Goal: Task Accomplishment & Management: Manage account settings

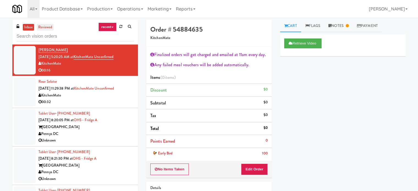
click at [44, 27] on link "reviewed" at bounding box center [45, 27] width 17 height 7
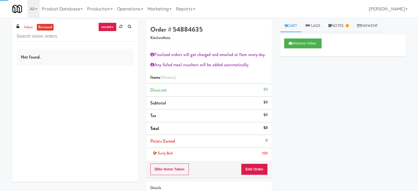
drag, startPoint x: 111, startPoint y: 26, endPoint x: 111, endPoint y: 28, distance: 2.8
click at [111, 26] on link "recent" at bounding box center [107, 27] width 18 height 9
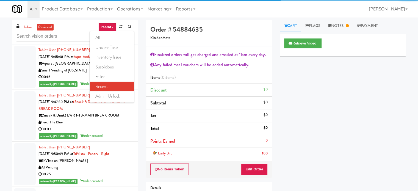
click at [107, 39] on link "all" at bounding box center [112, 38] width 44 height 10
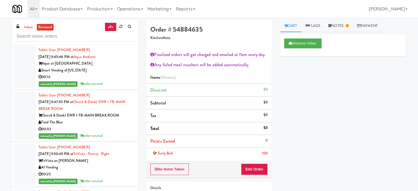
click at [119, 131] on div "00:03" at bounding box center [85, 129] width 95 height 7
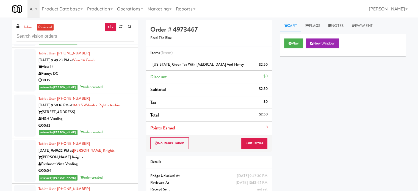
scroll to position [137, 0]
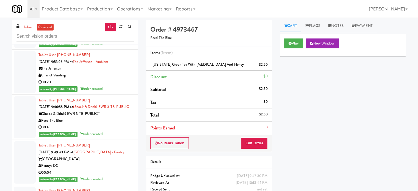
click at [118, 124] on div "Feed The Blue" at bounding box center [85, 120] width 95 height 7
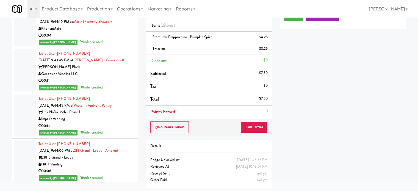
scroll to position [2333, 0]
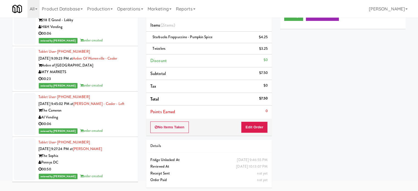
click at [117, 44] on div "reviewed by Sophia N order created" at bounding box center [85, 40] width 95 height 7
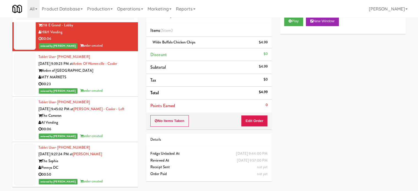
scroll to position [2471, 0]
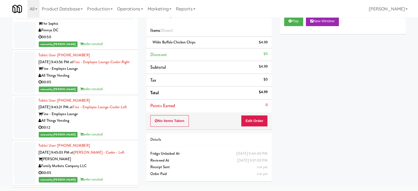
click at [115, 93] on div "reviewed by Sophia N order created" at bounding box center [85, 89] width 95 height 7
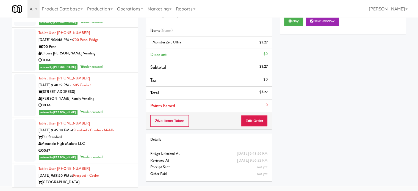
scroll to position [3020, 0]
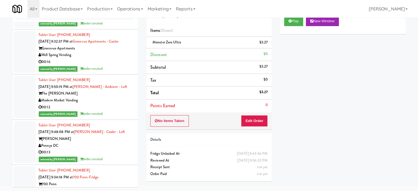
click at [118, 27] on div "reviewed by Sophia N order created" at bounding box center [85, 23] width 95 height 7
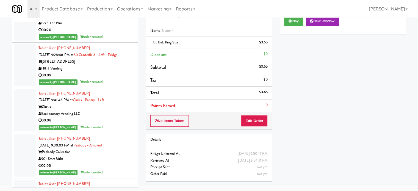
scroll to position [5429, 0]
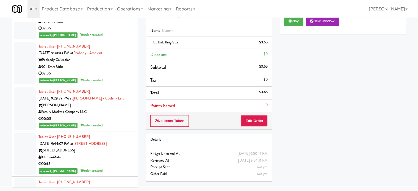
click at [118, 70] on div "901 Smrt Mrkt" at bounding box center [85, 66] width 95 height 7
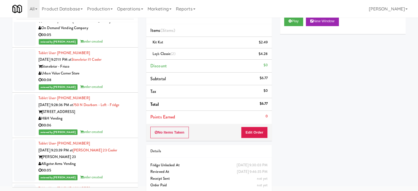
scroll to position [5841, 0]
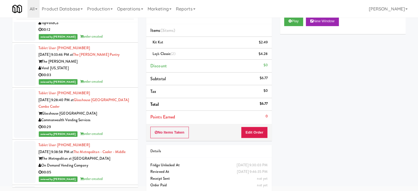
click at [116, 72] on div "Vend [US_STATE]" at bounding box center [85, 68] width 95 height 7
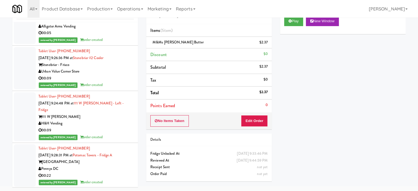
scroll to position [6253, 0]
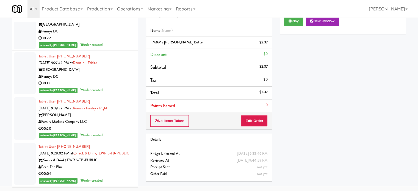
drag, startPoint x: 115, startPoint y: 143, endPoint x: 123, endPoint y: 136, distance: 10.7
click at [115, 80] on div "Pennys DC" at bounding box center [85, 76] width 95 height 7
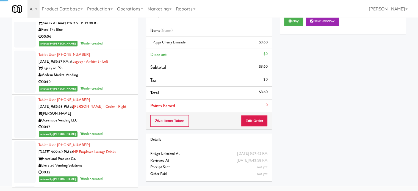
scroll to position [6939, 0]
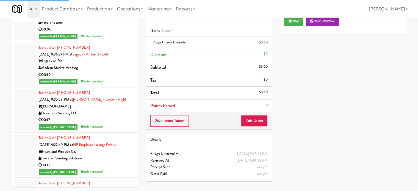
click at [114, 33] on div "00:06" at bounding box center [85, 29] width 95 height 7
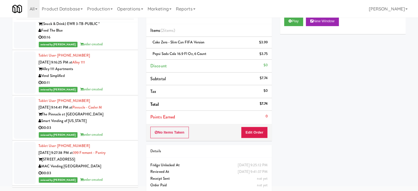
scroll to position [8586, 0]
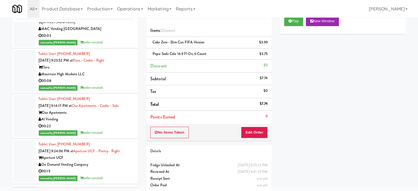
click at [124, 84] on div "00:08" at bounding box center [85, 80] width 95 height 7
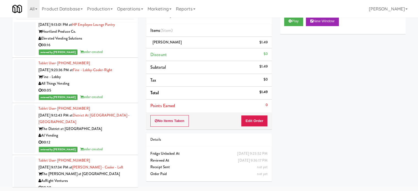
scroll to position [10370, 0]
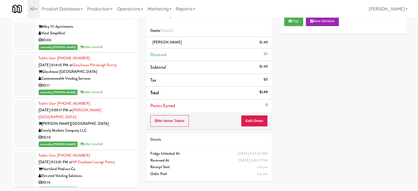
click at [114, 44] on div "00:06" at bounding box center [85, 40] width 95 height 7
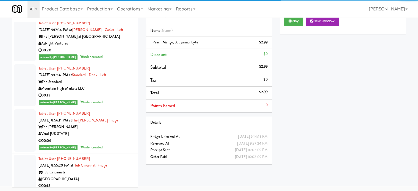
scroll to position [10507, 0]
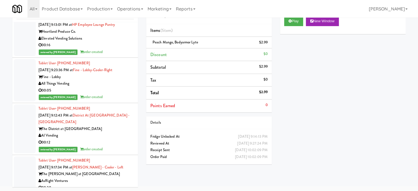
click at [111, 49] on div "00:16" at bounding box center [85, 45] width 95 height 7
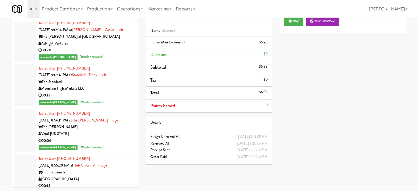
scroll to position [10782, 0]
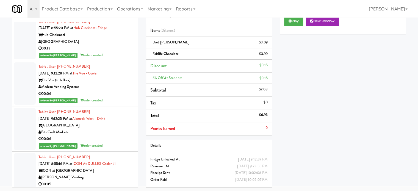
scroll to position [11056, 0]
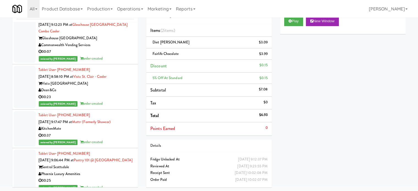
click at [118, 62] on div "reviewed by Sophia N order created" at bounding box center [85, 58] width 95 height 7
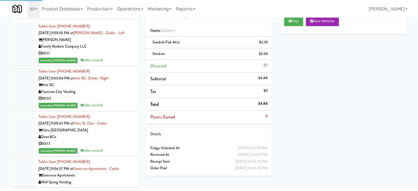
scroll to position [12566, 0]
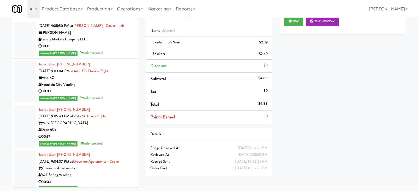
click at [116, 50] on div "00:11" at bounding box center [85, 46] width 95 height 7
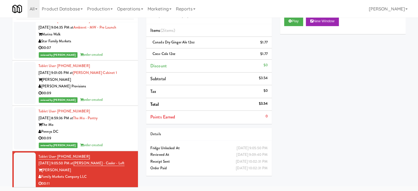
scroll to position [12292, 0]
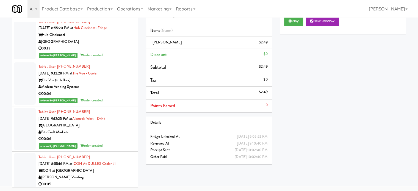
scroll to position [10507, 0]
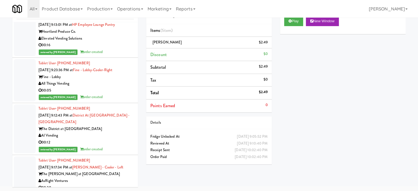
click at [117, 49] on div "00:16" at bounding box center [85, 45] width 95 height 7
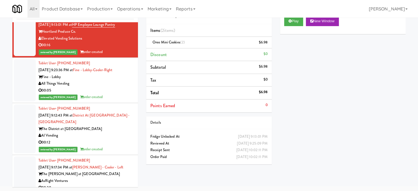
scroll to position [10645, 0]
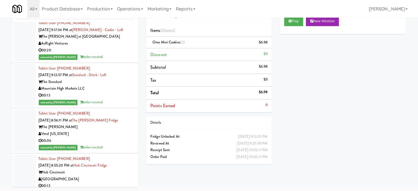
click at [118, 9] on div "00:12" at bounding box center [85, 5] width 95 height 7
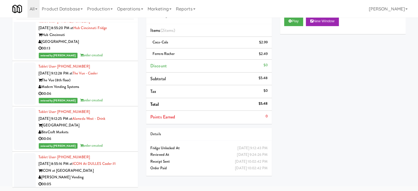
scroll to position [10919, 0]
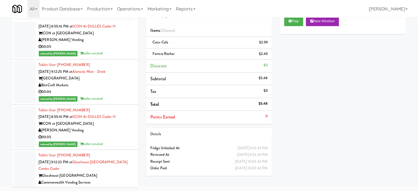
click at [121, 5] on div "00:06" at bounding box center [85, 1] width 95 height 7
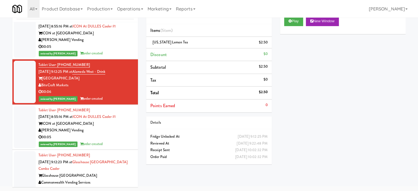
scroll to position [11056, 0]
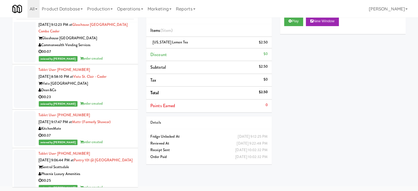
click at [115, 49] on div "Commonwealth Vending Services" at bounding box center [85, 45] width 95 height 7
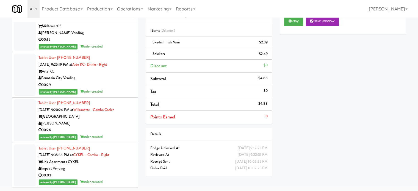
scroll to position [6802, 0]
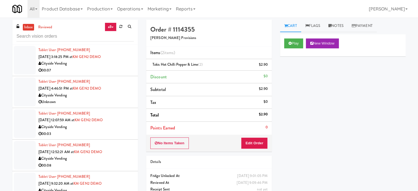
scroll to position [2948, 0]
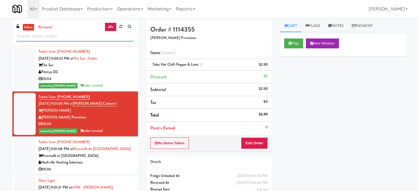
click at [89, 39] on input "text" at bounding box center [74, 36] width 117 height 10
click at [90, 38] on input "text" at bounding box center [74, 36] width 117 height 10
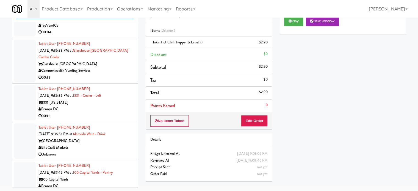
scroll to position [3835, 0]
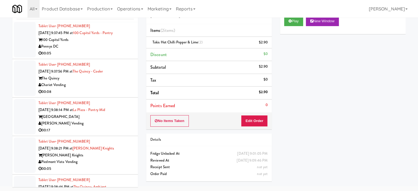
drag, startPoint x: 117, startPoint y: 132, endPoint x: 130, endPoint y: 125, distance: 15.0
click at [119, 131] on div "00:17" at bounding box center [85, 130] width 95 height 7
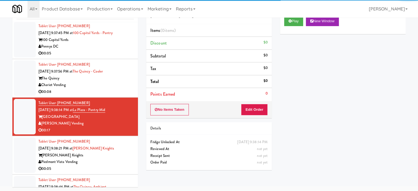
click at [122, 169] on div "00:05" at bounding box center [85, 168] width 95 height 7
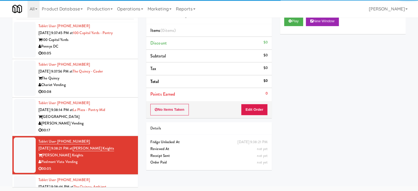
click at [121, 88] on div "Chariot Vending" at bounding box center [85, 85] width 95 height 7
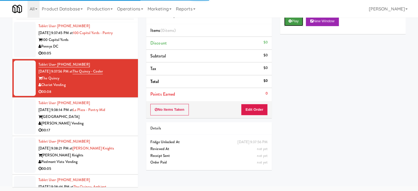
click at [288, 22] on icon at bounding box center [289, 21] width 3 height 4
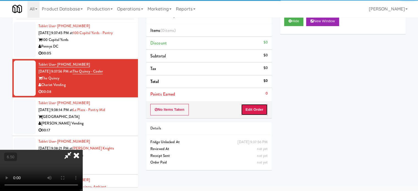
click at [256, 110] on button "Edit Order" at bounding box center [254, 110] width 27 height 12
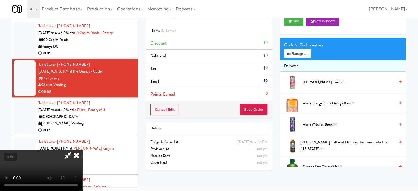
click at [82, 150] on video at bounding box center [41, 170] width 82 height 41
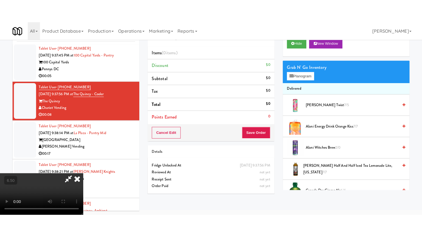
scroll to position [18, 0]
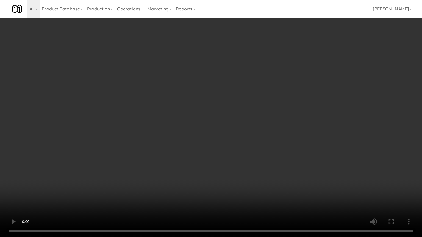
click at [207, 114] on video at bounding box center [211, 118] width 422 height 237
click at [210, 117] on video at bounding box center [211, 118] width 422 height 237
click at [211, 117] on video at bounding box center [211, 118] width 422 height 237
click at [219, 120] on video at bounding box center [211, 118] width 422 height 237
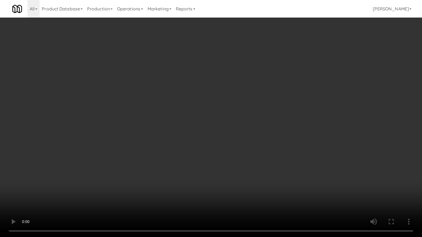
click at [215, 122] on video at bounding box center [211, 118] width 422 height 237
click at [205, 122] on video at bounding box center [211, 118] width 422 height 237
click at [223, 126] on video at bounding box center [211, 118] width 422 height 237
click at [226, 123] on video at bounding box center [211, 118] width 422 height 237
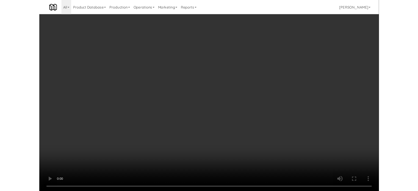
scroll to position [22, 0]
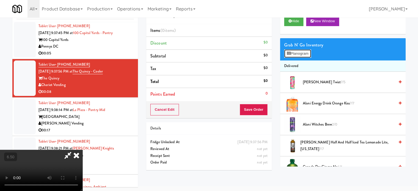
click at [306, 52] on button "Planogram" at bounding box center [297, 53] width 27 height 8
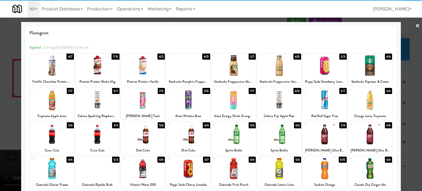
drag, startPoint x: 340, startPoint y: 126, endPoint x: 389, endPoint y: 108, distance: 52.7
click at [340, 126] on div "2/6" at bounding box center [342, 125] width 7 height 6
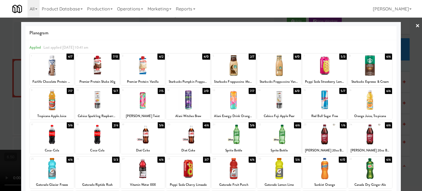
click at [409, 108] on div at bounding box center [211, 95] width 422 height 191
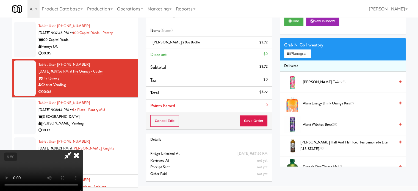
click at [82, 150] on video at bounding box center [41, 170] width 82 height 41
drag, startPoint x: 184, startPoint y: 109, endPoint x: 189, endPoint y: 138, distance: 29.2
click at [82, 150] on video at bounding box center [41, 170] width 82 height 41
drag, startPoint x: 189, startPoint y: 138, endPoint x: 225, endPoint y: 106, distance: 48.1
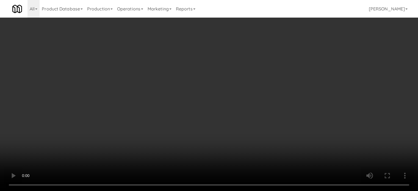
click at [190, 136] on video at bounding box center [209, 95] width 418 height 191
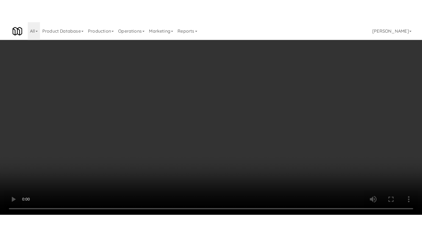
scroll to position [18, 0]
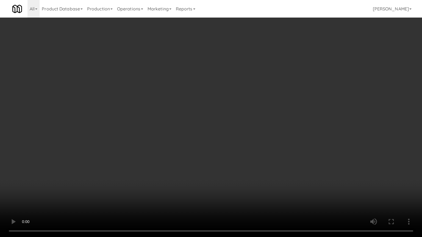
click at [220, 114] on video at bounding box center [211, 118] width 422 height 237
click at [221, 113] on video at bounding box center [211, 118] width 422 height 237
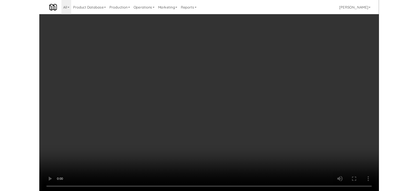
scroll to position [22, 0]
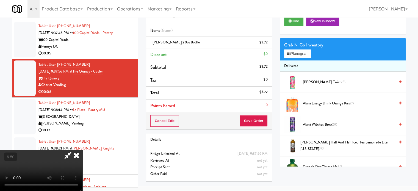
click at [82, 150] on icon at bounding box center [76, 155] width 12 height 11
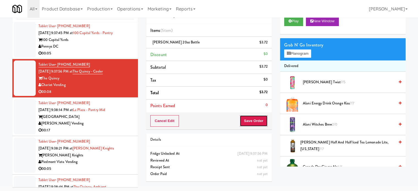
click at [258, 119] on button "Save Order" at bounding box center [253, 121] width 28 height 12
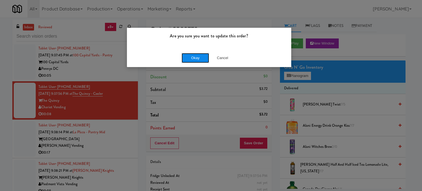
click at [195, 57] on button "Okay" at bounding box center [194, 58] width 27 height 10
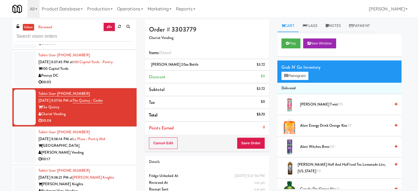
click at [100, 80] on div "00:05" at bounding box center [85, 82] width 94 height 7
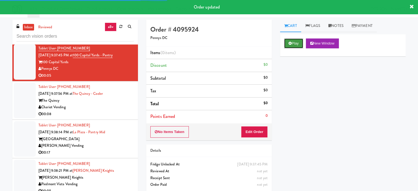
click at [300, 40] on button "Play" at bounding box center [293, 43] width 19 height 10
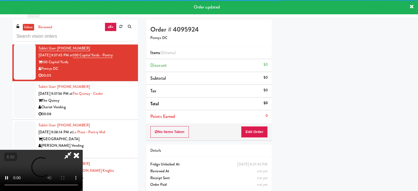
scroll to position [51, 0]
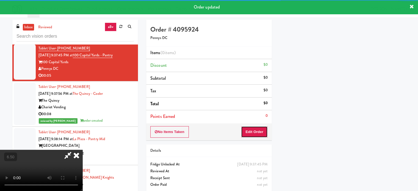
click at [258, 130] on button "Edit Order" at bounding box center [254, 132] width 27 height 12
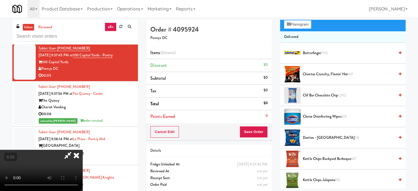
click at [82, 150] on video at bounding box center [41, 170] width 82 height 41
drag, startPoint x: 161, startPoint y: 114, endPoint x: 194, endPoint y: 104, distance: 33.5
click at [82, 150] on video at bounding box center [41, 170] width 82 height 41
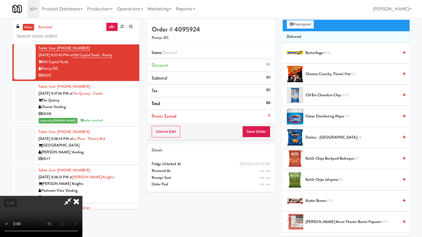
click at [82, 191] on video at bounding box center [41, 216] width 82 height 41
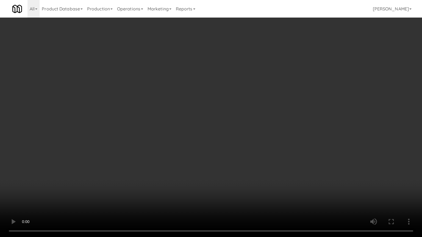
click at [138, 160] on video at bounding box center [211, 118] width 422 height 237
click at [181, 135] on video at bounding box center [211, 118] width 422 height 237
click at [181, 136] on video at bounding box center [211, 118] width 422 height 237
click at [225, 139] on video at bounding box center [211, 118] width 422 height 237
click at [222, 138] on video at bounding box center [211, 118] width 422 height 237
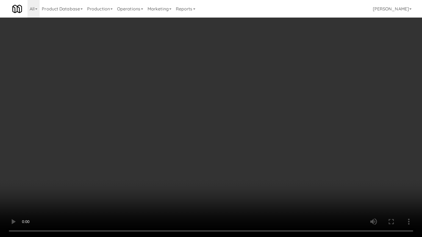
click at [239, 139] on video at bounding box center [211, 118] width 422 height 237
click at [235, 138] on video at bounding box center [211, 118] width 422 height 237
click at [248, 141] on video at bounding box center [211, 118] width 422 height 237
click at [231, 137] on video at bounding box center [211, 118] width 422 height 237
drag, startPoint x: 232, startPoint y: 136, endPoint x: 272, endPoint y: 89, distance: 61.9
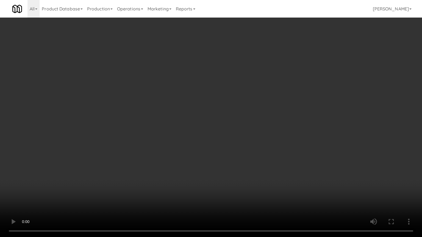
click at [235, 135] on video at bounding box center [211, 118] width 422 height 237
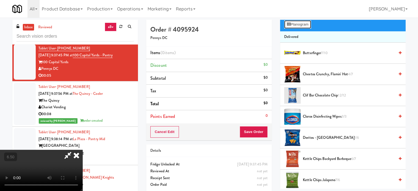
click at [301, 24] on button "Planogram" at bounding box center [297, 24] width 27 height 8
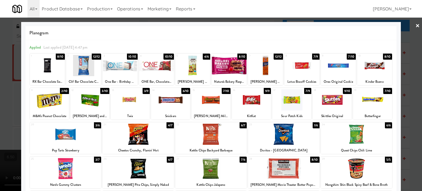
click at [106, 90] on div "3/10" at bounding box center [104, 91] width 9 height 6
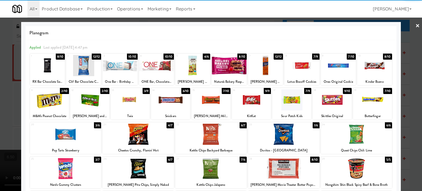
click at [343, 91] on div "9/10" at bounding box center [347, 91] width 9 height 6
click at [411, 97] on div at bounding box center [211, 95] width 422 height 191
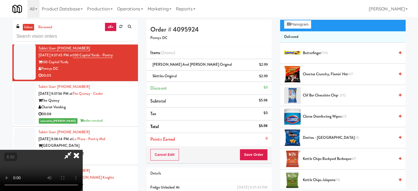
drag, startPoint x: 106, startPoint y: 118, endPoint x: 109, endPoint y: 114, distance: 4.9
click at [82, 150] on video at bounding box center [41, 170] width 82 height 41
drag, startPoint x: 109, startPoint y: 114, endPoint x: 128, endPoint y: 141, distance: 33.0
click at [82, 150] on video at bounding box center [41, 170] width 82 height 41
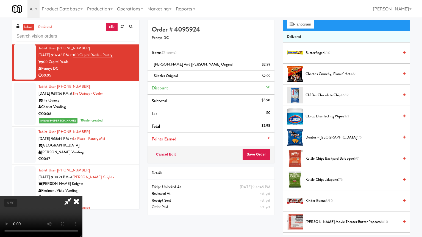
drag, startPoint x: 130, startPoint y: 141, endPoint x: 192, endPoint y: 103, distance: 73.4
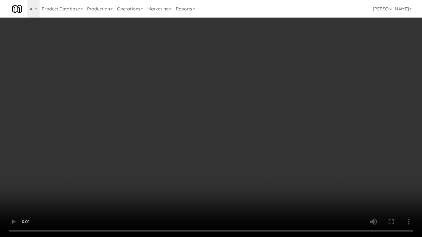
click at [134, 138] on video at bounding box center [211, 118] width 422 height 237
click at [205, 120] on video at bounding box center [211, 118] width 422 height 237
drag, startPoint x: 206, startPoint y: 119, endPoint x: 236, endPoint y: 79, distance: 49.6
click at [207, 118] on video at bounding box center [211, 118] width 422 height 237
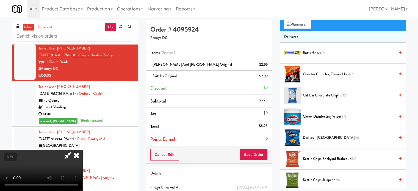
click at [82, 150] on icon at bounding box center [76, 155] width 12 height 11
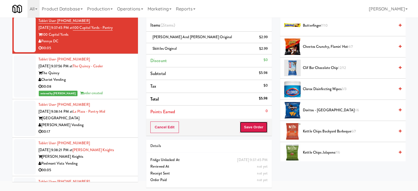
click at [256, 128] on button "Save Order" at bounding box center [253, 127] width 28 height 12
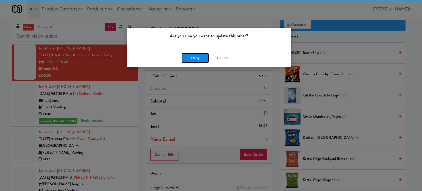
click at [191, 59] on button "Okay" at bounding box center [194, 58] width 27 height 10
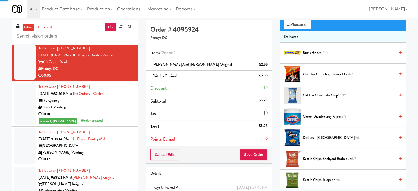
click at [123, 152] on div "Tablet User · (661) 428-2702 [DATE] 9:38:14 PM at [GEOGRAPHIC_DATA][PERSON_NAME…" at bounding box center [85, 146] width 95 height 34
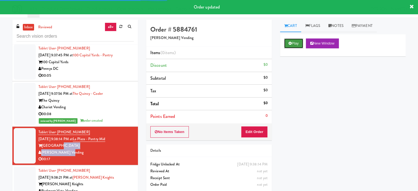
click at [292, 46] on button "Play" at bounding box center [293, 43] width 19 height 10
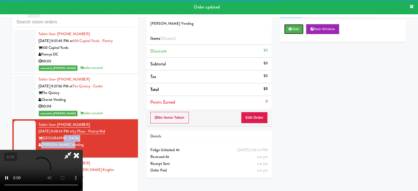
scroll to position [22, 0]
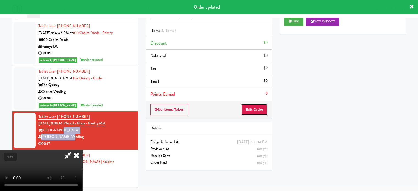
click at [255, 110] on button "Edit Order" at bounding box center [254, 110] width 27 height 12
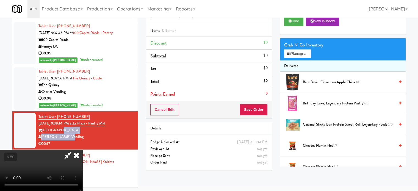
click at [82, 150] on video at bounding box center [41, 170] width 82 height 41
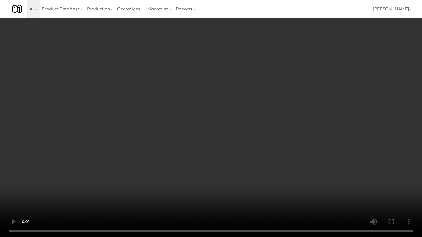
click at [217, 125] on video at bounding box center [211, 118] width 422 height 237
click at [122, 148] on video at bounding box center [211, 118] width 422 height 237
click at [163, 131] on video at bounding box center [211, 118] width 422 height 237
drag, startPoint x: 95, startPoint y: 154, endPoint x: 133, endPoint y: 125, distance: 47.8
click at [98, 153] on video at bounding box center [211, 118] width 422 height 237
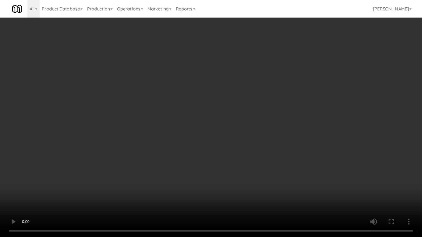
click at [172, 136] on video at bounding box center [211, 118] width 422 height 237
click at [172, 138] on video at bounding box center [211, 118] width 422 height 237
click at [188, 140] on video at bounding box center [211, 118] width 422 height 237
click at [187, 140] on video at bounding box center [211, 118] width 422 height 237
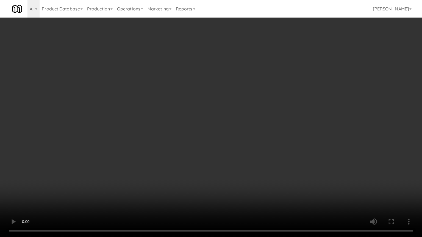
click at [173, 140] on video at bounding box center [211, 118] width 422 height 237
click at [175, 139] on video at bounding box center [211, 118] width 422 height 237
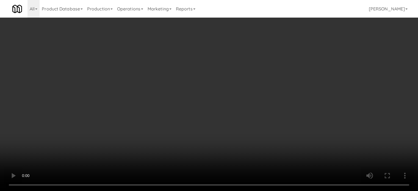
click at [295, 67] on li "Delivered" at bounding box center [342, 71] width 125 height 12
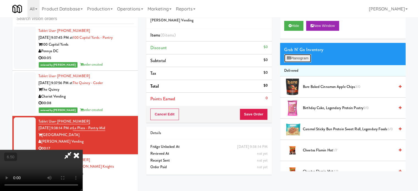
click at [301, 58] on button "Planogram" at bounding box center [297, 58] width 27 height 8
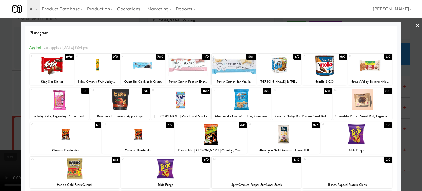
click at [142, 91] on div "3/0" at bounding box center [146, 91] width 8 height 6
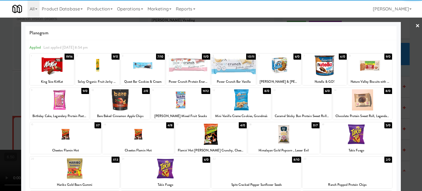
drag, startPoint x: 83, startPoint y: 91, endPoint x: 99, endPoint y: 90, distance: 15.4
click at [84, 91] on div "9/0" at bounding box center [85, 91] width 8 height 6
click at [404, 93] on div at bounding box center [211, 95] width 422 height 191
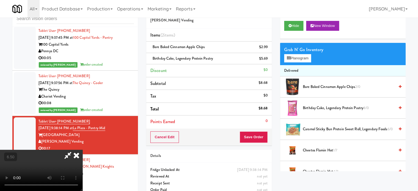
drag, startPoint x: 157, startPoint y: 97, endPoint x: 158, endPoint y: 94, distance: 3.3
click at [82, 150] on video at bounding box center [41, 170] width 82 height 41
drag, startPoint x: 158, startPoint y: 94, endPoint x: 166, endPoint y: 122, distance: 29.3
click at [82, 150] on video at bounding box center [41, 170] width 82 height 41
drag, startPoint x: 166, startPoint y: 122, endPoint x: 197, endPoint y: 92, distance: 43.7
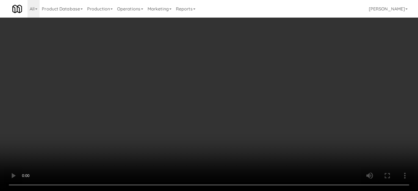
click at [168, 120] on video at bounding box center [209, 95] width 418 height 191
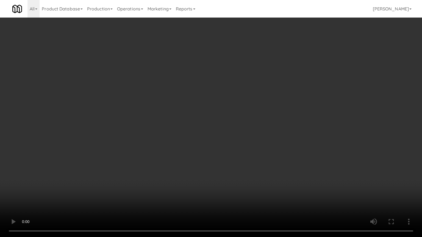
drag, startPoint x: 225, startPoint y: 109, endPoint x: 228, endPoint y: 109, distance: 3.3
click at [225, 109] on video at bounding box center [211, 118] width 422 height 237
click at [239, 109] on video at bounding box center [211, 118] width 422 height 237
click at [238, 106] on video at bounding box center [211, 118] width 422 height 237
click at [238, 107] on video at bounding box center [211, 118] width 422 height 237
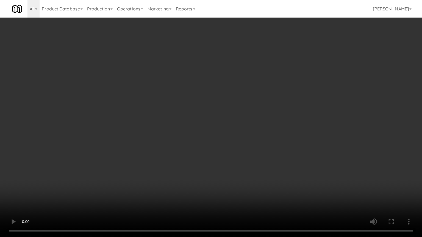
click at [238, 106] on video at bounding box center [211, 118] width 422 height 237
click at [244, 111] on video at bounding box center [211, 118] width 422 height 237
click at [241, 111] on video at bounding box center [211, 118] width 422 height 237
click at [218, 122] on video at bounding box center [211, 118] width 422 height 237
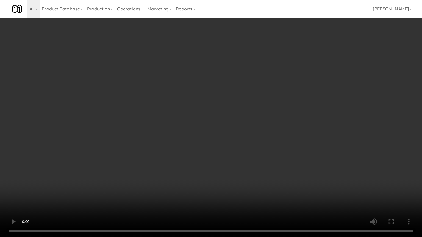
click at [219, 119] on video at bounding box center [211, 118] width 422 height 237
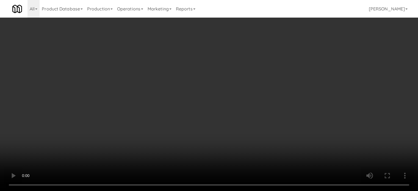
click at [155, 92] on video at bounding box center [209, 95] width 418 height 191
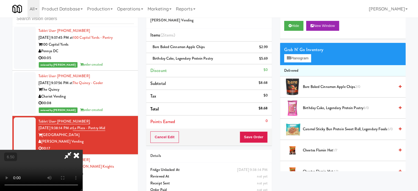
click at [82, 150] on video at bounding box center [41, 170] width 82 height 41
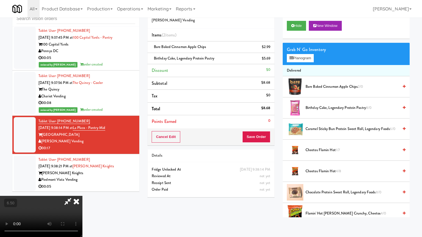
drag, startPoint x: 134, startPoint y: 144, endPoint x: 192, endPoint y: 109, distance: 67.8
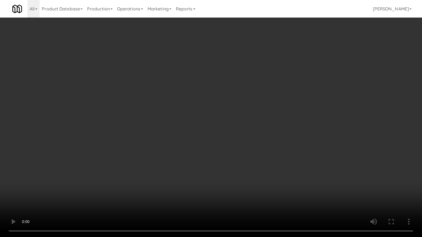
click at [135, 143] on video at bounding box center [211, 118] width 422 height 237
click at [205, 111] on video at bounding box center [211, 118] width 422 height 237
click at [201, 114] on video at bounding box center [211, 118] width 422 height 237
click at [201, 113] on video at bounding box center [211, 118] width 422 height 237
click at [205, 107] on video at bounding box center [211, 118] width 422 height 237
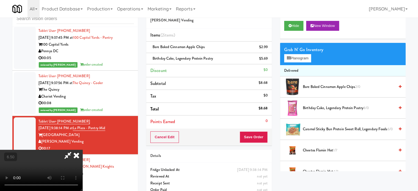
drag, startPoint x: 240, startPoint y: 24, endPoint x: 243, endPoint y: 26, distance: 3.6
click at [82, 150] on icon at bounding box center [76, 155] width 12 height 11
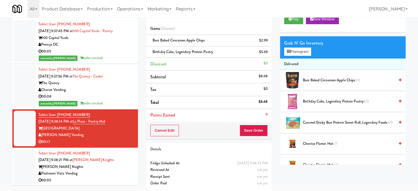
scroll to position [27, 0]
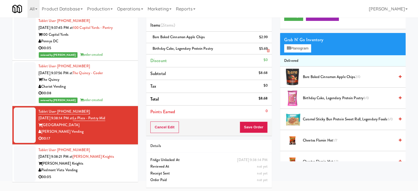
click at [268, 50] on icon at bounding box center [268, 51] width 3 height 4
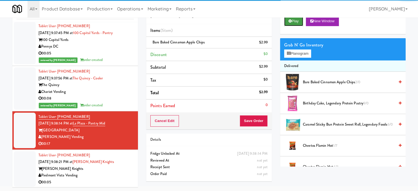
click at [299, 23] on button "Play" at bounding box center [293, 21] width 19 height 10
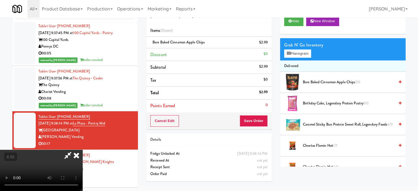
click at [82, 150] on video at bounding box center [41, 170] width 82 height 41
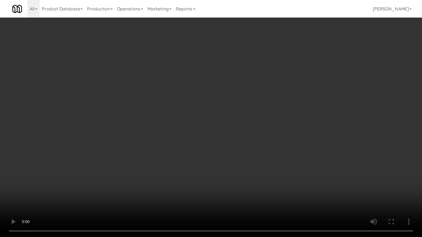
click at [171, 124] on video at bounding box center [211, 118] width 422 height 237
drag, startPoint x: 122, startPoint y: 152, endPoint x: 160, endPoint y: 129, distance: 45.0
click at [124, 152] on video at bounding box center [211, 118] width 422 height 237
click at [169, 123] on video at bounding box center [211, 118] width 422 height 237
click at [167, 131] on video at bounding box center [211, 118] width 422 height 237
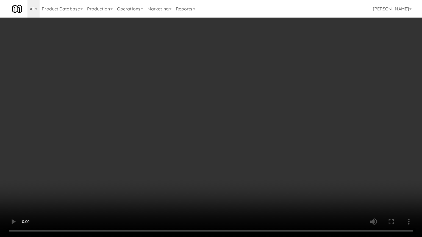
click at [167, 129] on video at bounding box center [211, 118] width 422 height 237
click at [168, 128] on video at bounding box center [211, 118] width 422 height 237
click at [183, 131] on video at bounding box center [211, 118] width 422 height 237
click at [168, 131] on video at bounding box center [211, 118] width 422 height 237
click at [195, 133] on video at bounding box center [211, 118] width 422 height 237
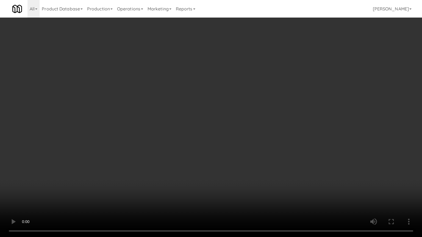
click at [182, 132] on video at bounding box center [211, 118] width 422 height 237
click at [202, 135] on video at bounding box center [211, 118] width 422 height 237
click at [195, 132] on video at bounding box center [211, 118] width 422 height 237
click at [196, 131] on video at bounding box center [211, 118] width 422 height 237
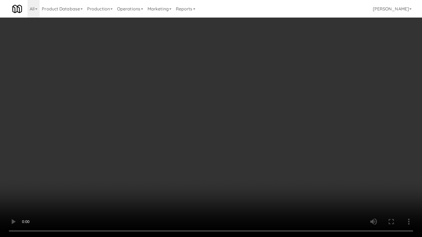
click at [196, 131] on video at bounding box center [211, 118] width 422 height 237
click at [198, 129] on video at bounding box center [211, 118] width 422 height 237
click at [203, 130] on video at bounding box center [211, 118] width 422 height 237
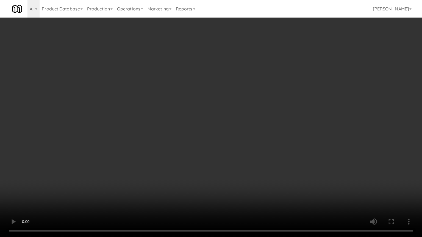
click at [201, 130] on video at bounding box center [211, 118] width 422 height 237
click at [213, 130] on video at bounding box center [211, 118] width 422 height 237
click at [201, 130] on video at bounding box center [211, 118] width 422 height 237
drag, startPoint x: 201, startPoint y: 129, endPoint x: 204, endPoint y: 128, distance: 3.4
click at [203, 128] on video at bounding box center [211, 118] width 422 height 237
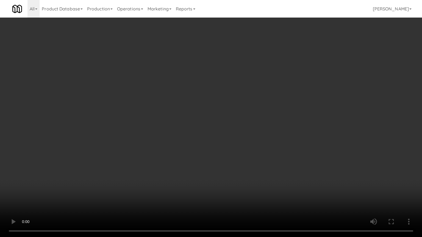
drag, startPoint x: 205, startPoint y: 126, endPoint x: 240, endPoint y: 64, distance: 70.5
click at [208, 124] on video at bounding box center [211, 118] width 422 height 237
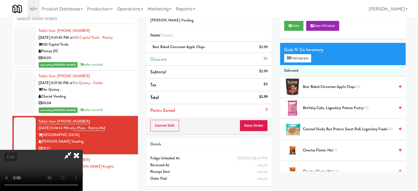
click at [82, 150] on icon at bounding box center [76, 155] width 12 height 11
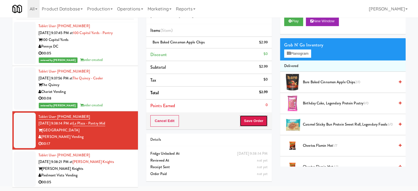
drag, startPoint x: 264, startPoint y: 123, endPoint x: 263, endPoint y: 120, distance: 3.4
click at [264, 122] on button "Save Order" at bounding box center [253, 121] width 28 height 12
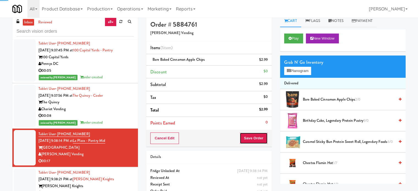
scroll to position [0, 0]
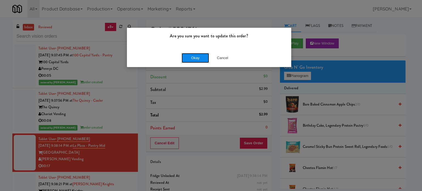
click at [195, 61] on button "Okay" at bounding box center [194, 58] width 27 height 10
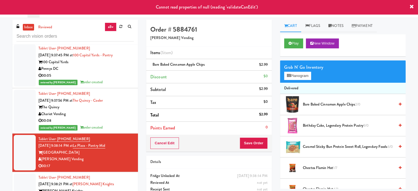
click at [116, 117] on div "Chariot Vending" at bounding box center [85, 114] width 95 height 7
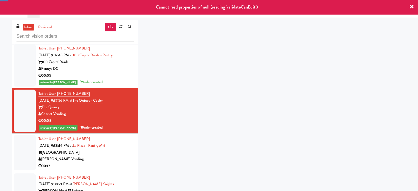
click at [117, 161] on div "[PERSON_NAME] Vending" at bounding box center [85, 159] width 95 height 7
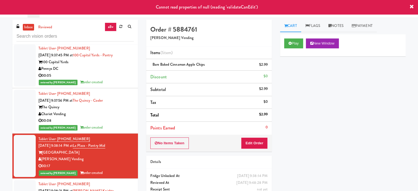
scroll to position [3973, 0]
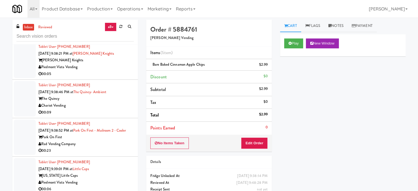
drag, startPoint x: 115, startPoint y: 76, endPoint x: 136, endPoint y: 76, distance: 21.4
click at [115, 76] on div "00:05" at bounding box center [85, 74] width 95 height 7
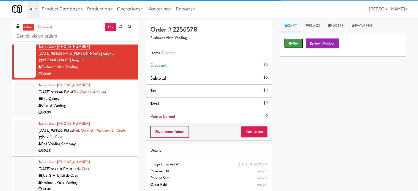
click at [295, 42] on button "Play" at bounding box center [293, 43] width 19 height 10
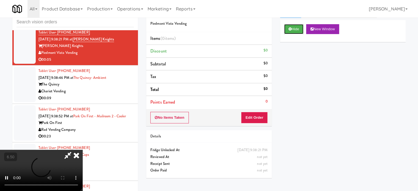
scroll to position [22, 0]
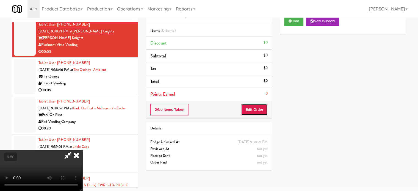
click at [254, 110] on button "Edit Order" at bounding box center [254, 110] width 27 height 12
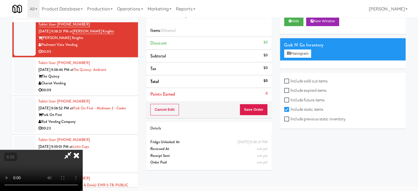
click at [82, 150] on video at bounding box center [41, 170] width 82 height 41
drag, startPoint x: 158, startPoint y: 124, endPoint x: 168, endPoint y: 71, distance: 54.1
click at [82, 150] on video at bounding box center [41, 170] width 82 height 41
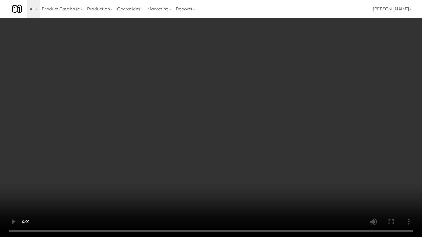
click at [169, 122] on video at bounding box center [211, 118] width 422 height 237
click at [169, 120] on video at bounding box center [211, 118] width 422 height 237
click at [214, 121] on video at bounding box center [211, 118] width 422 height 237
click at [147, 149] on video at bounding box center [211, 118] width 422 height 237
click at [159, 136] on video at bounding box center [211, 118] width 422 height 237
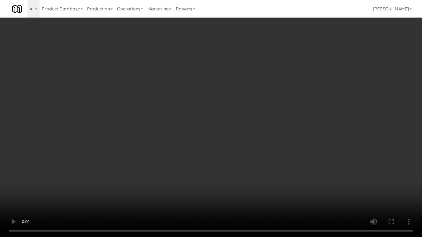
click at [159, 135] on video at bounding box center [211, 118] width 422 height 237
click at [178, 135] on video at bounding box center [211, 118] width 422 height 237
click at [164, 135] on video at bounding box center [211, 118] width 422 height 237
click at [182, 136] on video at bounding box center [211, 118] width 422 height 237
click at [180, 135] on video at bounding box center [211, 118] width 422 height 237
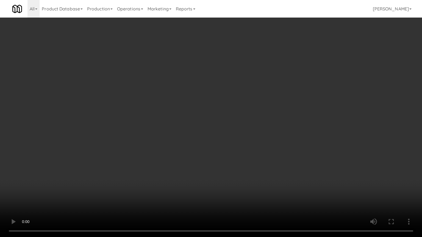
click at [192, 138] on video at bounding box center [211, 118] width 422 height 237
click at [181, 139] on video at bounding box center [211, 118] width 422 height 237
drag, startPoint x: 181, startPoint y: 139, endPoint x: 240, endPoint y: 93, distance: 74.3
click at [183, 138] on video at bounding box center [211, 118] width 422 height 237
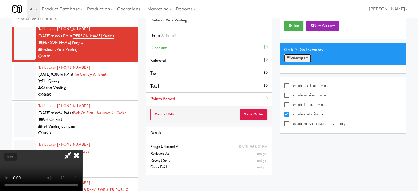
click at [298, 58] on button "Planogram" at bounding box center [297, 58] width 27 height 8
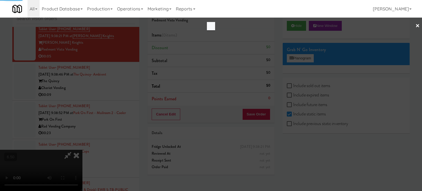
click at [301, 58] on div at bounding box center [211, 95] width 422 height 191
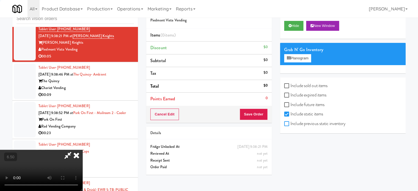
drag, startPoint x: 285, startPoint y: 123, endPoint x: 293, endPoint y: 108, distance: 16.9
click at [286, 124] on input "Include previous static inventory" at bounding box center [287, 124] width 6 height 4
checkbox input "true"
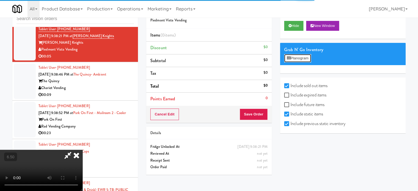
click at [300, 56] on button "Planogram" at bounding box center [297, 58] width 27 height 8
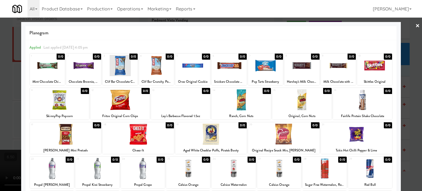
click at [348, 57] on div "0/0" at bounding box center [351, 57] width 8 height 6
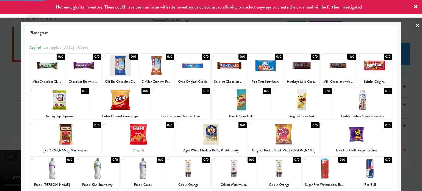
click at [406, 96] on div at bounding box center [211, 95] width 422 height 191
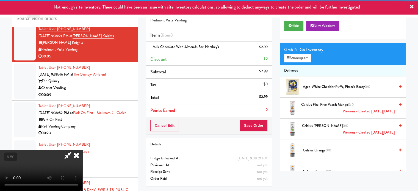
click at [82, 150] on video at bounding box center [41, 170] width 82 height 41
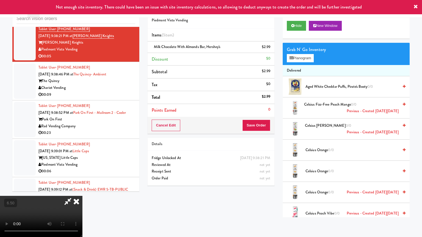
click at [82, 191] on video at bounding box center [41, 216] width 82 height 41
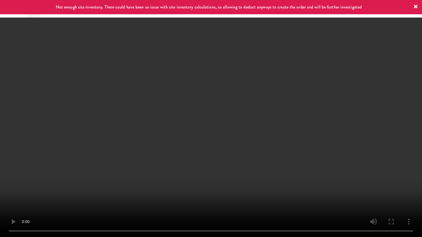
click at [276, 99] on video at bounding box center [211, 118] width 422 height 237
drag, startPoint x: 219, startPoint y: 144, endPoint x: 221, endPoint y: 127, distance: 17.4
click at [219, 142] on video at bounding box center [211, 118] width 422 height 237
click at [217, 128] on video at bounding box center [211, 118] width 422 height 237
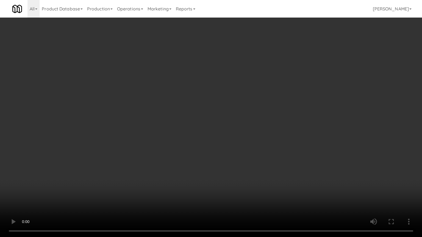
click at [217, 127] on video at bounding box center [211, 118] width 422 height 237
click at [236, 128] on video at bounding box center [211, 118] width 422 height 237
click at [222, 128] on video at bounding box center [211, 118] width 422 height 237
click at [238, 129] on video at bounding box center [211, 118] width 422 height 237
click at [231, 128] on video at bounding box center [211, 118] width 422 height 237
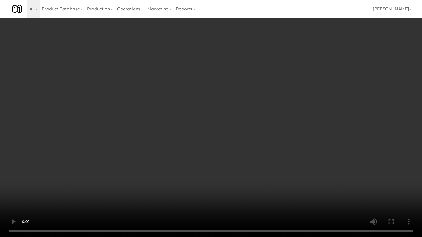
click at [239, 130] on video at bounding box center [211, 118] width 422 height 237
click at [226, 126] on video at bounding box center [211, 118] width 422 height 237
click at [213, 122] on video at bounding box center [211, 118] width 422 height 237
click at [219, 114] on video at bounding box center [211, 118] width 422 height 237
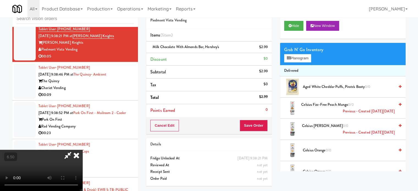
click at [82, 150] on icon at bounding box center [76, 155] width 12 height 11
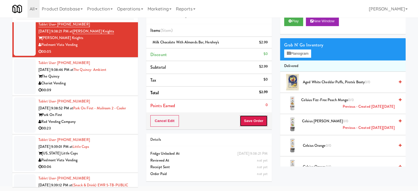
drag, startPoint x: 253, startPoint y: 122, endPoint x: 200, endPoint y: 74, distance: 71.6
click at [254, 121] on button "Save Order" at bounding box center [253, 121] width 28 height 12
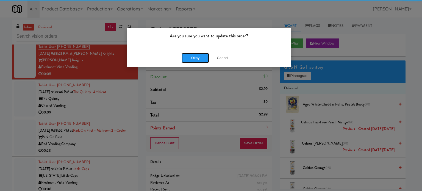
click at [194, 55] on button "Okay" at bounding box center [194, 58] width 27 height 10
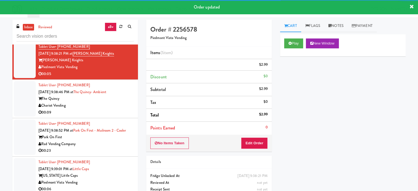
drag, startPoint x: 115, startPoint y: 113, endPoint x: 264, endPoint y: 77, distance: 152.6
click at [117, 113] on div "00:09" at bounding box center [85, 112] width 95 height 7
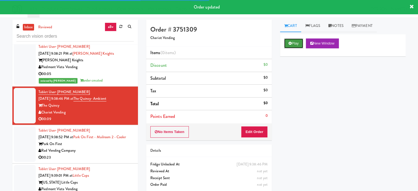
click at [291, 44] on button "Play" at bounding box center [293, 43] width 19 height 10
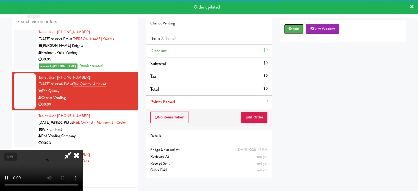
scroll to position [22, 0]
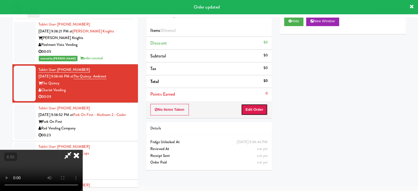
click at [253, 108] on button "Edit Order" at bounding box center [254, 110] width 27 height 12
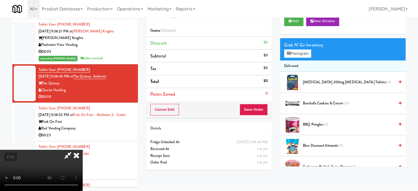
click at [82, 150] on video at bounding box center [41, 170] width 82 height 41
drag, startPoint x: 145, startPoint y: 118, endPoint x: 147, endPoint y: 115, distance: 3.6
click at [82, 150] on video at bounding box center [41, 170] width 82 height 41
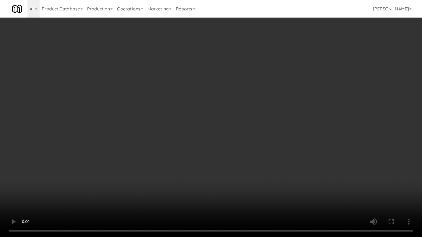
click at [180, 122] on video at bounding box center [211, 118] width 422 height 237
click at [186, 113] on video at bounding box center [211, 118] width 422 height 237
click at [187, 113] on video at bounding box center [211, 118] width 422 height 237
click at [189, 111] on video at bounding box center [211, 118] width 422 height 237
click at [219, 119] on video at bounding box center [211, 118] width 422 height 237
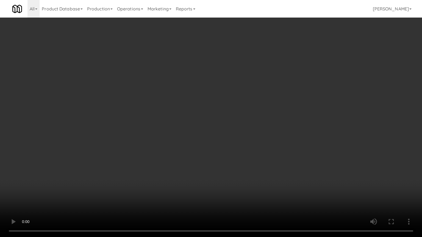
click at [208, 119] on video at bounding box center [211, 118] width 422 height 237
click at [209, 118] on video at bounding box center [211, 118] width 422 height 237
click at [214, 117] on video at bounding box center [211, 118] width 422 height 237
click at [210, 117] on video at bounding box center [211, 118] width 422 height 237
click at [203, 125] on video at bounding box center [211, 118] width 422 height 237
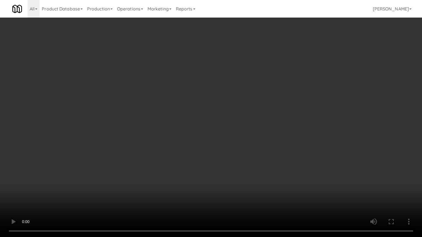
click at [205, 123] on video at bounding box center [211, 118] width 422 height 237
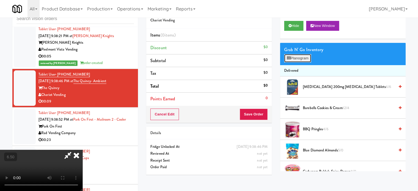
click at [300, 58] on button "Planogram" at bounding box center [297, 58] width 27 height 8
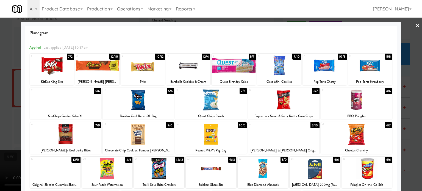
click at [98, 91] on div "5/6" at bounding box center [97, 91] width 7 height 6
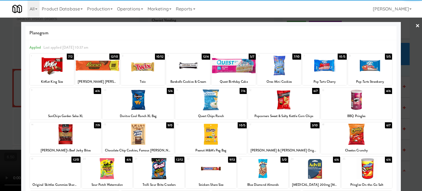
click at [411, 104] on div at bounding box center [211, 95] width 422 height 191
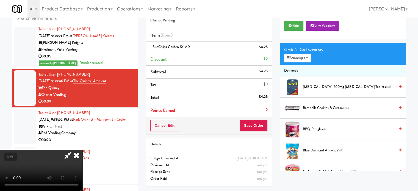
click at [82, 150] on video at bounding box center [41, 170] width 82 height 41
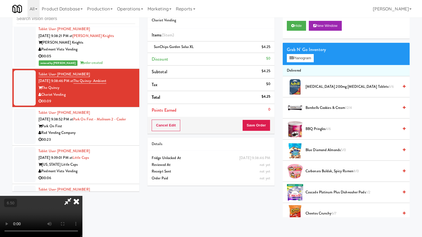
click at [82, 191] on video at bounding box center [41, 216] width 82 height 41
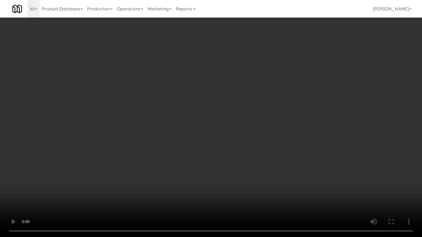
click at [166, 120] on video at bounding box center [211, 118] width 422 height 237
click at [164, 120] on video at bounding box center [211, 118] width 422 height 237
click at [164, 121] on video at bounding box center [211, 118] width 422 height 237
click at [200, 128] on video at bounding box center [211, 118] width 422 height 237
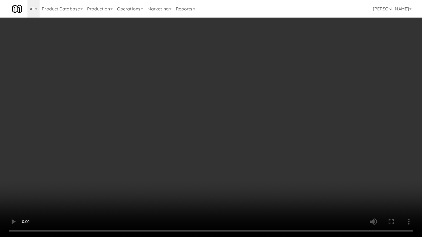
click at [197, 127] on video at bounding box center [211, 118] width 422 height 237
click at [208, 116] on video at bounding box center [211, 118] width 422 height 237
click at [210, 114] on video at bounding box center [211, 118] width 422 height 237
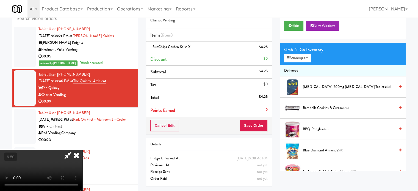
click at [82, 150] on icon at bounding box center [76, 155] width 12 height 11
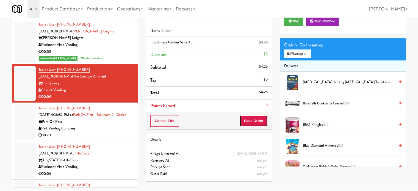
click at [248, 122] on button "Save Order" at bounding box center [253, 121] width 28 height 12
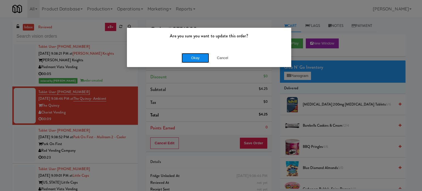
click at [194, 60] on button "Okay" at bounding box center [194, 58] width 27 height 10
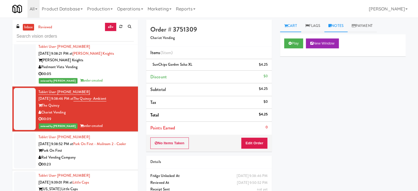
click at [344, 26] on link "Notes" at bounding box center [335, 26] width 23 height 12
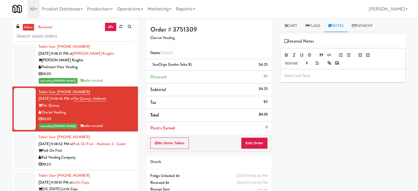
click at [307, 74] on p at bounding box center [342, 75] width 117 height 6
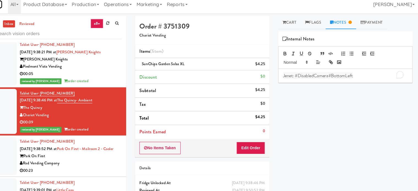
click at [125, 154] on div "Park On First" at bounding box center [85, 150] width 95 height 7
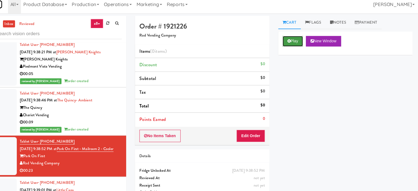
click at [290, 42] on icon at bounding box center [289, 43] width 3 height 4
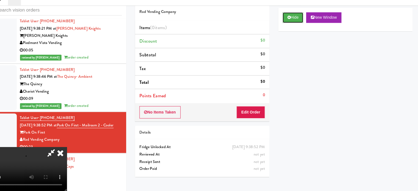
scroll to position [22, 0]
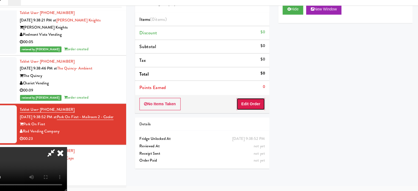
click at [262, 109] on button "Edit Order" at bounding box center [254, 110] width 27 height 12
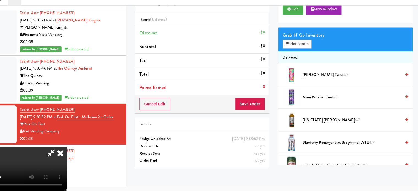
click at [82, 150] on video at bounding box center [41, 170] width 82 height 41
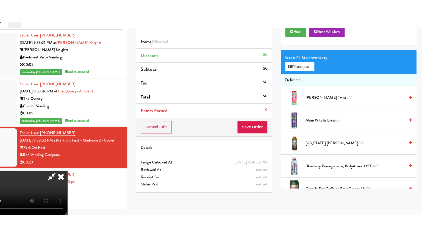
scroll to position [18, 0]
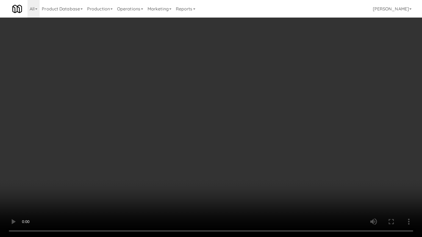
click at [152, 129] on video at bounding box center [211, 118] width 422 height 237
click at [156, 126] on video at bounding box center [211, 118] width 422 height 237
click at [159, 125] on video at bounding box center [211, 118] width 422 height 237
click at [181, 134] on video at bounding box center [211, 118] width 422 height 237
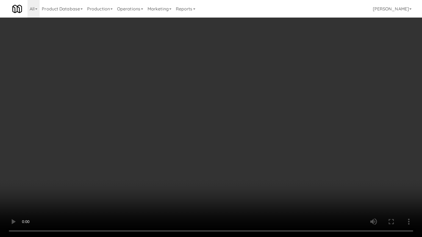
click at [176, 137] on video at bounding box center [211, 118] width 422 height 237
click at [210, 145] on video at bounding box center [211, 118] width 422 height 237
drag, startPoint x: 197, startPoint y: 146, endPoint x: 199, endPoint y: 143, distance: 3.7
click at [197, 145] on video at bounding box center [211, 118] width 422 height 237
click at [199, 143] on video at bounding box center [211, 118] width 422 height 237
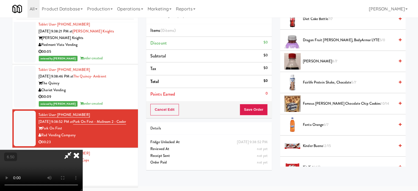
scroll to position [412, 0]
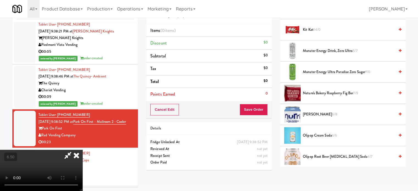
click at [331, 69] on span "Monster Energy Ultra Paradise Zero Sugar 7/0" at bounding box center [349, 72] width 92 height 7
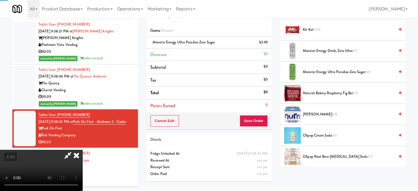
click at [82, 150] on video at bounding box center [41, 170] width 82 height 41
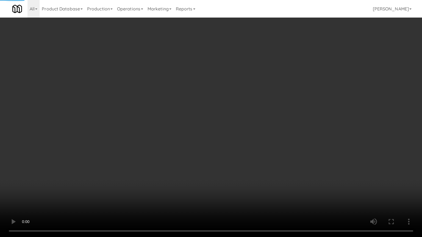
drag, startPoint x: 201, startPoint y: 127, endPoint x: 209, endPoint y: 119, distance: 11.1
click at [201, 126] on video at bounding box center [211, 118] width 422 height 237
click at [210, 118] on video at bounding box center [211, 118] width 422 height 237
drag, startPoint x: 237, startPoint y: 170, endPoint x: 234, endPoint y: 151, distance: 19.2
click at [237, 168] on video at bounding box center [211, 118] width 422 height 237
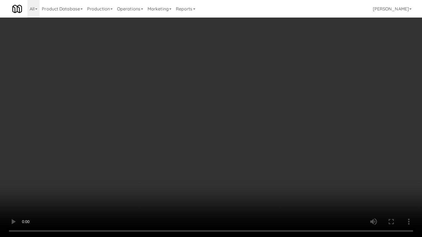
click at [234, 151] on video at bounding box center [211, 118] width 422 height 237
drag, startPoint x: 235, startPoint y: 150, endPoint x: 239, endPoint y: 147, distance: 4.6
click at [239, 147] on video at bounding box center [211, 118] width 422 height 237
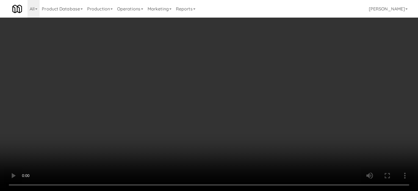
scroll to position [275, 0]
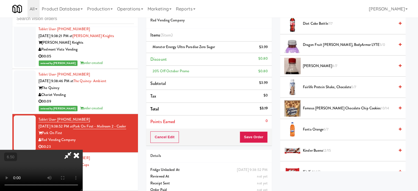
click at [327, 106] on span "Famous [PERSON_NAME] Chocolate Chip Cookies 10/14" at bounding box center [349, 108] width 92 height 7
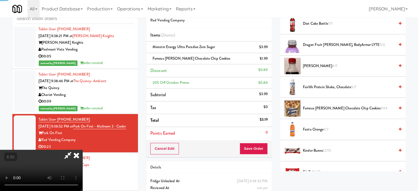
click at [82, 150] on video at bounding box center [41, 170] width 82 height 41
drag, startPoint x: 172, startPoint y: 152, endPoint x: 173, endPoint y: 147, distance: 4.8
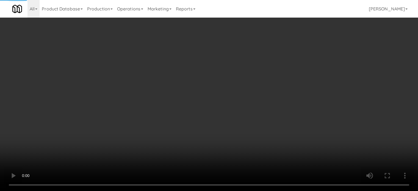
click at [172, 152] on video at bounding box center [209, 95] width 418 height 191
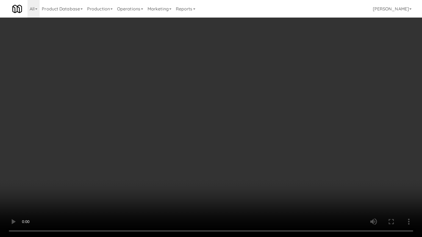
drag, startPoint x: 175, startPoint y: 139, endPoint x: 178, endPoint y: 139, distance: 3.3
click at [176, 139] on video at bounding box center [211, 118] width 422 height 237
drag, startPoint x: 178, startPoint y: 139, endPoint x: 207, endPoint y: 88, distance: 58.6
click at [180, 138] on video at bounding box center [211, 118] width 422 height 237
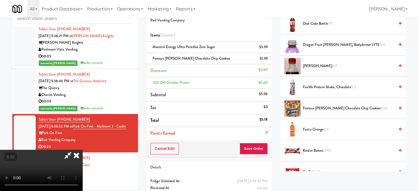
click at [82, 150] on icon at bounding box center [76, 155] width 12 height 11
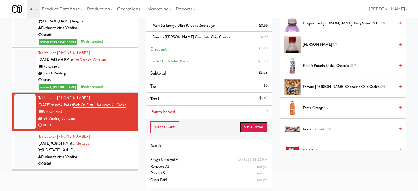
click at [250, 128] on button "Save Order" at bounding box center [253, 127] width 28 height 12
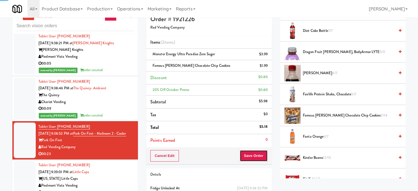
scroll to position [0, 0]
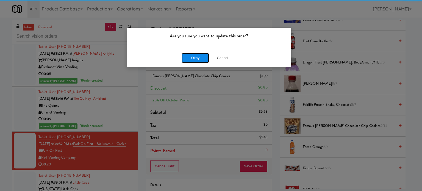
click at [197, 60] on button "Okay" at bounding box center [194, 58] width 27 height 10
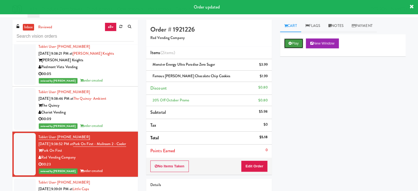
click at [296, 41] on button "Play" at bounding box center [293, 43] width 19 height 10
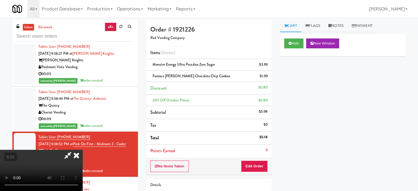
click at [82, 150] on video at bounding box center [41, 170] width 82 height 41
drag, startPoint x: 201, startPoint y: 136, endPoint x: 201, endPoint y: 132, distance: 3.3
click at [82, 150] on video at bounding box center [41, 170] width 82 height 41
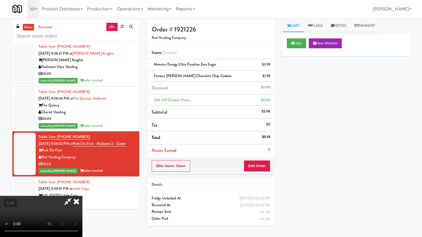
click at [82, 191] on video at bounding box center [41, 216] width 82 height 41
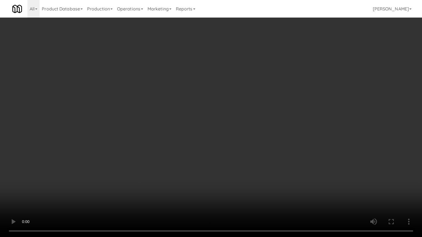
click at [212, 139] on video at bounding box center [211, 118] width 422 height 237
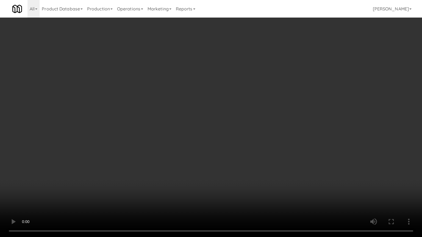
click at [212, 139] on video at bounding box center [211, 118] width 422 height 237
click at [218, 141] on video at bounding box center [211, 118] width 422 height 237
click at [218, 142] on video at bounding box center [211, 118] width 422 height 237
click at [231, 144] on video at bounding box center [211, 118] width 422 height 237
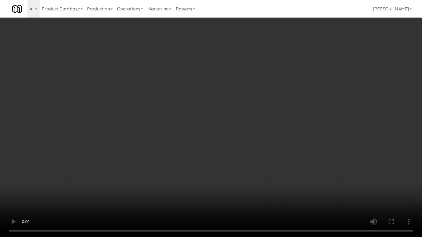
drag, startPoint x: 189, startPoint y: 143, endPoint x: 208, endPoint y: 128, distance: 23.5
click at [191, 138] on video at bounding box center [211, 118] width 422 height 237
click at [204, 130] on video at bounding box center [211, 118] width 422 height 237
click at [205, 130] on video at bounding box center [211, 118] width 422 height 237
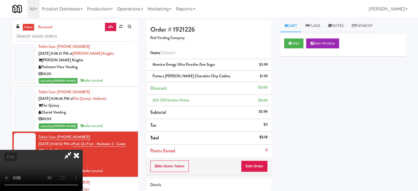
click at [82, 150] on video at bounding box center [41, 170] width 82 height 41
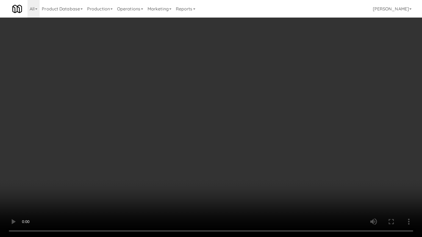
click at [219, 112] on video at bounding box center [211, 118] width 422 height 237
click at [284, 64] on video at bounding box center [211, 118] width 422 height 237
click at [283, 64] on video at bounding box center [211, 118] width 422 height 237
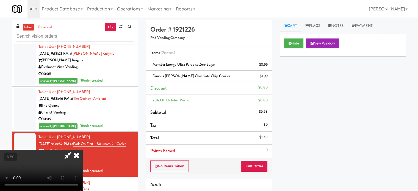
click at [82, 150] on icon at bounding box center [76, 155] width 12 height 11
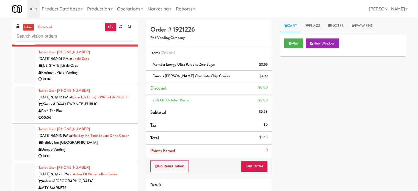
scroll to position [4110, 0]
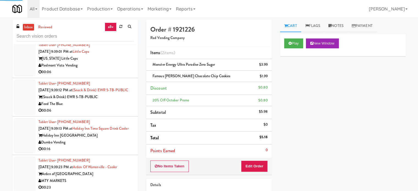
drag, startPoint x: 114, startPoint y: 80, endPoint x: 144, endPoint y: 75, distance: 30.9
click at [114, 75] on div "00:06" at bounding box center [85, 72] width 95 height 7
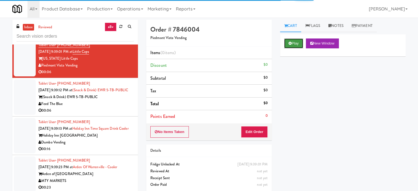
click at [292, 46] on button "Play" at bounding box center [293, 43] width 19 height 10
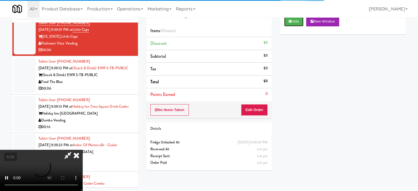
scroll to position [22, 0]
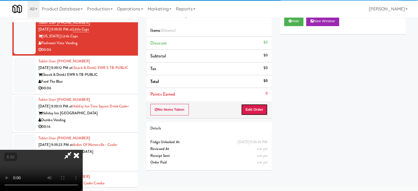
click at [253, 111] on button "Edit Order" at bounding box center [254, 110] width 27 height 12
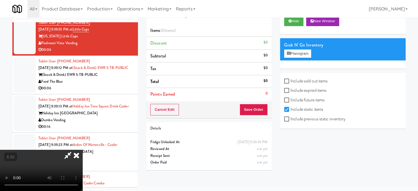
drag, startPoint x: 147, startPoint y: 123, endPoint x: 150, endPoint y: 121, distance: 3.5
click at [82, 150] on video at bounding box center [41, 170] width 82 height 41
drag, startPoint x: 150, startPoint y: 121, endPoint x: 154, endPoint y: 112, distance: 9.6
click at [82, 150] on video at bounding box center [41, 170] width 82 height 41
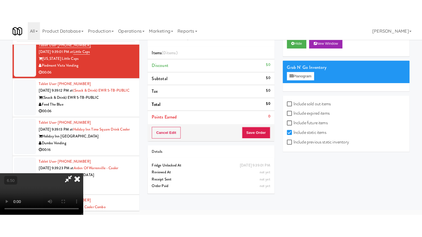
scroll to position [18, 0]
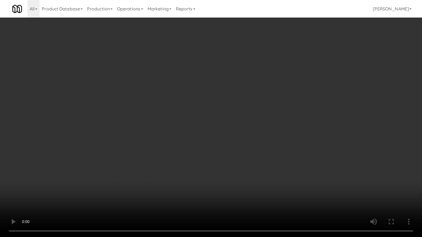
click at [176, 111] on video at bounding box center [211, 118] width 422 height 237
drag, startPoint x: 176, startPoint y: 111, endPoint x: 311, endPoint y: 61, distance: 143.9
click at [177, 111] on video at bounding box center [211, 118] width 422 height 237
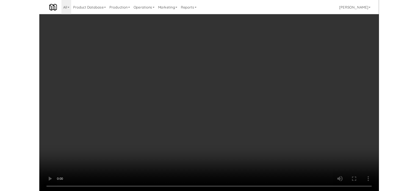
scroll to position [22, 0]
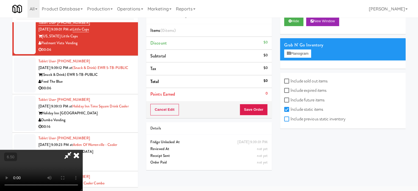
click at [287, 118] on input "Include previous static inventory" at bounding box center [287, 119] width 6 height 4
checkbox input "true"
click at [307, 53] on button "Planogram" at bounding box center [297, 53] width 27 height 8
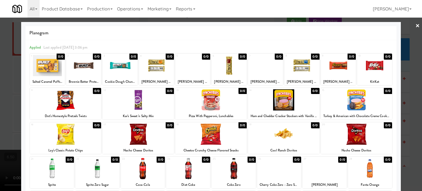
drag, startPoint x: 158, startPoint y: 159, endPoint x: 184, endPoint y: 154, distance: 26.5
click at [159, 159] on div "0/0" at bounding box center [160, 159] width 8 height 6
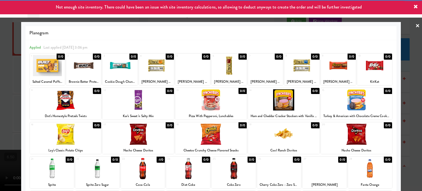
drag, startPoint x: 410, startPoint y: 110, endPoint x: 388, endPoint y: 110, distance: 21.1
click at [410, 110] on div at bounding box center [211, 95] width 422 height 191
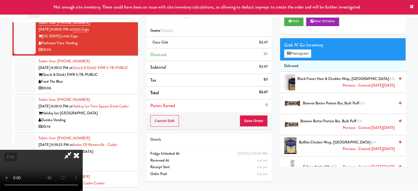
drag, startPoint x: 170, startPoint y: 121, endPoint x: 167, endPoint y: 117, distance: 4.5
click at [82, 150] on video at bounding box center [41, 170] width 82 height 41
drag, startPoint x: 167, startPoint y: 117, endPoint x: 174, endPoint y: 124, distance: 10.5
click at [82, 150] on video at bounding box center [41, 170] width 82 height 41
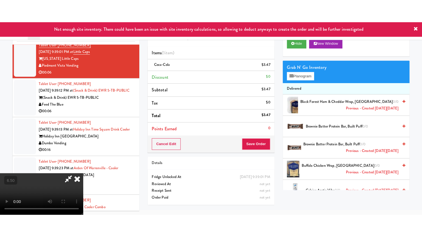
scroll to position [18, 0]
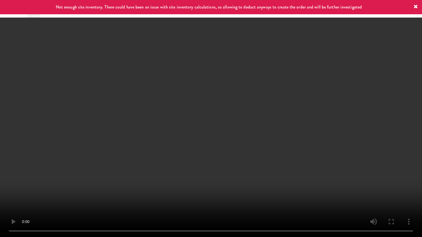
click at [178, 119] on video at bounding box center [211, 118] width 422 height 237
drag, startPoint x: 190, startPoint y: 126, endPoint x: 195, endPoint y: 124, distance: 5.9
click at [192, 125] on video at bounding box center [211, 118] width 422 height 237
drag, startPoint x: 195, startPoint y: 124, endPoint x: 239, endPoint y: 41, distance: 93.6
click at [200, 118] on video at bounding box center [211, 118] width 422 height 237
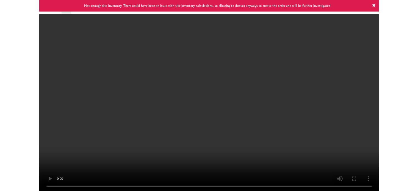
scroll to position [22, 0]
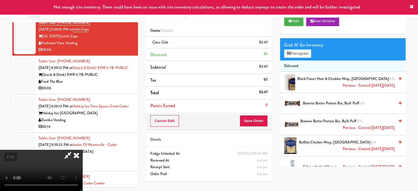
click at [82, 150] on icon at bounding box center [76, 155] width 12 height 11
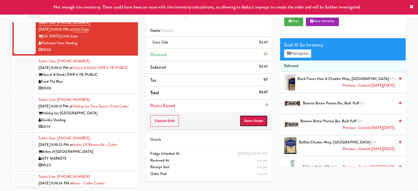
click at [254, 117] on button "Save Order" at bounding box center [253, 121] width 28 height 12
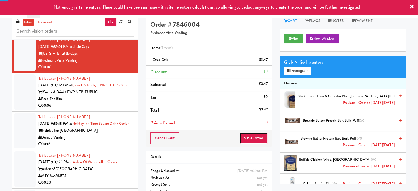
scroll to position [0, 0]
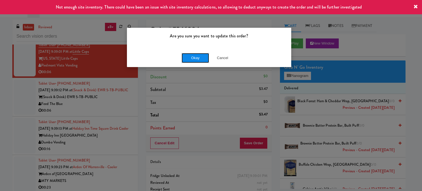
click at [189, 56] on button "Okay" at bounding box center [194, 58] width 27 height 10
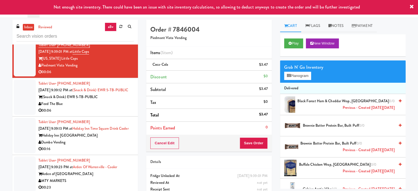
click at [118, 114] on div "00:06" at bounding box center [85, 110] width 95 height 7
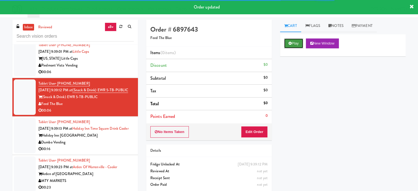
click at [300, 42] on button "Play" at bounding box center [293, 43] width 19 height 10
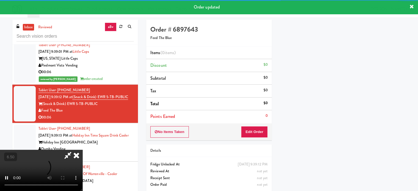
scroll to position [51, 0]
click at [261, 131] on button "Edit Order" at bounding box center [254, 132] width 27 height 12
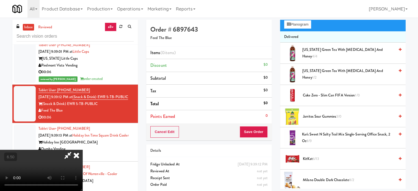
drag, startPoint x: 158, startPoint y: 141, endPoint x: 160, endPoint y: 139, distance: 3.1
click at [82, 150] on video at bounding box center [41, 170] width 82 height 41
drag, startPoint x: 160, startPoint y: 139, endPoint x: 215, endPoint y: 109, distance: 62.2
click at [82, 150] on video at bounding box center [41, 170] width 82 height 41
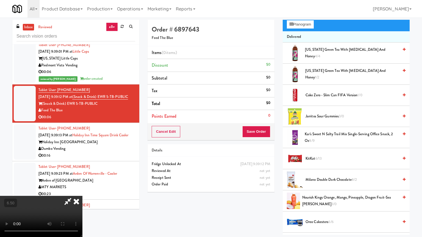
click at [82, 191] on video at bounding box center [41, 216] width 82 height 41
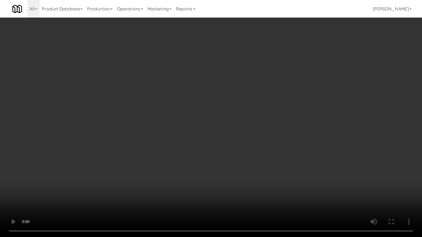
click at [198, 125] on video at bounding box center [211, 118] width 422 height 237
click at [207, 130] on video at bounding box center [211, 118] width 422 height 237
click at [205, 131] on video at bounding box center [211, 118] width 422 height 237
click at [218, 135] on video at bounding box center [211, 118] width 422 height 237
click at [214, 135] on video at bounding box center [211, 118] width 422 height 237
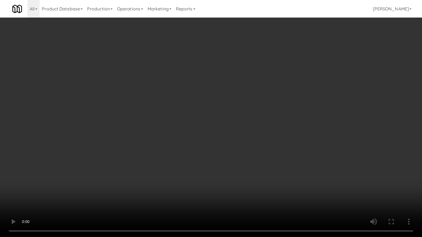
click at [229, 134] on video at bounding box center [211, 118] width 422 height 237
click at [223, 134] on video at bounding box center [211, 118] width 422 height 237
click at [244, 131] on video at bounding box center [211, 118] width 422 height 237
click at [231, 133] on video at bounding box center [211, 118] width 422 height 237
drag, startPoint x: 232, startPoint y: 132, endPoint x: 255, endPoint y: 79, distance: 57.9
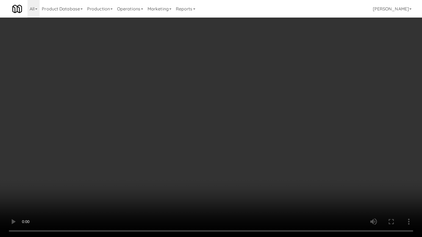
click at [232, 132] on video at bounding box center [211, 118] width 422 height 237
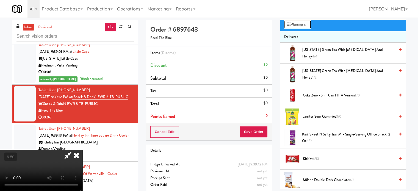
click at [306, 26] on button "Planogram" at bounding box center [297, 24] width 27 height 8
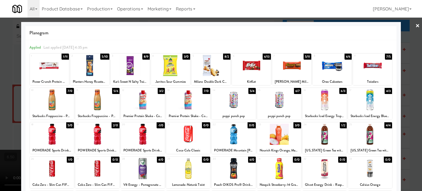
click at [250, 92] on div "5/4" at bounding box center [251, 91] width 7 height 6
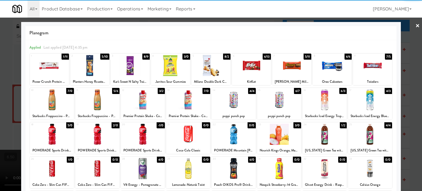
click at [411, 95] on div at bounding box center [211, 95] width 422 height 191
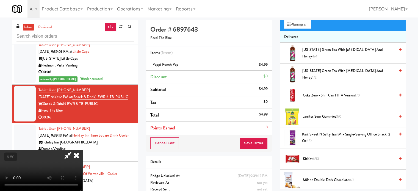
click at [82, 150] on video at bounding box center [41, 170] width 82 height 41
drag, startPoint x: 177, startPoint y: 105, endPoint x: 180, endPoint y: 132, distance: 27.7
click at [82, 150] on video at bounding box center [41, 170] width 82 height 41
drag, startPoint x: 180, startPoint y: 132, endPoint x: 198, endPoint y: 108, distance: 30.1
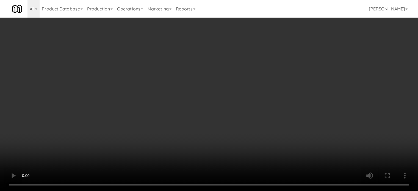
click at [183, 127] on video at bounding box center [209, 95] width 418 height 191
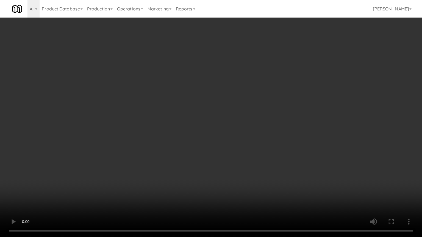
click at [214, 97] on video at bounding box center [211, 118] width 422 height 237
drag, startPoint x: 214, startPoint y: 97, endPoint x: 227, endPoint y: 37, distance: 61.2
click at [216, 94] on video at bounding box center [211, 118] width 422 height 237
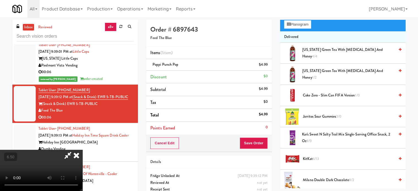
drag, startPoint x: 240, startPoint y: 24, endPoint x: 240, endPoint y: 39, distance: 15.4
click at [82, 150] on icon at bounding box center [76, 155] width 12 height 11
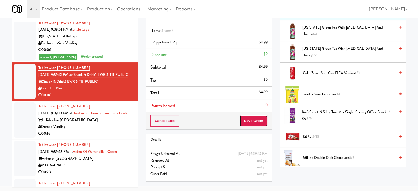
click at [261, 124] on button "Save Order" at bounding box center [253, 121] width 28 height 12
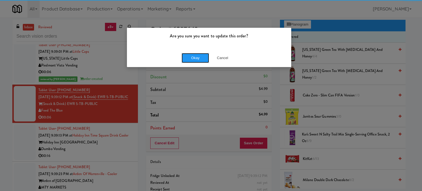
click at [193, 61] on button "Okay" at bounding box center [194, 58] width 27 height 10
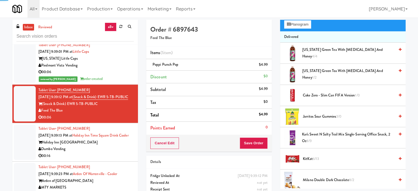
click at [122, 159] on div "Tablet User · (781) 301-1693 [DATE] 9:39:13 PM at [GEOGRAPHIC_DATA] [GEOGRAPHIC…" at bounding box center [85, 142] width 95 height 34
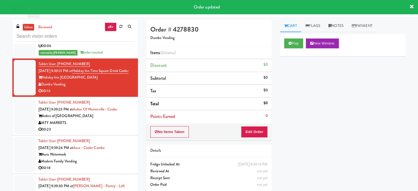
scroll to position [4224, 0]
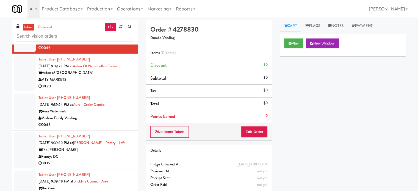
drag, startPoint x: 113, startPoint y: 108, endPoint x: 119, endPoint y: 103, distance: 8.3
click at [113, 90] on div "00:23" at bounding box center [85, 86] width 95 height 7
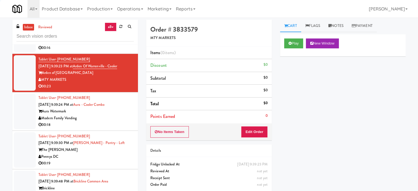
drag, startPoint x: 105, startPoint y: 71, endPoint x: 119, endPoint y: 66, distance: 14.2
click at [106, 51] on div "00:16" at bounding box center [85, 47] width 95 height 7
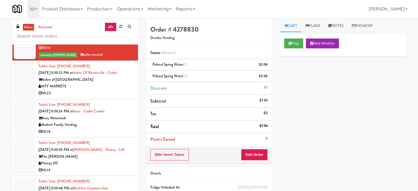
click at [114, 90] on div "MTY MARKETS" at bounding box center [85, 86] width 95 height 7
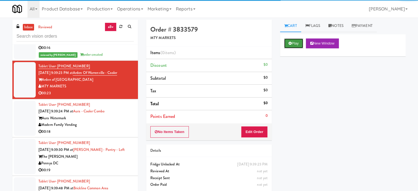
click at [292, 43] on button "Play" at bounding box center [293, 43] width 19 height 10
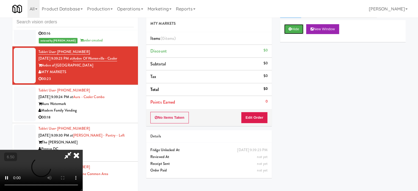
scroll to position [22, 0]
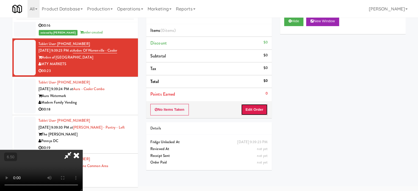
click at [257, 111] on button "Edit Order" at bounding box center [254, 110] width 27 height 12
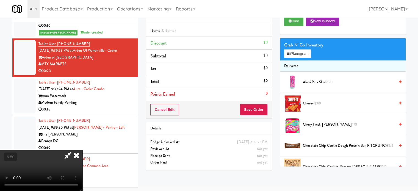
click at [82, 150] on video at bounding box center [41, 170] width 82 height 41
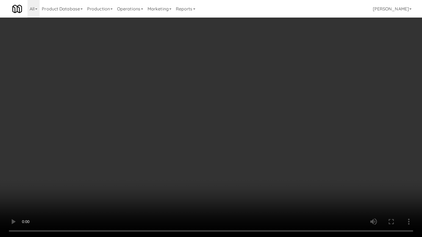
click at [172, 130] on video at bounding box center [211, 118] width 422 height 237
click at [171, 131] on video at bounding box center [211, 118] width 422 height 237
drag, startPoint x: 178, startPoint y: 146, endPoint x: 189, endPoint y: 129, distance: 20.1
click at [178, 146] on video at bounding box center [211, 118] width 422 height 237
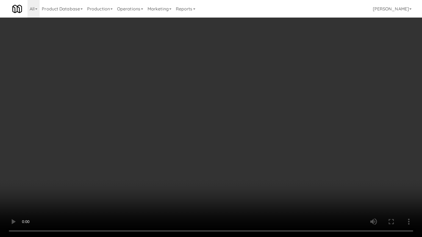
click at [159, 127] on video at bounding box center [211, 118] width 422 height 237
click at [166, 130] on video at bounding box center [211, 118] width 422 height 237
click at [188, 133] on video at bounding box center [211, 118] width 422 height 237
click at [206, 136] on video at bounding box center [211, 118] width 422 height 237
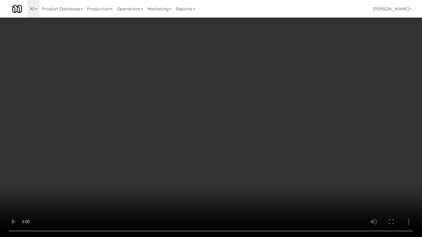
click at [194, 133] on video at bounding box center [211, 118] width 422 height 237
click at [193, 132] on video at bounding box center [211, 118] width 422 height 237
click at [186, 131] on video at bounding box center [211, 118] width 422 height 237
click at [204, 133] on video at bounding box center [211, 118] width 422 height 237
click at [192, 133] on video at bounding box center [211, 118] width 422 height 237
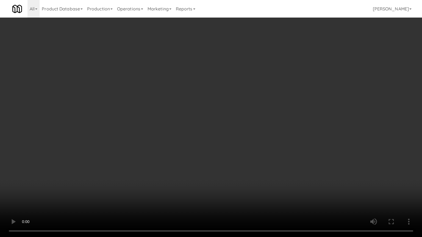
click at [213, 131] on video at bounding box center [211, 118] width 422 height 237
click at [187, 132] on video at bounding box center [211, 118] width 422 height 237
click at [181, 127] on video at bounding box center [211, 118] width 422 height 237
click at [185, 126] on video at bounding box center [211, 118] width 422 height 237
drag, startPoint x: 186, startPoint y: 125, endPoint x: 266, endPoint y: 87, distance: 88.8
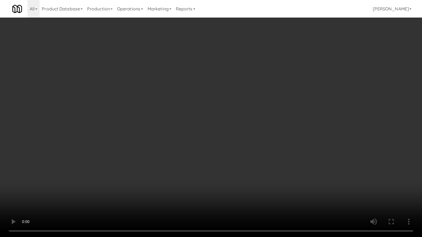
click at [186, 124] on video at bounding box center [211, 118] width 422 height 237
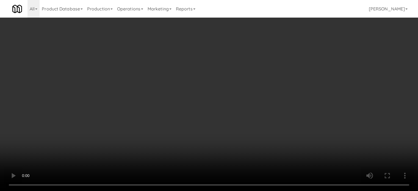
click at [153, 105] on video at bounding box center [209, 95] width 418 height 191
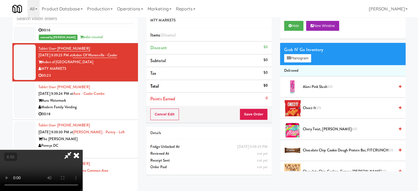
drag, startPoint x: 154, startPoint y: 104, endPoint x: 156, endPoint y: 119, distance: 15.5
click at [82, 150] on video at bounding box center [41, 170] width 82 height 41
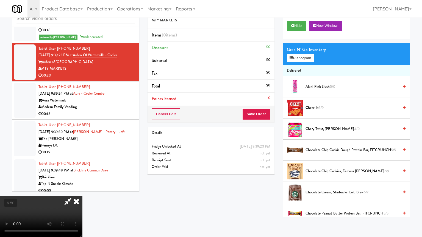
click at [82, 191] on video at bounding box center [41, 216] width 82 height 41
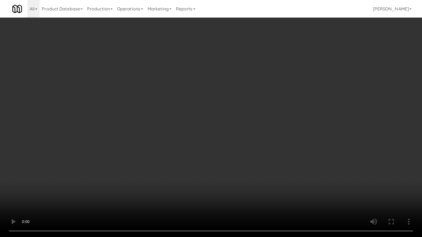
click at [157, 117] on video at bounding box center [211, 118] width 422 height 237
click at [171, 121] on video at bounding box center [211, 118] width 422 height 237
click at [177, 123] on video at bounding box center [211, 118] width 422 height 237
click at [178, 125] on video at bounding box center [211, 118] width 422 height 237
click at [159, 122] on video at bounding box center [211, 118] width 422 height 237
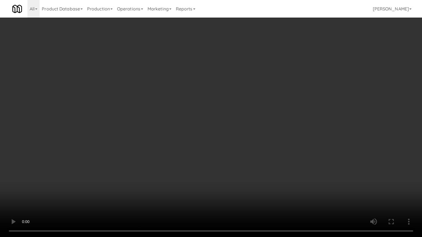
click at [163, 122] on video at bounding box center [211, 118] width 422 height 237
click at [167, 119] on video at bounding box center [211, 118] width 422 height 237
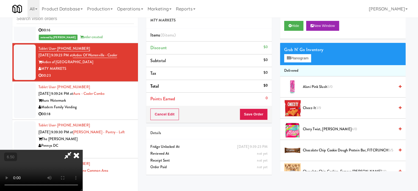
click at [82, 170] on video at bounding box center [41, 170] width 82 height 41
drag, startPoint x: 173, startPoint y: 112, endPoint x: 175, endPoint y: 107, distance: 4.9
click at [82, 150] on video at bounding box center [41, 170] width 82 height 41
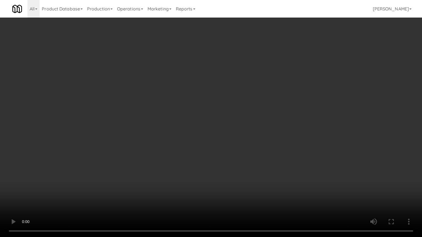
click at [171, 132] on video at bounding box center [211, 118] width 422 height 237
drag, startPoint x: 161, startPoint y: 133, endPoint x: 168, endPoint y: 127, distance: 8.5
click at [162, 133] on video at bounding box center [211, 118] width 422 height 237
click at [168, 127] on video at bounding box center [211, 118] width 422 height 237
click at [187, 115] on video at bounding box center [211, 118] width 422 height 237
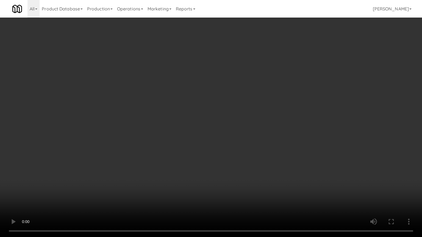
drag, startPoint x: 198, startPoint y: 108, endPoint x: 201, endPoint y: 102, distance: 6.4
click at [201, 102] on video at bounding box center [211, 118] width 422 height 237
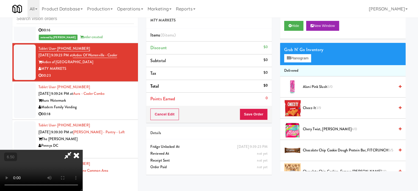
click at [82, 150] on icon at bounding box center [76, 155] width 12 height 11
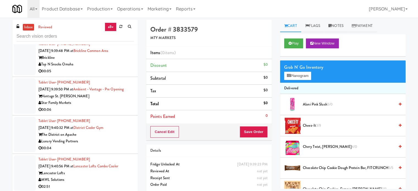
scroll to position [4224, 0]
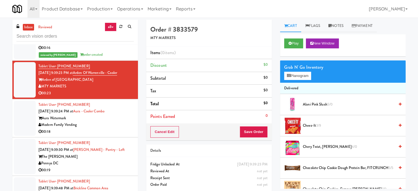
click at [123, 128] on div "Modern Family Vending" at bounding box center [85, 124] width 95 height 7
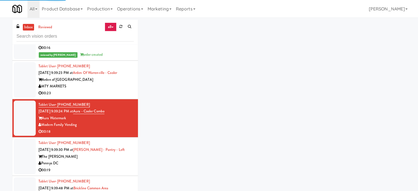
click at [121, 97] on div "00:23" at bounding box center [85, 93] width 95 height 7
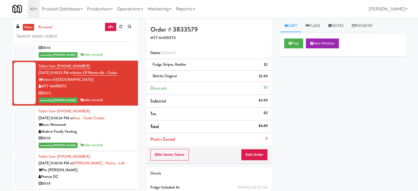
scroll to position [4362, 0]
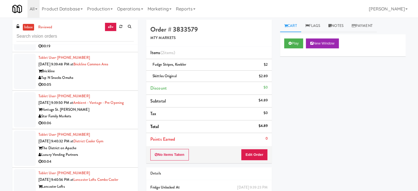
click at [117, 75] on li "Tablet User · (402) 871-6241 [DATE] 9:39:48 PM at [GEOGRAPHIC_DATA] area Brickl…" at bounding box center [74, 71] width 125 height 38
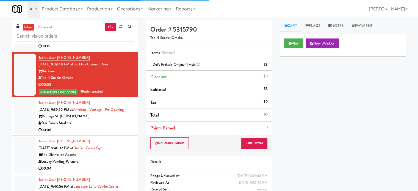
click at [98, 52] on li "Tablet User · (301) 910-7708 [DATE] 9:39:30 PM at [PERSON_NAME][GEOGRAPHIC_DATA…" at bounding box center [74, 33] width 125 height 38
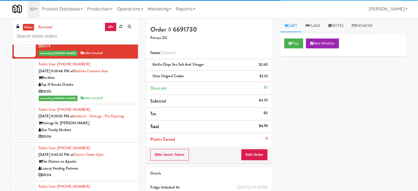
click at [117, 140] on div "Tablet User · (727) 348-3627 [DATE] 9:39:50 PM at Ambient - Vantage - Pre Openi…" at bounding box center [85, 123] width 95 height 34
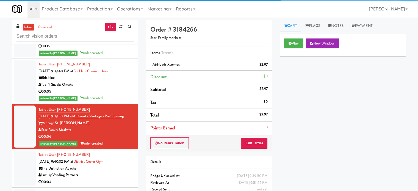
scroll to position [4499, 0]
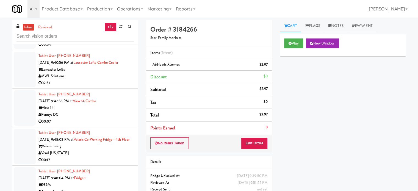
drag, startPoint x: 119, startPoint y: 74, endPoint x: 123, endPoint y: 73, distance: 4.3
click at [119, 48] on div "00:04" at bounding box center [85, 44] width 95 height 7
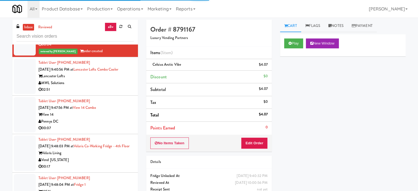
click at [113, 86] on div "MWL Solutions" at bounding box center [85, 83] width 95 height 7
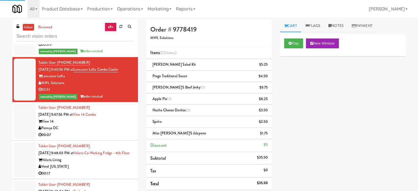
click at [119, 125] on div "View 14" at bounding box center [85, 121] width 95 height 7
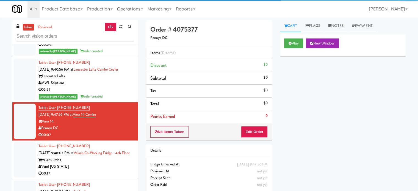
click at [118, 100] on div "reviewed by [PERSON_NAME] order created" at bounding box center [85, 96] width 95 height 7
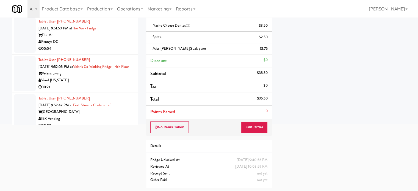
scroll to position [5597, 0]
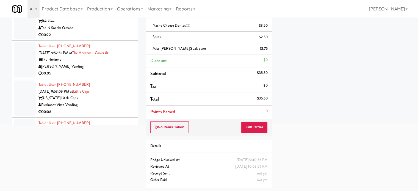
click at [108, 70] on div "[PERSON_NAME] Vending" at bounding box center [85, 66] width 95 height 7
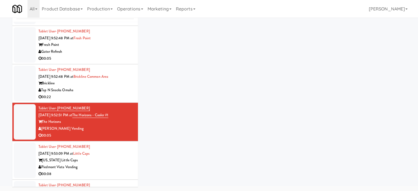
scroll to position [22, 0]
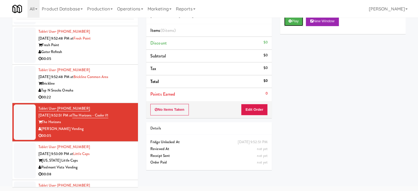
drag, startPoint x: 300, startPoint y: 23, endPoint x: 285, endPoint y: 34, distance: 18.0
click at [300, 24] on button "Play" at bounding box center [293, 21] width 19 height 10
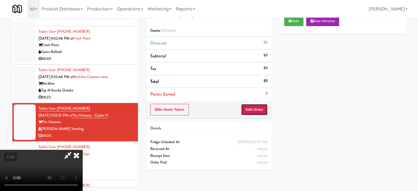
drag, startPoint x: 257, startPoint y: 111, endPoint x: 246, endPoint y: 99, distance: 16.7
click at [257, 111] on button "Edit Order" at bounding box center [254, 110] width 27 height 12
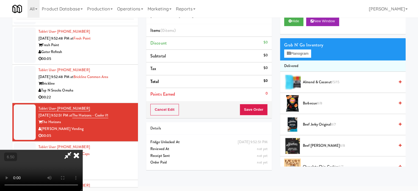
drag, startPoint x: 121, startPoint y: 129, endPoint x: 126, endPoint y: 123, distance: 8.0
click at [82, 150] on video at bounding box center [41, 170] width 82 height 41
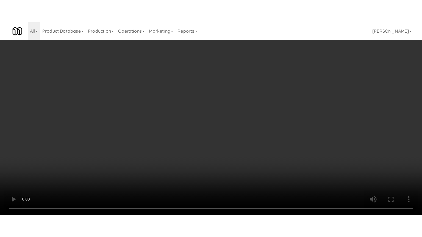
scroll to position [5583, 0]
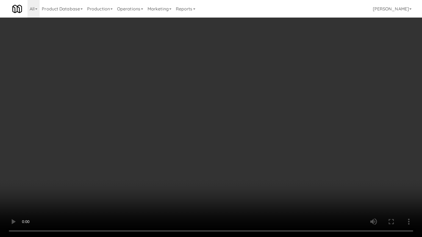
click at [151, 130] on video at bounding box center [211, 118] width 422 height 237
click at [150, 140] on video at bounding box center [211, 118] width 422 height 237
click at [156, 139] on video at bounding box center [211, 118] width 422 height 237
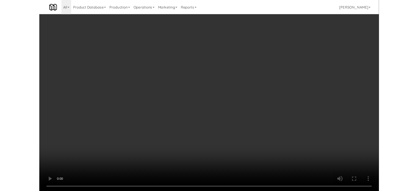
scroll to position [22, 0]
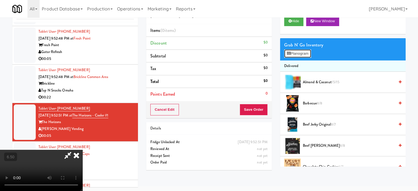
click at [296, 55] on button "Planogram" at bounding box center [297, 53] width 27 height 8
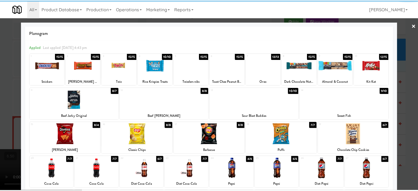
scroll to position [79, 0]
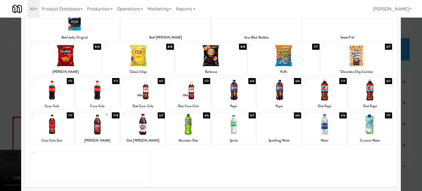
click at [294, 116] on div "6/6" at bounding box center [297, 115] width 7 height 6
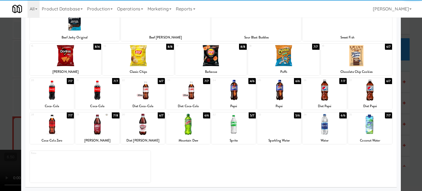
click at [413, 117] on div at bounding box center [211, 95] width 422 height 191
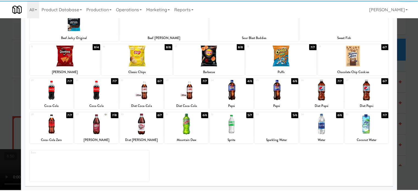
scroll to position [5597, 0]
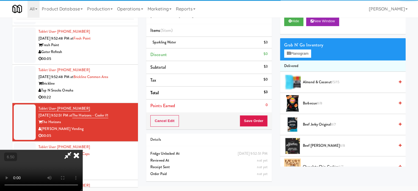
drag, startPoint x: 131, startPoint y: 120, endPoint x: 133, endPoint y: 117, distance: 3.5
click at [82, 150] on video at bounding box center [41, 170] width 82 height 41
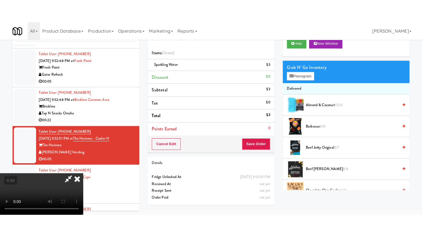
scroll to position [18, 0]
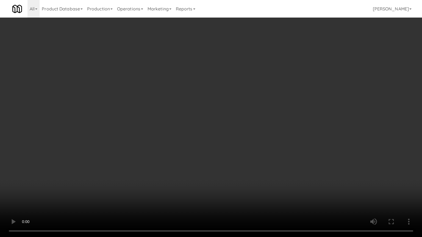
click at [139, 143] on video at bounding box center [211, 118] width 422 height 237
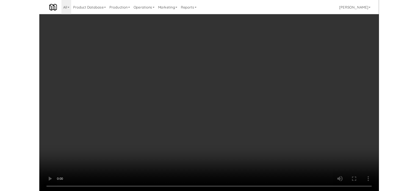
scroll to position [5583, 0]
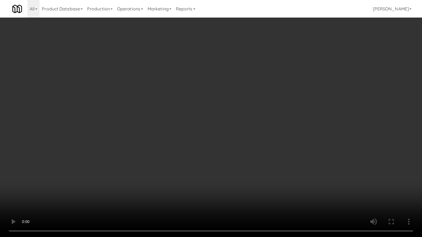
drag, startPoint x: 189, startPoint y: 156, endPoint x: 198, endPoint y: 139, distance: 18.7
click at [189, 155] on video at bounding box center [211, 118] width 422 height 237
drag, startPoint x: 199, startPoint y: 127, endPoint x: 211, endPoint y: 121, distance: 13.7
click at [202, 125] on video at bounding box center [211, 118] width 422 height 237
drag, startPoint x: 211, startPoint y: 121, endPoint x: 266, endPoint y: 47, distance: 92.3
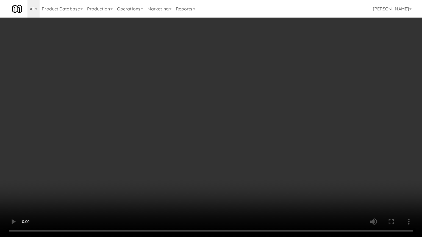
click at [216, 118] on video at bounding box center [211, 118] width 422 height 237
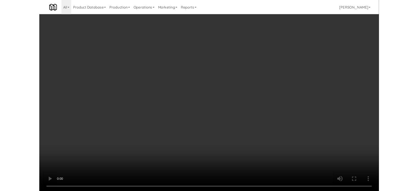
scroll to position [5597, 0]
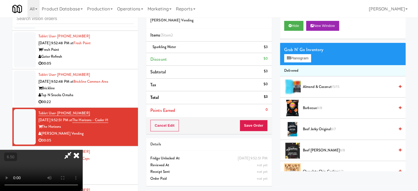
click at [82, 150] on icon at bounding box center [76, 155] width 12 height 11
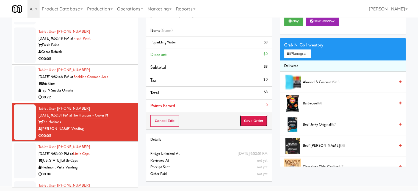
click at [251, 119] on button "Save Order" at bounding box center [253, 121] width 28 height 12
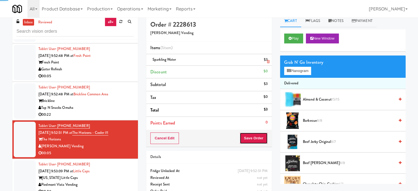
scroll to position [0, 0]
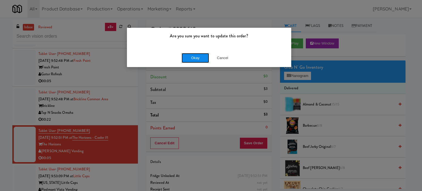
click at [186, 59] on button "Okay" at bounding box center [194, 58] width 27 height 10
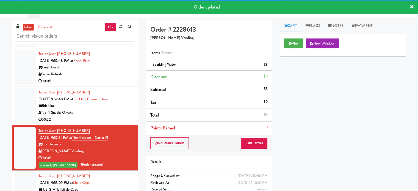
scroll to position [5734, 0]
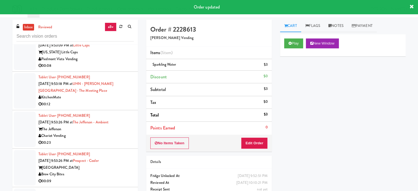
click at [117, 56] on div "[US_STATE] Little Caps" at bounding box center [85, 52] width 95 height 7
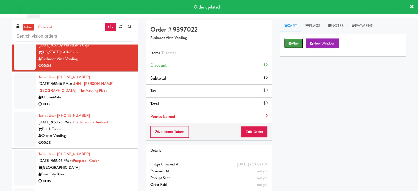
click at [293, 44] on button "Play" at bounding box center [293, 43] width 19 height 10
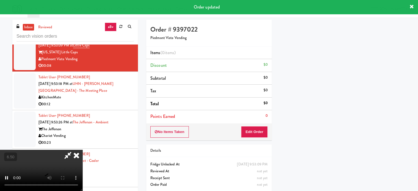
scroll to position [51, 0]
click at [255, 134] on button "Edit Order" at bounding box center [254, 132] width 27 height 12
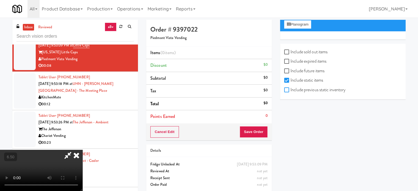
click at [287, 90] on input "Include previous static inventory" at bounding box center [287, 90] width 6 height 4
checkbox input "true"
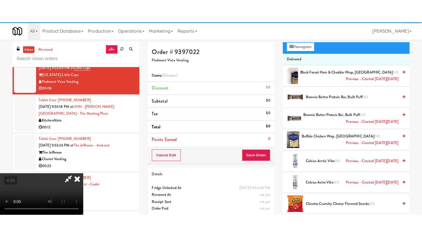
scroll to position [0, 0]
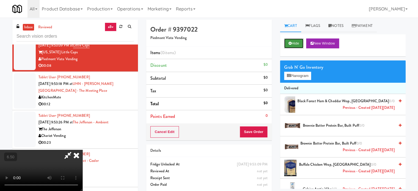
click at [295, 40] on button "Hide" at bounding box center [293, 43] width 19 height 10
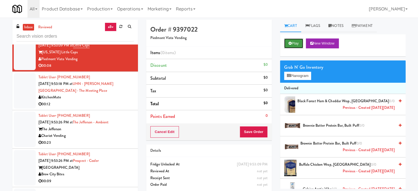
click at [299, 46] on button "Play" at bounding box center [293, 43] width 19 height 10
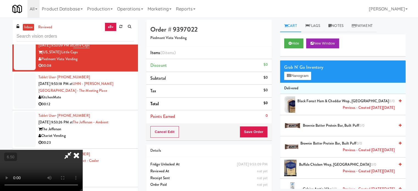
click at [82, 150] on video at bounding box center [41, 170] width 82 height 41
drag, startPoint x: 145, startPoint y: 140, endPoint x: 159, endPoint y: 147, distance: 15.7
click at [82, 150] on video at bounding box center [41, 170] width 82 height 41
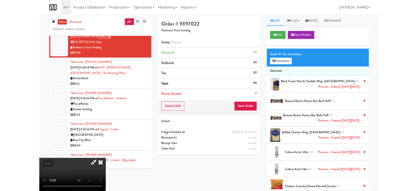
scroll to position [5721, 0]
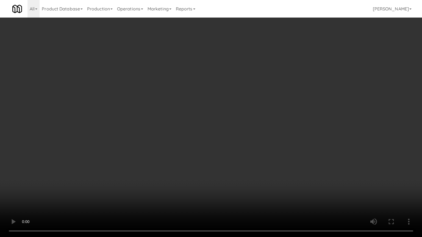
click at [166, 141] on video at bounding box center [211, 118] width 422 height 237
click at [166, 142] on video at bounding box center [211, 118] width 422 height 237
click at [174, 144] on video at bounding box center [211, 118] width 422 height 237
click at [175, 147] on video at bounding box center [211, 118] width 422 height 237
click at [191, 155] on video at bounding box center [211, 118] width 422 height 237
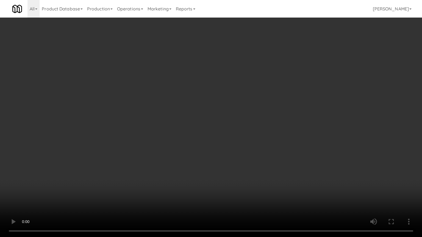
click at [175, 160] on video at bounding box center [211, 118] width 422 height 237
click at [179, 160] on video at bounding box center [211, 118] width 422 height 237
click at [179, 161] on video at bounding box center [211, 118] width 422 height 237
click at [193, 165] on video at bounding box center [211, 118] width 422 height 237
click at [186, 164] on video at bounding box center [211, 118] width 422 height 237
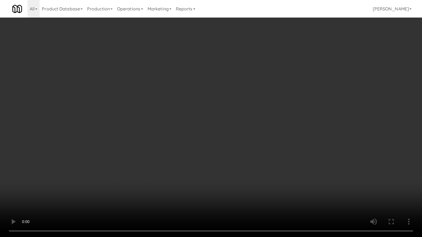
click at [194, 162] on video at bounding box center [211, 118] width 422 height 237
click at [207, 139] on video at bounding box center [211, 118] width 422 height 237
click at [215, 138] on video at bounding box center [211, 118] width 422 height 237
click at [209, 141] on video at bounding box center [211, 118] width 422 height 237
click at [210, 141] on video at bounding box center [211, 118] width 422 height 237
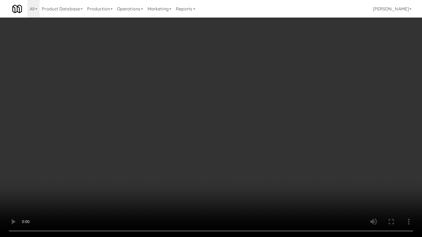
click at [210, 141] on video at bounding box center [211, 118] width 422 height 237
click at [211, 139] on video at bounding box center [211, 118] width 422 height 237
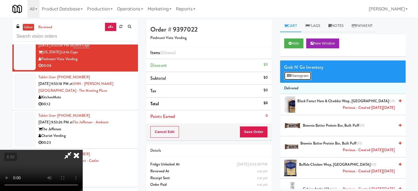
click at [301, 74] on button "Planogram" at bounding box center [297, 76] width 27 height 8
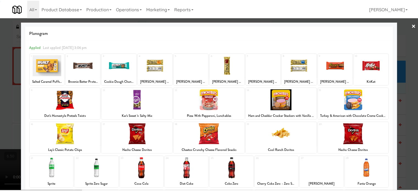
scroll to position [79, 0]
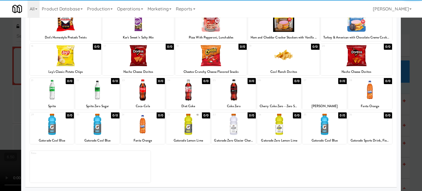
click at [159, 80] on div "0/0" at bounding box center [160, 81] width 8 height 6
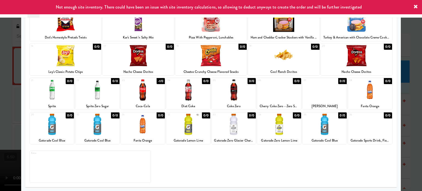
click at [408, 100] on div at bounding box center [211, 95] width 422 height 191
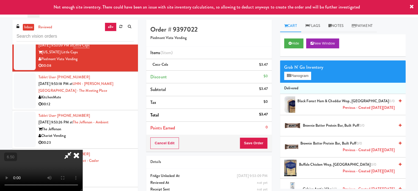
drag, startPoint x: 99, startPoint y: 102, endPoint x: 105, endPoint y: 100, distance: 6.7
click at [82, 150] on video at bounding box center [41, 170] width 82 height 41
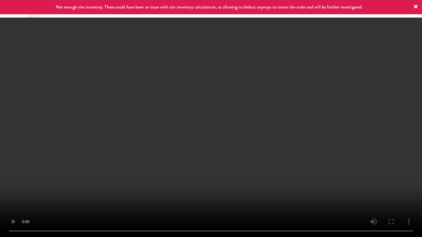
drag, startPoint x: 125, startPoint y: 127, endPoint x: 132, endPoint y: 125, distance: 7.3
click at [127, 127] on video at bounding box center [211, 118] width 422 height 237
drag, startPoint x: 129, startPoint y: 161, endPoint x: 155, endPoint y: 127, distance: 42.5
click at [130, 159] on video at bounding box center [211, 118] width 422 height 237
click at [215, 126] on video at bounding box center [211, 118] width 422 height 237
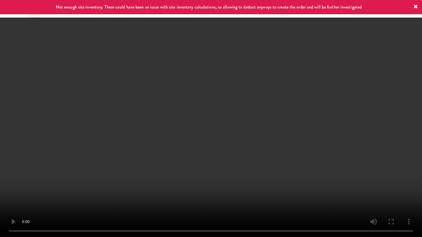
click at [214, 123] on video at bounding box center [211, 118] width 422 height 237
click at [215, 121] on video at bounding box center [211, 118] width 422 height 237
click at [217, 122] on video at bounding box center [211, 118] width 422 height 237
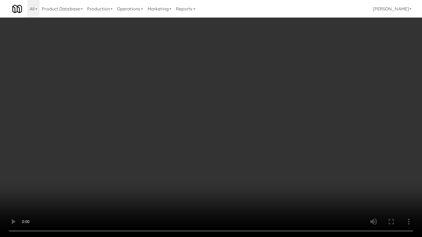
click at [214, 125] on video at bounding box center [211, 118] width 422 height 237
drag, startPoint x: 220, startPoint y: 123, endPoint x: 239, endPoint y: 55, distance: 70.1
click at [221, 121] on video at bounding box center [211, 118] width 422 height 237
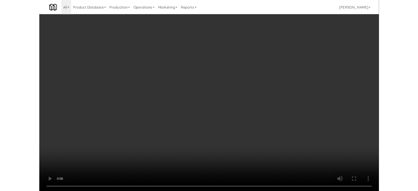
scroll to position [5734, 0]
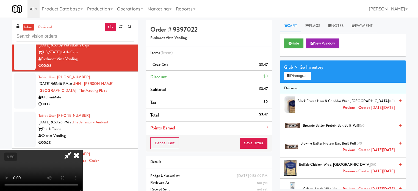
drag, startPoint x: 240, startPoint y: 23, endPoint x: 243, endPoint y: 38, distance: 15.0
click at [82, 150] on icon at bounding box center [76, 155] width 12 height 11
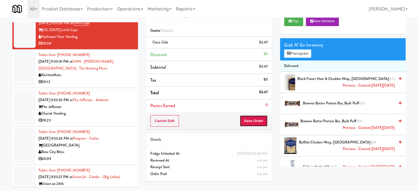
click at [253, 120] on button "Save Order" at bounding box center [253, 121] width 28 height 12
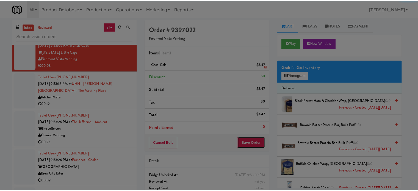
scroll to position [0, 0]
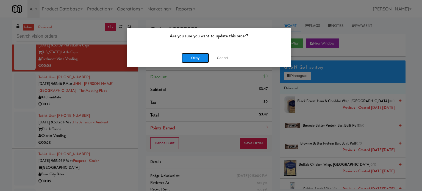
click at [199, 58] on button "Okay" at bounding box center [194, 58] width 27 height 10
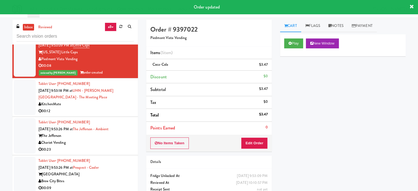
click at [121, 114] on div "Tablet User · (647) 272-3145 [DATE] 9:53:18 PM at [GEOGRAPHIC_DATA][PERSON_NAME…" at bounding box center [85, 97] width 95 height 34
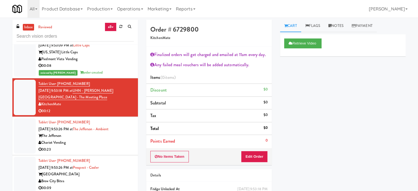
scroll to position [5871, 0]
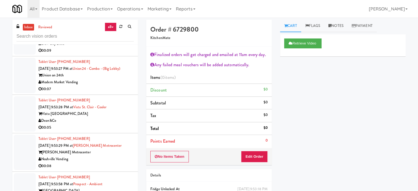
click at [118, 16] on div "00:23" at bounding box center [85, 12] width 95 height 7
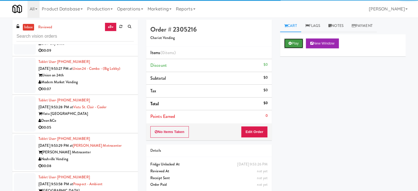
click at [295, 40] on button "Play" at bounding box center [293, 43] width 19 height 10
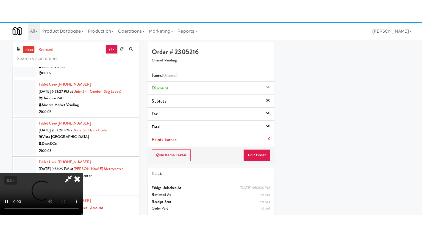
scroll to position [51, 0]
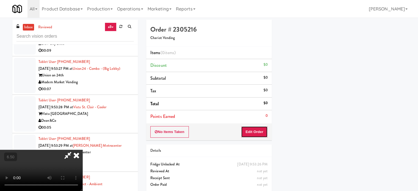
click at [251, 132] on button "Edit Order" at bounding box center [254, 132] width 27 height 12
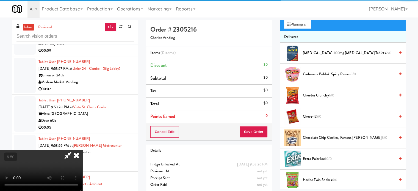
click at [82, 150] on video at bounding box center [41, 170] width 82 height 41
drag, startPoint x: 171, startPoint y: 114, endPoint x: 172, endPoint y: 126, distance: 11.9
click at [82, 150] on video at bounding box center [41, 170] width 82 height 41
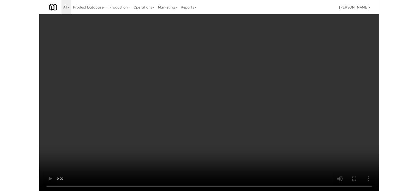
scroll to position [5858, 0]
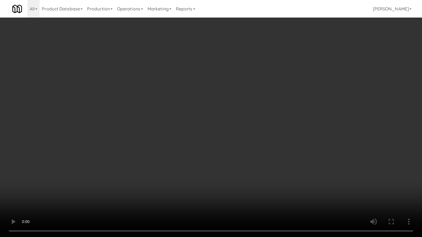
click at [170, 137] on video at bounding box center [211, 118] width 422 height 237
click at [213, 144] on video at bounding box center [211, 118] width 422 height 237
click at [201, 142] on video at bounding box center [211, 118] width 422 height 237
click at [206, 150] on video at bounding box center [211, 118] width 422 height 237
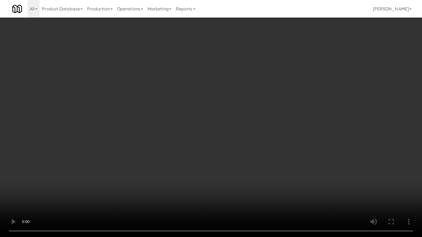
click at [231, 152] on video at bounding box center [211, 118] width 422 height 237
click at [225, 150] on video at bounding box center [211, 118] width 422 height 237
click at [225, 149] on video at bounding box center [211, 118] width 422 height 237
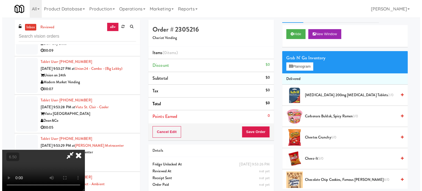
scroll to position [0, 0]
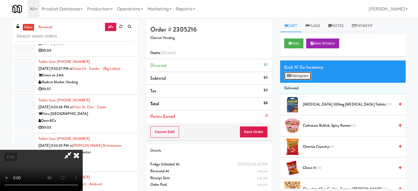
click at [303, 76] on button "Planogram" at bounding box center [297, 76] width 27 height 8
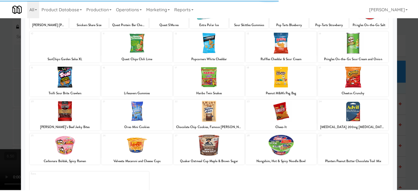
scroll to position [79, 0]
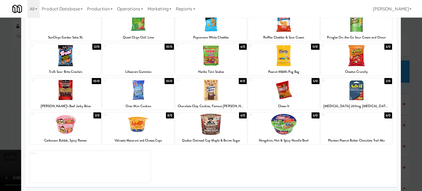
drag, startPoint x: 242, startPoint y: 46, endPoint x: 324, endPoint y: 50, distance: 82.5
click at [242, 46] on div "6/0" at bounding box center [243, 47] width 8 height 6
click at [412, 94] on div at bounding box center [211, 95] width 422 height 191
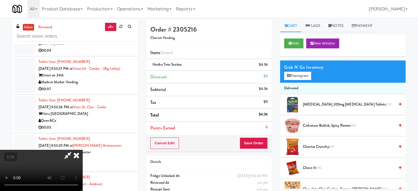
click at [82, 150] on video at bounding box center [41, 170] width 82 height 41
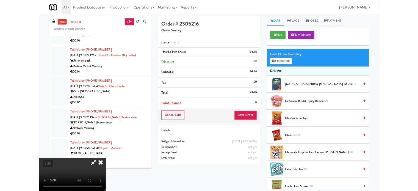
scroll to position [5858, 0]
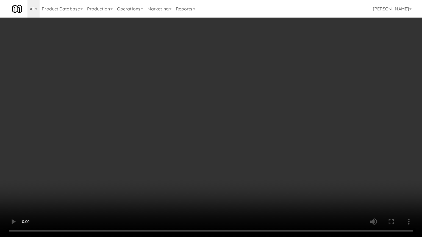
click at [183, 131] on video at bounding box center [211, 118] width 422 height 237
click at [209, 123] on video at bounding box center [211, 118] width 422 height 237
click at [209, 122] on video at bounding box center [211, 118] width 422 height 237
click at [207, 119] on video at bounding box center [211, 118] width 422 height 237
click at [208, 121] on video at bounding box center [211, 118] width 422 height 237
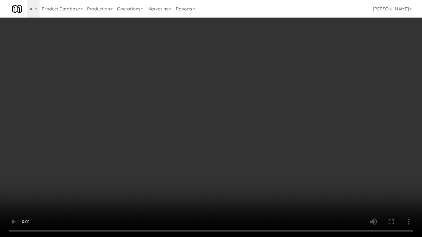
click at [199, 121] on video at bounding box center [211, 118] width 422 height 237
click at [201, 121] on video at bounding box center [211, 118] width 422 height 237
click at [201, 122] on video at bounding box center [211, 118] width 422 height 237
click at [213, 128] on video at bounding box center [211, 118] width 422 height 237
click at [263, 133] on video at bounding box center [211, 118] width 422 height 237
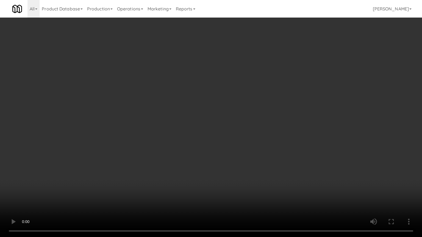
drag, startPoint x: 233, startPoint y: 132, endPoint x: 234, endPoint y: 129, distance: 3.0
click at [233, 132] on video at bounding box center [211, 118] width 422 height 237
click at [262, 133] on video at bounding box center [211, 118] width 422 height 237
click at [231, 131] on video at bounding box center [211, 118] width 422 height 237
click at [242, 134] on video at bounding box center [211, 118] width 422 height 237
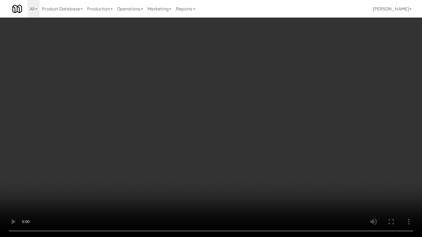
click at [242, 134] on video at bounding box center [211, 118] width 422 height 237
click at [250, 138] on video at bounding box center [211, 118] width 422 height 237
click at [243, 134] on video at bounding box center [211, 118] width 422 height 237
click at [243, 133] on video at bounding box center [211, 118] width 422 height 237
click at [241, 134] on video at bounding box center [211, 118] width 422 height 237
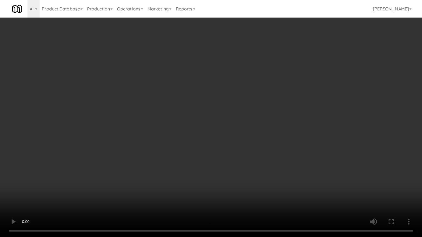
drag, startPoint x: 241, startPoint y: 134, endPoint x: 292, endPoint y: 84, distance: 71.6
click at [243, 133] on video at bounding box center [211, 118] width 422 height 237
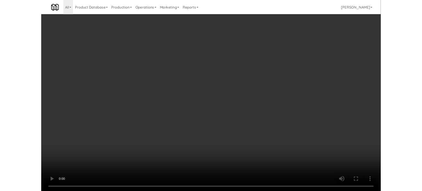
scroll to position [5871, 0]
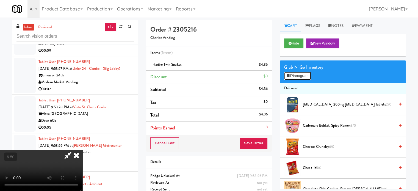
drag, startPoint x: 303, startPoint y: 75, endPoint x: 303, endPoint y: 71, distance: 3.6
click at [303, 74] on button "Planogram" at bounding box center [297, 76] width 27 height 8
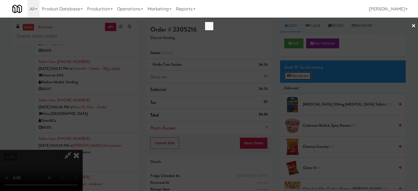
scroll to position [5858, 0]
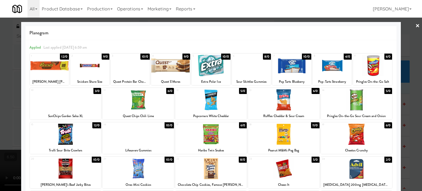
click at [384, 55] on div "6/0" at bounding box center [388, 57] width 8 height 6
click at [411, 123] on div at bounding box center [211, 95] width 422 height 191
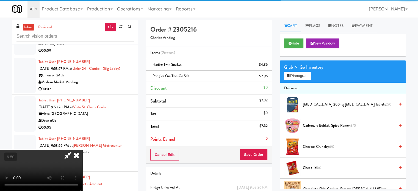
click at [82, 150] on video at bounding box center [41, 170] width 82 height 41
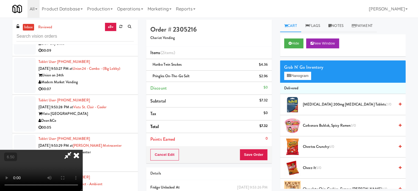
scroll to position [5858, 0]
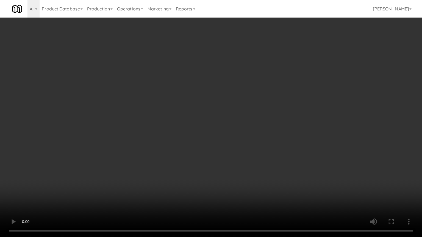
drag, startPoint x: 92, startPoint y: 170, endPoint x: 169, endPoint y: 111, distance: 97.5
click at [98, 166] on video at bounding box center [211, 118] width 422 height 237
click at [212, 107] on video at bounding box center [211, 118] width 422 height 237
click at [147, 144] on video at bounding box center [211, 118] width 422 height 237
click at [195, 132] on video at bounding box center [211, 118] width 422 height 237
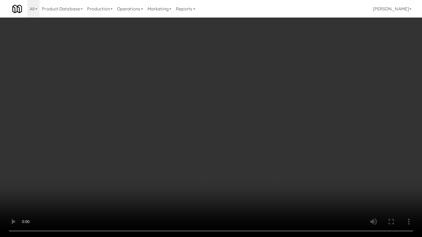
click at [195, 132] on video at bounding box center [211, 118] width 422 height 237
click at [199, 133] on video at bounding box center [211, 118] width 422 height 237
click at [199, 134] on video at bounding box center [211, 118] width 422 height 237
click at [203, 133] on video at bounding box center [211, 118] width 422 height 237
click at [144, 148] on video at bounding box center [211, 118] width 422 height 237
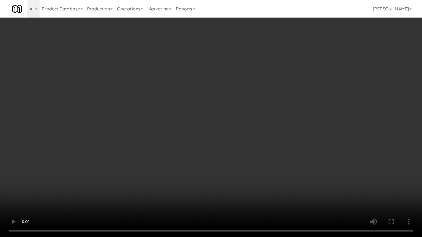
click at [193, 129] on video at bounding box center [211, 118] width 422 height 237
click at [136, 146] on video at bounding box center [211, 118] width 422 height 237
click at [182, 129] on video at bounding box center [211, 118] width 422 height 237
click at [183, 128] on video at bounding box center [211, 118] width 422 height 237
click at [255, 124] on video at bounding box center [211, 118] width 422 height 237
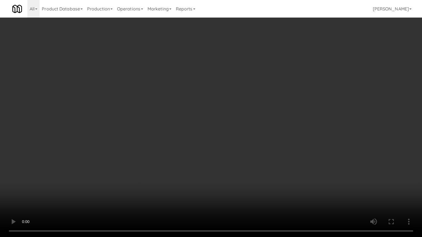
click at [222, 124] on video at bounding box center [211, 118] width 422 height 237
click at [223, 123] on video at bounding box center [211, 118] width 422 height 237
click at [218, 124] on video at bounding box center [211, 118] width 422 height 237
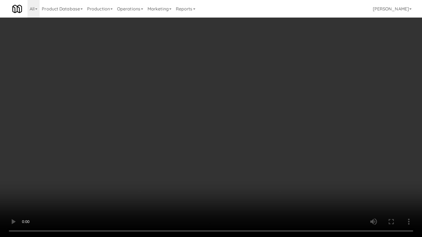
drag, startPoint x: 234, startPoint y: 128, endPoint x: 222, endPoint y: 130, distance: 12.1
click at [234, 129] on video at bounding box center [211, 118] width 422 height 237
click at [218, 130] on video at bounding box center [211, 118] width 422 height 237
click at [232, 128] on video at bounding box center [211, 118] width 422 height 237
click at [221, 125] on video at bounding box center [211, 118] width 422 height 237
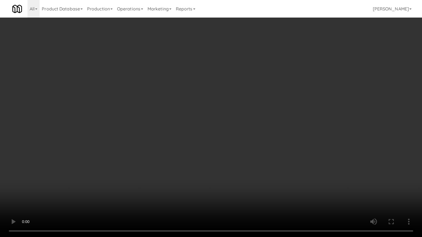
click at [226, 125] on video at bounding box center [211, 118] width 422 height 237
click at [218, 127] on video at bounding box center [211, 118] width 422 height 237
click at [219, 125] on video at bounding box center [211, 118] width 422 height 237
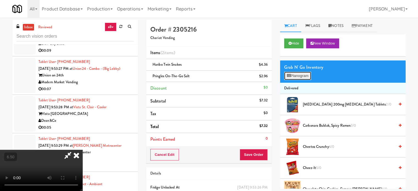
click at [304, 75] on button "Planogram" at bounding box center [297, 76] width 27 height 8
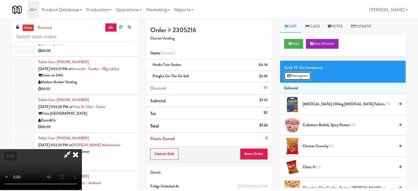
scroll to position [5858, 0]
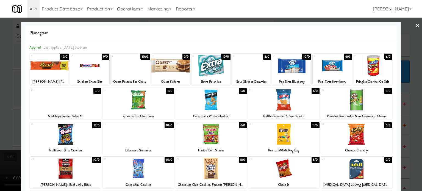
click at [167, 126] on div "10/0" at bounding box center [168, 125] width 9 height 6
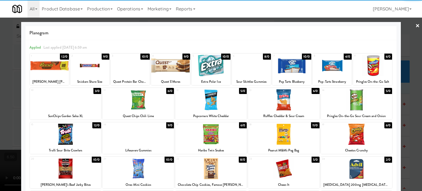
click at [408, 113] on div at bounding box center [211, 95] width 422 height 191
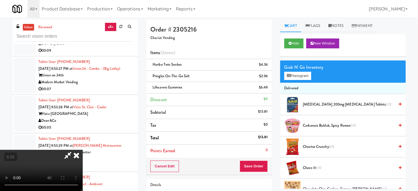
click at [82, 150] on video at bounding box center [41, 170] width 82 height 41
drag, startPoint x: 157, startPoint y: 115, endPoint x: 171, endPoint y: 127, distance: 18.7
click at [82, 150] on video at bounding box center [41, 170] width 82 height 41
drag, startPoint x: 171, startPoint y: 127, endPoint x: 191, endPoint y: 111, distance: 26.3
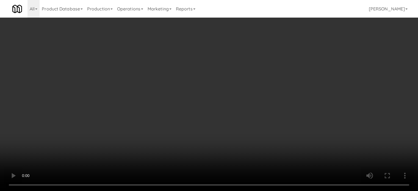
click at [171, 126] on video at bounding box center [209, 95] width 418 height 191
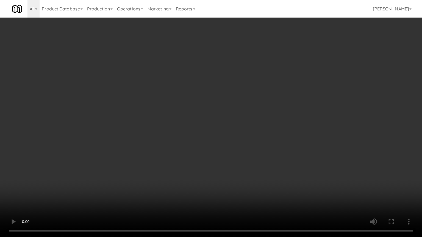
click at [206, 112] on video at bounding box center [211, 118] width 422 height 237
click at [226, 114] on video at bounding box center [211, 118] width 422 height 237
click at [229, 111] on video at bounding box center [211, 118] width 422 height 237
drag, startPoint x: 148, startPoint y: 149, endPoint x: 168, endPoint y: 140, distance: 21.9
click at [148, 149] on video at bounding box center [211, 118] width 422 height 237
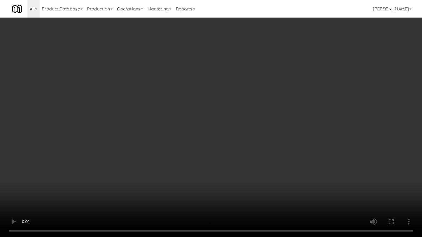
click at [182, 135] on video at bounding box center [211, 118] width 422 height 237
click at [184, 137] on video at bounding box center [211, 118] width 422 height 237
click at [216, 138] on video at bounding box center [211, 118] width 422 height 237
click at [216, 139] on video at bounding box center [211, 118] width 422 height 237
click at [230, 139] on video at bounding box center [211, 118] width 422 height 237
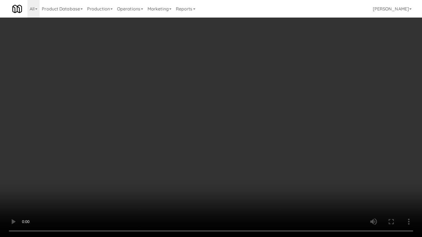
click at [230, 140] on video at bounding box center [211, 118] width 422 height 237
click at [229, 138] on video at bounding box center [211, 118] width 422 height 237
click at [225, 137] on video at bounding box center [211, 118] width 422 height 237
click at [224, 136] on video at bounding box center [211, 118] width 422 height 237
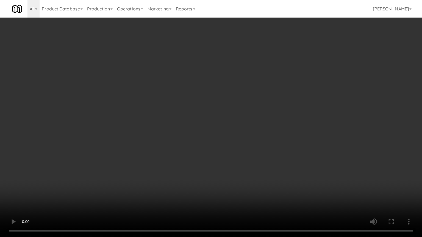
click at [232, 139] on video at bounding box center [211, 118] width 422 height 237
click at [232, 140] on video at bounding box center [211, 118] width 422 height 237
click at [245, 142] on video at bounding box center [211, 118] width 422 height 237
click at [241, 142] on video at bounding box center [211, 118] width 422 height 237
click at [248, 141] on video at bounding box center [211, 118] width 422 height 237
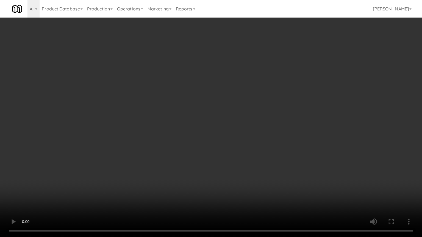
click at [247, 142] on video at bounding box center [211, 118] width 422 height 237
click at [253, 144] on video at bounding box center [211, 118] width 422 height 237
click at [228, 143] on video at bounding box center [211, 118] width 422 height 237
click at [220, 142] on video at bounding box center [211, 118] width 422 height 237
click at [215, 142] on video at bounding box center [211, 118] width 422 height 237
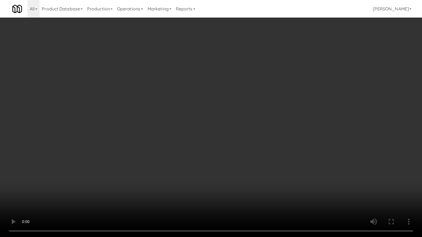
click at [254, 180] on video at bounding box center [211, 118] width 422 height 237
click at [223, 139] on video at bounding box center [211, 118] width 422 height 237
click at [223, 149] on video at bounding box center [211, 118] width 422 height 237
click at [226, 125] on video at bounding box center [211, 118] width 422 height 237
click at [227, 125] on video at bounding box center [211, 118] width 422 height 237
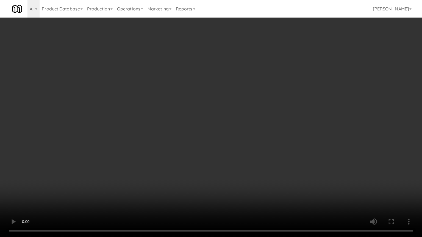
click at [239, 127] on video at bounding box center [211, 118] width 422 height 237
click at [235, 128] on video at bounding box center [211, 118] width 422 height 237
click at [236, 128] on video at bounding box center [211, 118] width 422 height 237
click at [222, 128] on video at bounding box center [211, 118] width 422 height 237
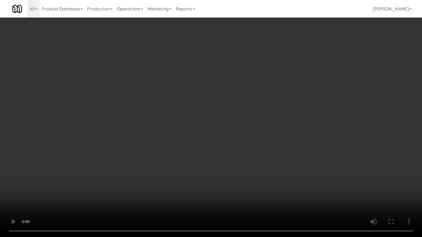
click at [224, 128] on video at bounding box center [211, 118] width 422 height 237
click at [206, 128] on video at bounding box center [211, 118] width 422 height 237
click at [216, 131] on video at bounding box center [211, 118] width 422 height 237
click at [215, 132] on video at bounding box center [211, 118] width 422 height 237
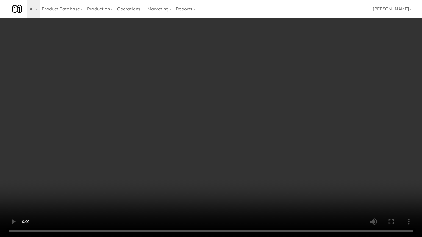
click at [229, 136] on video at bounding box center [211, 118] width 422 height 237
click at [221, 137] on video at bounding box center [211, 118] width 422 height 237
click at [218, 135] on video at bounding box center [211, 118] width 422 height 237
click at [210, 135] on video at bounding box center [211, 118] width 422 height 237
click at [209, 134] on video at bounding box center [211, 118] width 422 height 237
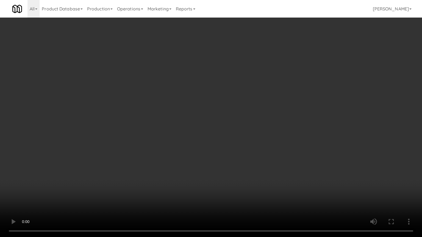
drag, startPoint x: 250, startPoint y: 177, endPoint x: 243, endPoint y: 170, distance: 9.9
click at [248, 176] on video at bounding box center [211, 118] width 422 height 237
click at [206, 145] on video at bounding box center [211, 118] width 422 height 237
click at [207, 145] on video at bounding box center [211, 118] width 422 height 237
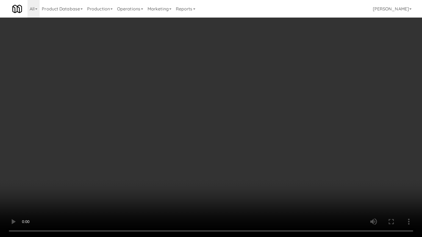
click at [208, 144] on video at bounding box center [211, 118] width 422 height 237
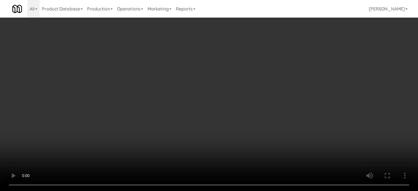
scroll to position [5871, 0]
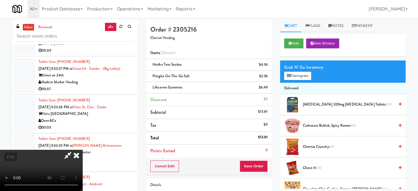
click at [82, 150] on icon at bounding box center [76, 155] width 12 height 11
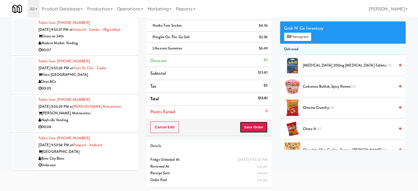
click at [251, 128] on button "Save Order" at bounding box center [253, 127] width 28 height 12
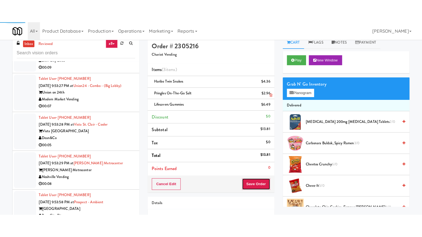
scroll to position [0, 0]
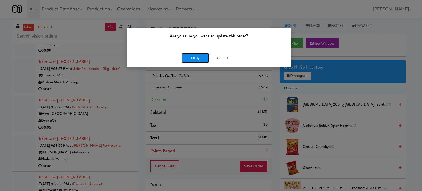
click at [196, 54] on button "Okay" at bounding box center [194, 58] width 27 height 10
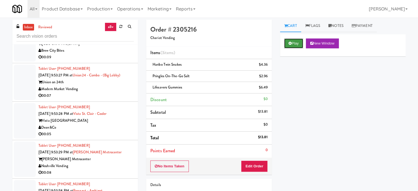
click at [294, 45] on button "Play" at bounding box center [293, 43] width 19 height 10
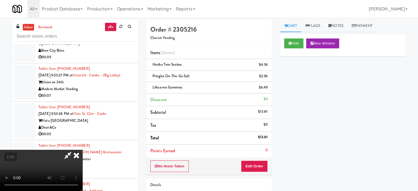
drag, startPoint x: 223, startPoint y: 108, endPoint x: 222, endPoint y: 105, distance: 3.1
click at [82, 150] on video at bounding box center [41, 170] width 82 height 41
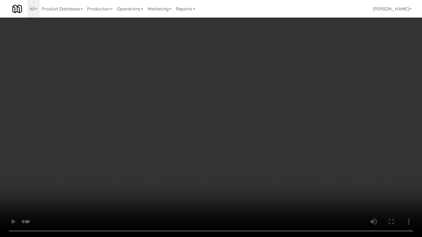
click at [216, 117] on video at bounding box center [211, 118] width 422 height 237
click at [223, 125] on video at bounding box center [211, 118] width 422 height 237
click at [253, 130] on video at bounding box center [211, 118] width 422 height 237
click at [232, 130] on video at bounding box center [211, 118] width 422 height 237
click at [235, 125] on video at bounding box center [211, 118] width 422 height 237
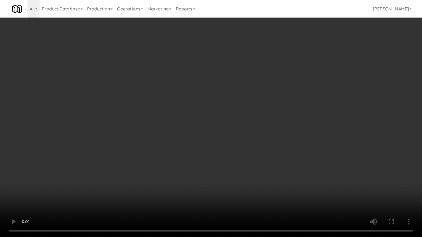
click at [234, 125] on video at bounding box center [211, 118] width 422 height 237
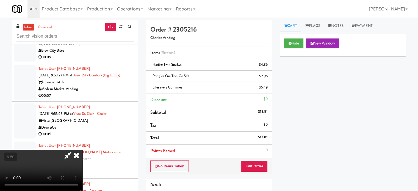
click at [82, 150] on video at bounding box center [41, 170] width 82 height 41
drag, startPoint x: 206, startPoint y: 84, endPoint x: 206, endPoint y: 117, distance: 33.2
click at [82, 150] on video at bounding box center [41, 170] width 82 height 41
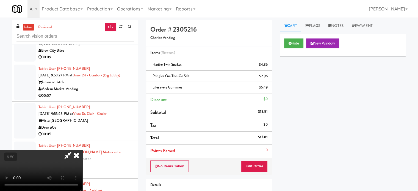
scroll to position [5858, 0]
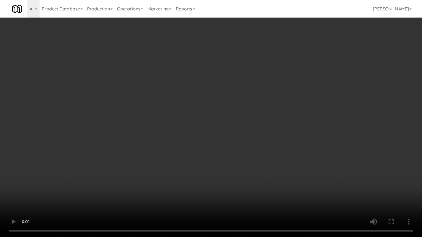
click at [201, 115] on video at bounding box center [211, 118] width 422 height 237
click at [209, 123] on video at bounding box center [211, 118] width 422 height 237
click at [206, 124] on video at bounding box center [211, 118] width 422 height 237
click at [204, 124] on video at bounding box center [211, 118] width 422 height 237
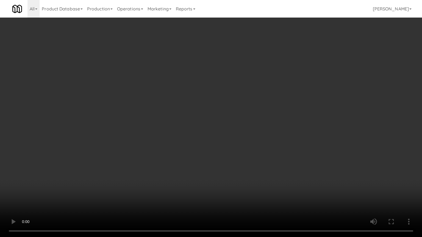
click at [204, 124] on video at bounding box center [211, 118] width 422 height 237
click at [205, 125] on video at bounding box center [211, 118] width 422 height 237
click at [202, 125] on video at bounding box center [211, 118] width 422 height 237
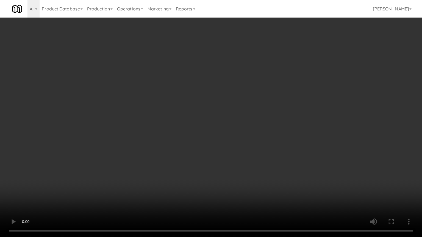
click at [211, 128] on video at bounding box center [211, 118] width 422 height 237
drag, startPoint x: 200, startPoint y: 127, endPoint x: 201, endPoint y: 121, distance: 6.8
click at [200, 127] on video at bounding box center [211, 118] width 422 height 237
click at [192, 116] on video at bounding box center [211, 118] width 422 height 237
click at [197, 111] on video at bounding box center [211, 118] width 422 height 237
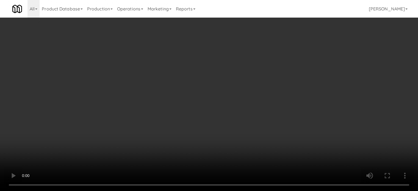
scroll to position [5871, 0]
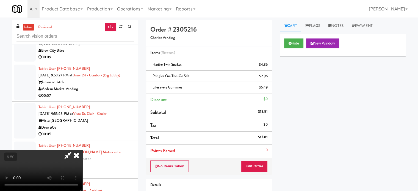
drag, startPoint x: 241, startPoint y: 23, endPoint x: 254, endPoint y: 66, distance: 45.0
click at [82, 150] on icon at bounding box center [76, 155] width 12 height 11
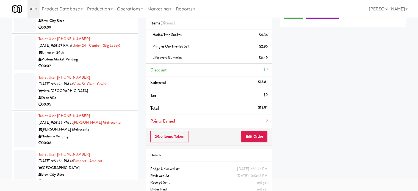
scroll to position [39, 0]
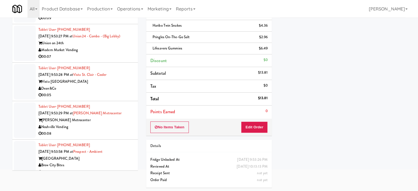
click at [109, 15] on div "Brew City Bites" at bounding box center [85, 11] width 95 height 7
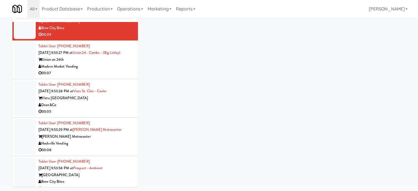
scroll to position [22, 0]
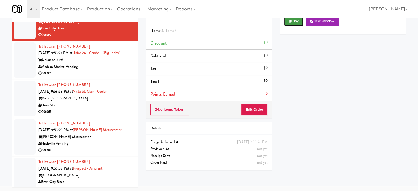
click at [293, 22] on button "Play" at bounding box center [293, 21] width 19 height 10
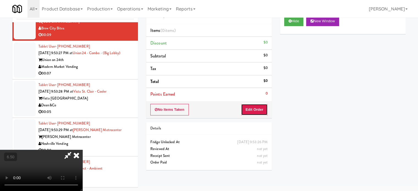
click at [248, 107] on button "Edit Order" at bounding box center [254, 110] width 27 height 12
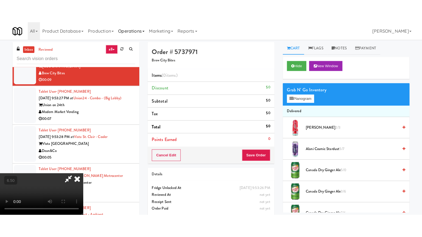
scroll to position [0, 0]
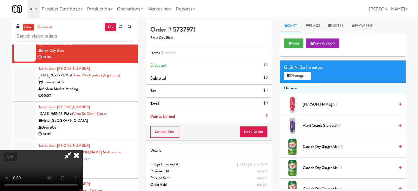
click at [82, 150] on video at bounding box center [41, 170] width 82 height 41
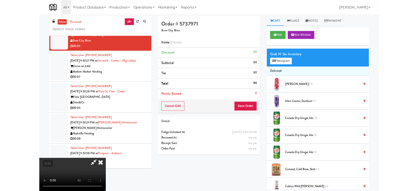
scroll to position [5858, 0]
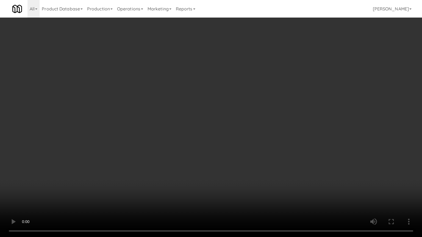
drag, startPoint x: 141, startPoint y: 172, endPoint x: 145, endPoint y: 167, distance: 7.0
click at [142, 171] on video at bounding box center [211, 118] width 422 height 237
drag, startPoint x: 132, startPoint y: 169, endPoint x: 142, endPoint y: 160, distance: 13.6
click at [133, 169] on video at bounding box center [211, 118] width 422 height 237
click at [153, 154] on video at bounding box center [211, 118] width 422 height 237
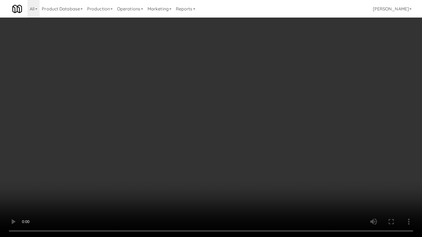
click at [159, 168] on video at bounding box center [211, 118] width 422 height 237
click at [170, 170] on video at bounding box center [211, 118] width 422 height 237
click at [248, 171] on video at bounding box center [211, 118] width 422 height 237
click at [240, 171] on video at bounding box center [211, 118] width 422 height 237
click at [251, 172] on video at bounding box center [211, 118] width 422 height 237
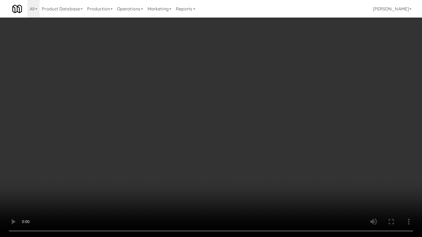
click at [227, 175] on video at bounding box center [211, 118] width 422 height 237
click at [251, 180] on video at bounding box center [211, 118] width 422 height 237
click at [206, 181] on video at bounding box center [211, 118] width 422 height 237
click at [243, 180] on video at bounding box center [211, 118] width 422 height 237
click at [216, 181] on video at bounding box center [211, 118] width 422 height 237
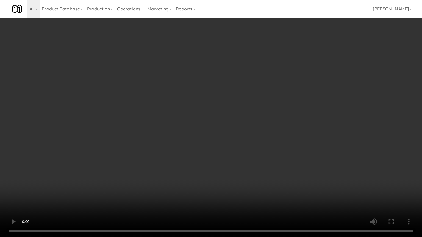
click at [248, 177] on video at bounding box center [211, 118] width 422 height 237
click at [225, 179] on video at bounding box center [211, 118] width 422 height 237
click at [237, 179] on video at bounding box center [211, 118] width 422 height 237
click at [223, 181] on video at bounding box center [211, 118] width 422 height 237
click at [251, 184] on video at bounding box center [211, 118] width 422 height 237
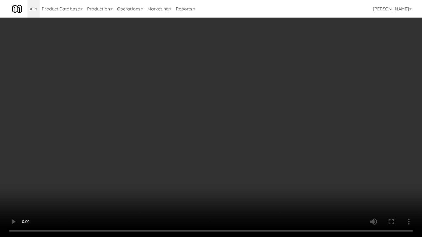
click at [224, 184] on video at bounding box center [211, 118] width 422 height 237
click at [276, 183] on video at bounding box center [211, 118] width 422 height 237
click at [248, 182] on video at bounding box center [211, 118] width 422 height 237
click at [276, 181] on video at bounding box center [211, 118] width 422 height 237
click at [256, 178] on video at bounding box center [211, 118] width 422 height 237
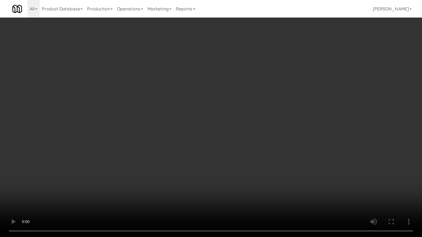
drag, startPoint x: 303, startPoint y: 139, endPoint x: 301, endPoint y: 130, distance: 8.9
click at [303, 136] on video at bounding box center [211, 118] width 422 height 237
click at [272, 133] on video at bounding box center [211, 118] width 422 height 237
drag, startPoint x: 274, startPoint y: 131, endPoint x: 290, endPoint y: 86, distance: 48.1
click at [274, 131] on video at bounding box center [211, 118] width 422 height 237
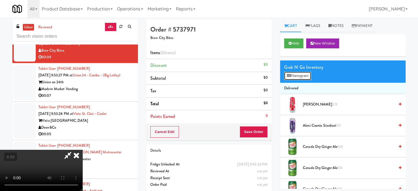
click at [301, 73] on button "Planogram" at bounding box center [297, 76] width 27 height 8
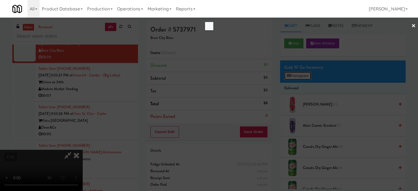
scroll to position [5858, 0]
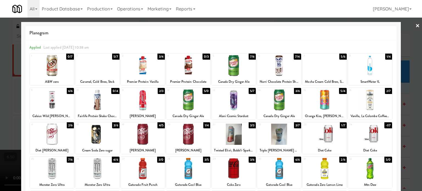
click at [159, 124] on div "4/5" at bounding box center [160, 125] width 7 height 6
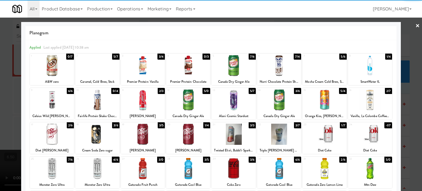
click at [406, 125] on div at bounding box center [211, 95] width 422 height 191
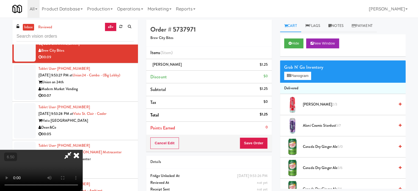
drag, startPoint x: 145, startPoint y: 134, endPoint x: 151, endPoint y: 130, distance: 7.5
click at [82, 150] on video at bounding box center [41, 170] width 82 height 41
drag, startPoint x: 151, startPoint y: 130, endPoint x: 194, endPoint y: 127, distance: 42.9
click at [82, 150] on video at bounding box center [41, 170] width 82 height 41
click at [82, 156] on video at bounding box center [41, 170] width 82 height 41
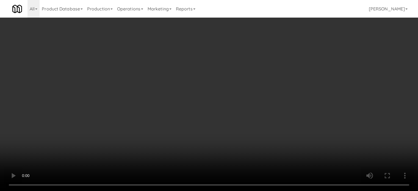
scroll to position [5858, 0]
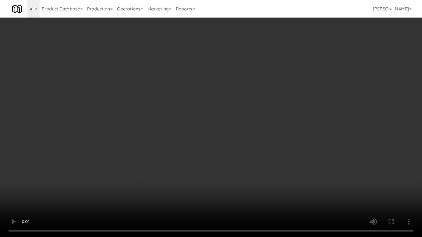
drag, startPoint x: 206, startPoint y: 126, endPoint x: 213, endPoint y: 122, distance: 8.1
click at [209, 124] on video at bounding box center [211, 118] width 422 height 237
drag, startPoint x: 212, startPoint y: 121, endPoint x: 235, endPoint y: 46, distance: 78.0
click at [213, 119] on video at bounding box center [211, 118] width 422 height 237
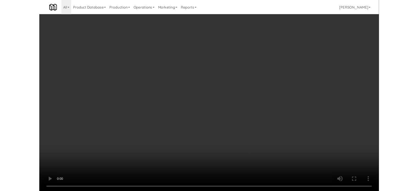
scroll to position [5871, 0]
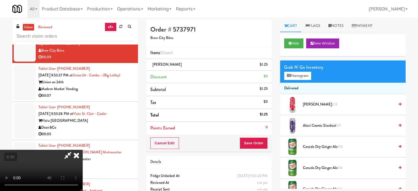
click at [82, 150] on icon at bounding box center [76, 155] width 12 height 11
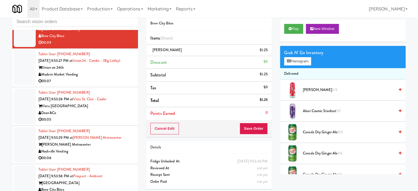
scroll to position [22, 0]
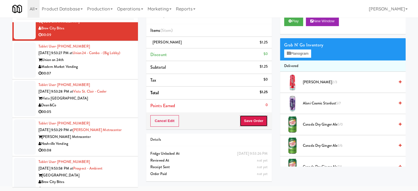
click at [254, 125] on button "Save Order" at bounding box center [253, 121] width 28 height 12
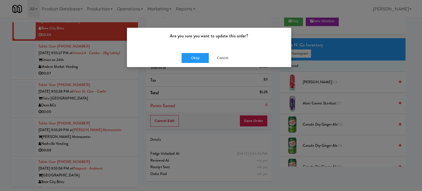
click at [192, 52] on div "Okay Cancel" at bounding box center [209, 58] width 164 height 18
click at [203, 62] on button "Okay" at bounding box center [194, 58] width 27 height 10
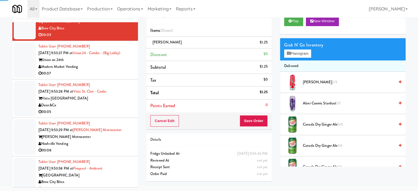
click at [124, 70] on div "Modern Market Vending" at bounding box center [85, 66] width 95 height 7
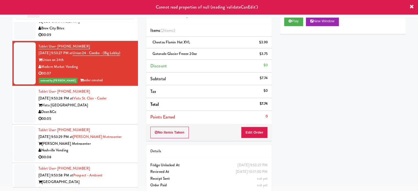
drag, startPoint x: 122, startPoint y: 80, endPoint x: 137, endPoint y: 77, distance: 15.9
click at [122, 32] on div "Brew City Bites" at bounding box center [85, 28] width 95 height 7
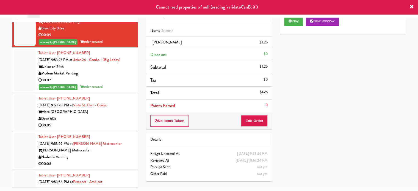
scroll to position [5980, 0]
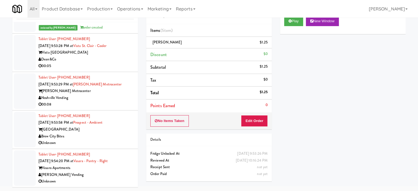
click at [117, 100] on div "Noshville Vending" at bounding box center [85, 97] width 95 height 7
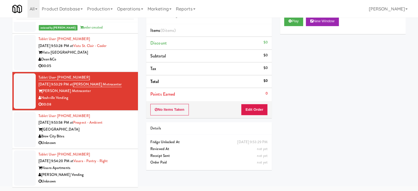
click at [120, 60] on div "Dean&Co" at bounding box center [85, 59] width 95 height 7
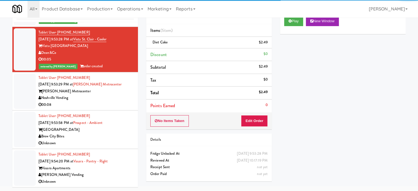
drag, startPoint x: 115, startPoint y: 111, endPoint x: 222, endPoint y: 69, distance: 115.3
click at [116, 108] on div "00:08" at bounding box center [85, 104] width 95 height 7
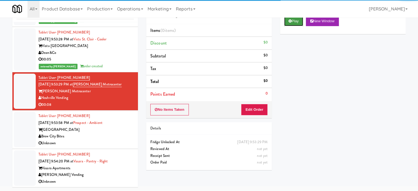
click at [291, 24] on button "Play" at bounding box center [293, 21] width 19 height 10
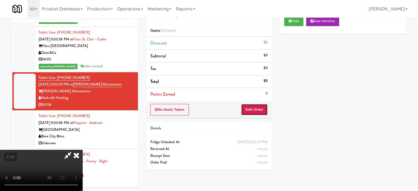
click at [255, 110] on button "Edit Order" at bounding box center [254, 110] width 27 height 12
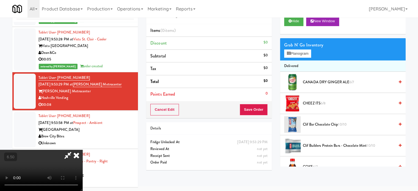
click at [82, 150] on video at bounding box center [41, 170] width 82 height 41
drag, startPoint x: 164, startPoint y: 110, endPoint x: 171, endPoint y: 127, distance: 18.5
click at [82, 150] on video at bounding box center [41, 170] width 82 height 41
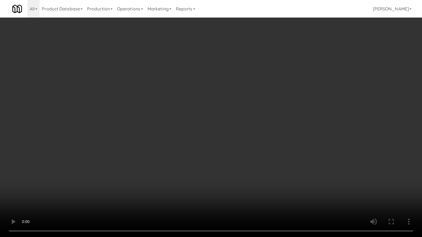
scroll to position [5967, 0]
click at [177, 114] on video at bounding box center [211, 118] width 422 height 237
click at [179, 116] on video at bounding box center [211, 118] width 422 height 237
click at [180, 117] on video at bounding box center [211, 118] width 422 height 237
click at [191, 123] on video at bounding box center [211, 118] width 422 height 237
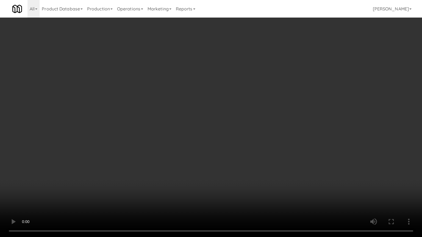
click at [191, 124] on video at bounding box center [211, 118] width 422 height 237
click at [202, 125] on video at bounding box center [211, 118] width 422 height 237
click at [195, 129] on video at bounding box center [211, 118] width 422 height 237
click at [247, 134] on video at bounding box center [211, 118] width 422 height 237
click at [209, 130] on video at bounding box center [211, 118] width 422 height 237
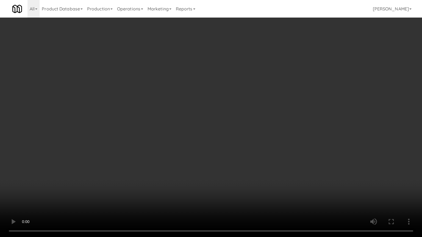
click at [233, 129] on video at bounding box center [211, 118] width 422 height 237
drag, startPoint x: 223, startPoint y: 128, endPoint x: 227, endPoint y: 127, distance: 3.5
click at [224, 127] on video at bounding box center [211, 118] width 422 height 237
drag, startPoint x: 227, startPoint y: 127, endPoint x: 330, endPoint y: 63, distance: 120.9
click at [228, 126] on video at bounding box center [211, 118] width 422 height 237
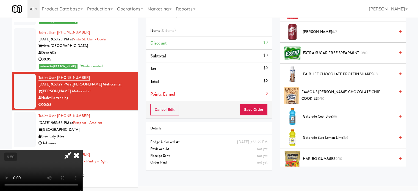
scroll to position [412, 0]
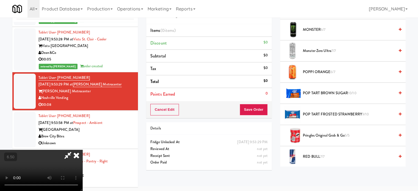
drag, startPoint x: 323, startPoint y: 27, endPoint x: 261, endPoint y: 80, distance: 82.2
click at [324, 27] on span "6/7" at bounding box center [322, 29] width 5 height 5
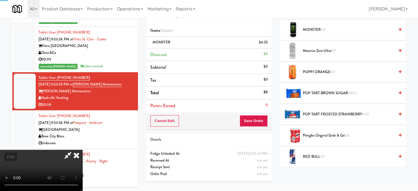
click at [82, 150] on video at bounding box center [41, 170] width 82 height 41
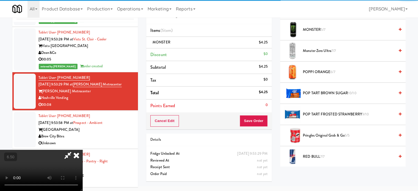
drag, startPoint x: 183, startPoint y: 116, endPoint x: 188, endPoint y: 119, distance: 6.2
click at [82, 150] on video at bounding box center [41, 170] width 82 height 41
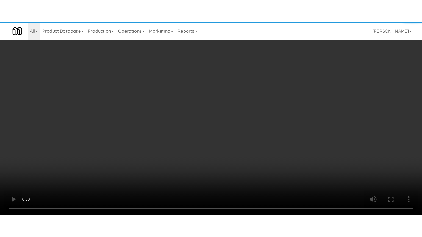
scroll to position [5967, 0]
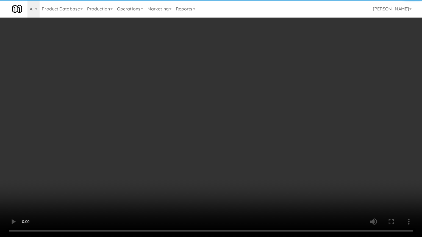
click at [189, 119] on video at bounding box center [211, 118] width 422 height 237
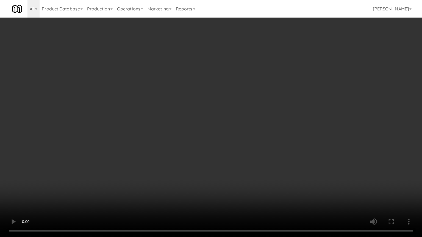
drag, startPoint x: 170, startPoint y: 132, endPoint x: 175, endPoint y: 130, distance: 5.4
click at [172, 131] on video at bounding box center [211, 118] width 422 height 237
click at [177, 128] on video at bounding box center [211, 118] width 422 height 237
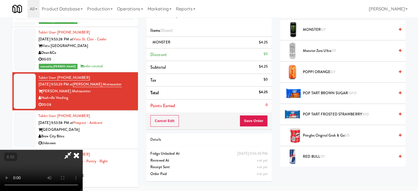
scroll to position [5980, 0]
click at [82, 150] on icon at bounding box center [76, 155] width 12 height 11
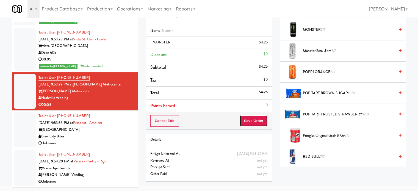
click at [262, 123] on button "Save Order" at bounding box center [253, 121] width 28 height 12
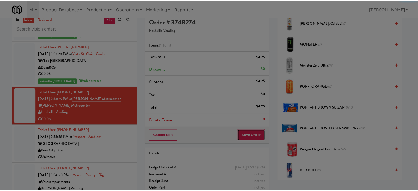
scroll to position [0, 0]
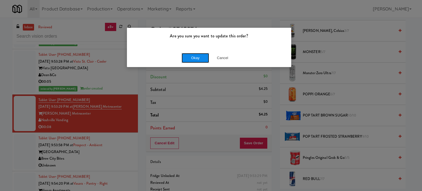
click at [190, 60] on button "Okay" at bounding box center [194, 58] width 27 height 10
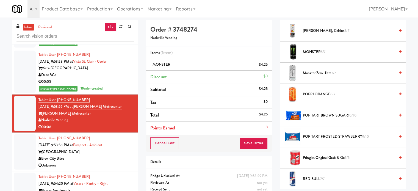
click at [115, 162] on div "Brew City Bites" at bounding box center [85, 158] width 95 height 7
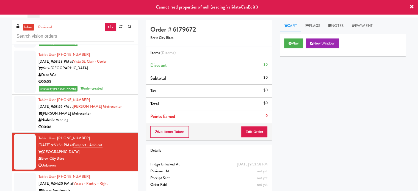
click at [103, 124] on div "Noshville Vending" at bounding box center [85, 120] width 95 height 7
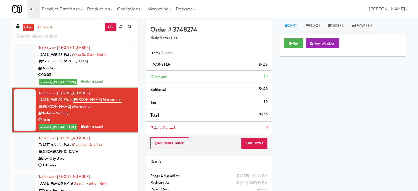
click at [84, 32] on input "text" at bounding box center [74, 36] width 117 height 10
click at [83, 33] on input "text" at bounding box center [74, 36] width 117 height 10
click at [83, 35] on input "text" at bounding box center [74, 36] width 117 height 10
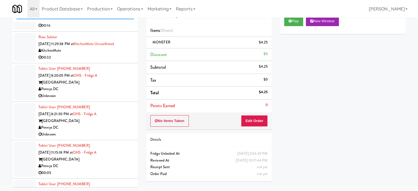
scroll to position [914, 0]
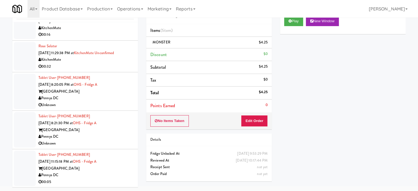
click at [123, 95] on div "Pennys DC" at bounding box center [85, 98] width 95 height 7
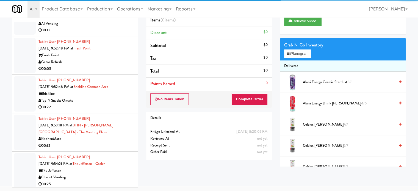
scroll to position [2875, 0]
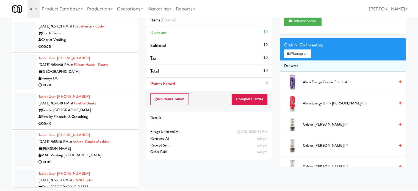
click at [110, 82] on div "00:28" at bounding box center [85, 85] width 95 height 7
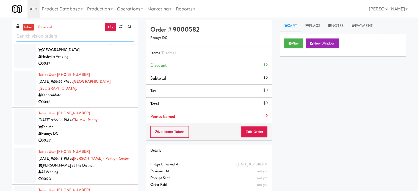
click at [59, 36] on input "text" at bounding box center [74, 36] width 117 height 10
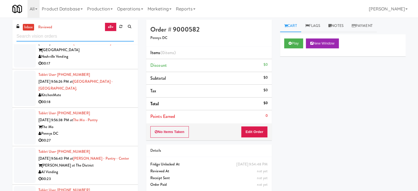
paste input "Hub Cincinnati Pantry"
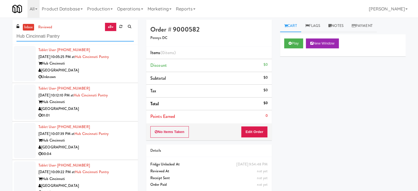
type input "Hub Cincinnati Pantry"
click at [106, 72] on div "[GEOGRAPHIC_DATA]" at bounding box center [85, 70] width 95 height 7
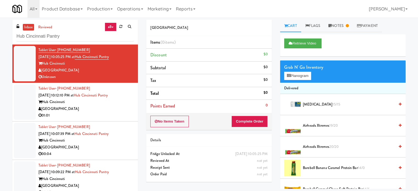
click at [108, 106] on div "[GEOGRAPHIC_DATA]" at bounding box center [85, 108] width 95 height 7
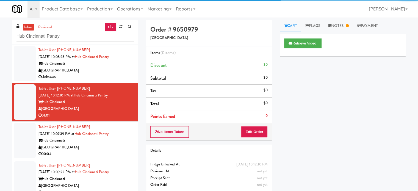
click at [111, 144] on div "Tablet User · (614) 886-5015 [DATE] 10:07:39 PM at [GEOGRAPHIC_DATA] Pantry Hub…" at bounding box center [85, 141] width 95 height 34
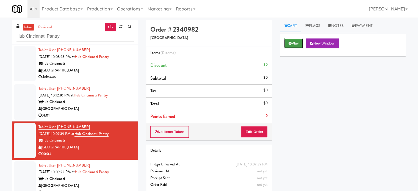
click at [298, 43] on button "Play" at bounding box center [293, 43] width 19 height 10
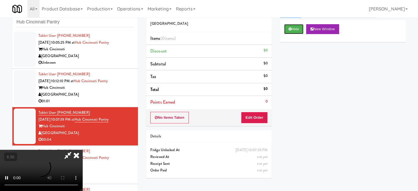
scroll to position [22, 0]
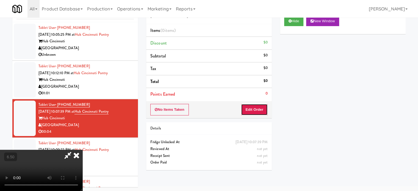
click at [259, 104] on button "Edit Order" at bounding box center [254, 110] width 27 height 12
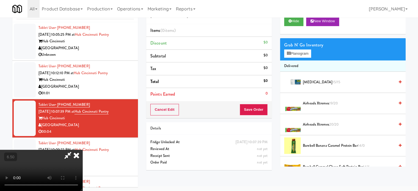
click at [82, 150] on video at bounding box center [41, 170] width 82 height 41
drag, startPoint x: 135, startPoint y: 87, endPoint x: 133, endPoint y: 125, distance: 37.6
click at [82, 150] on video at bounding box center [41, 170] width 82 height 41
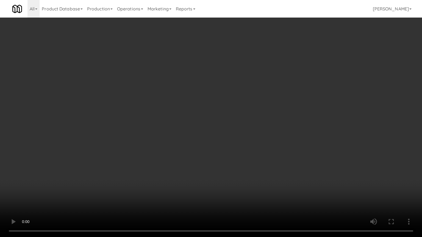
drag, startPoint x: 144, startPoint y: 133, endPoint x: 153, endPoint y: 125, distance: 12.1
click at [145, 132] on video at bounding box center [211, 118] width 422 height 237
click at [173, 132] on video at bounding box center [211, 118] width 422 height 237
click at [132, 151] on video at bounding box center [211, 118] width 422 height 237
click at [168, 124] on video at bounding box center [211, 118] width 422 height 237
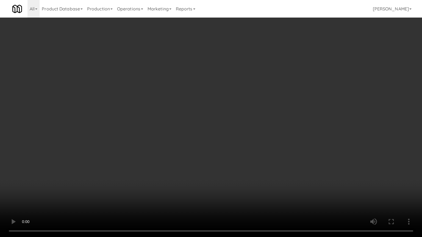
click at [175, 125] on video at bounding box center [211, 118] width 422 height 237
click at [184, 125] on video at bounding box center [211, 118] width 422 height 237
click at [194, 127] on video at bounding box center [211, 118] width 422 height 237
click at [195, 130] on video at bounding box center [211, 118] width 422 height 237
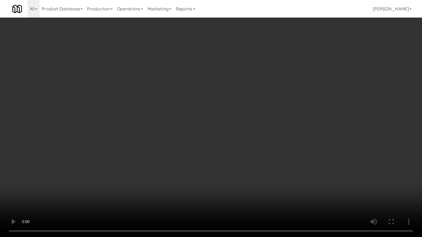
click at [198, 127] on video at bounding box center [211, 118] width 422 height 237
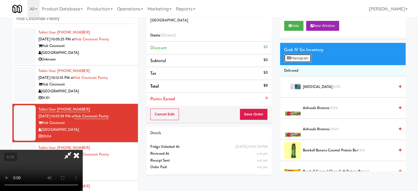
click at [306, 58] on button "Planogram" at bounding box center [297, 58] width 27 height 8
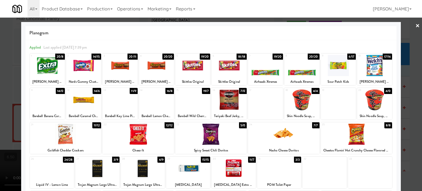
click at [348, 55] on div "6/17" at bounding box center [351, 57] width 8 height 6
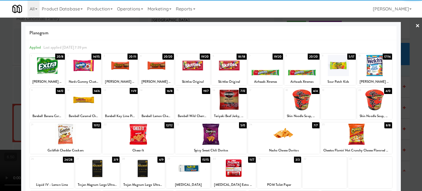
click at [411, 75] on div at bounding box center [211, 95] width 422 height 191
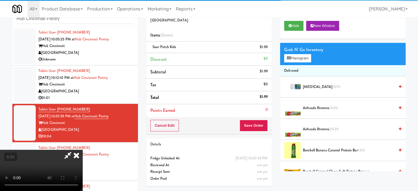
drag, startPoint x: 130, startPoint y: 112, endPoint x: 133, endPoint y: 110, distance: 3.1
click at [82, 150] on video at bounding box center [41, 170] width 82 height 41
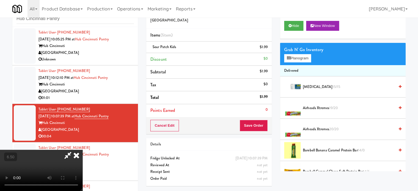
click at [82, 150] on video at bounding box center [41, 170] width 82 height 41
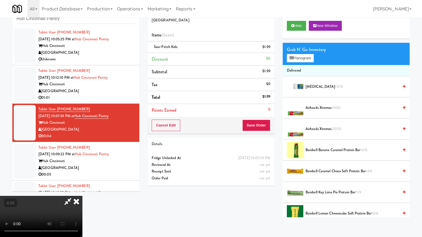
click at [82, 191] on video at bounding box center [41, 216] width 82 height 41
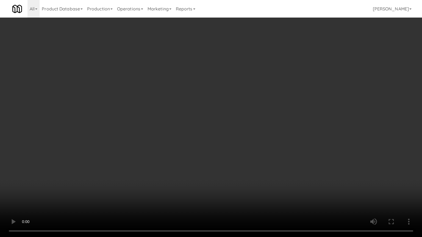
click at [226, 100] on video at bounding box center [211, 118] width 422 height 237
click at [230, 98] on video at bounding box center [211, 118] width 422 height 237
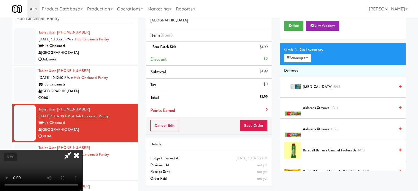
click at [82, 150] on icon at bounding box center [76, 155] width 12 height 11
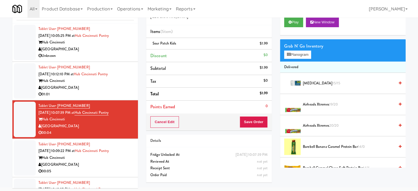
scroll to position [22, 0]
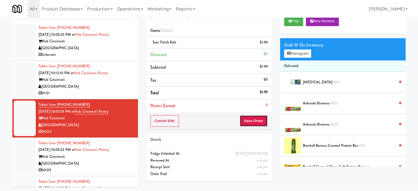
click at [252, 117] on button "Save Order" at bounding box center [253, 121] width 28 height 12
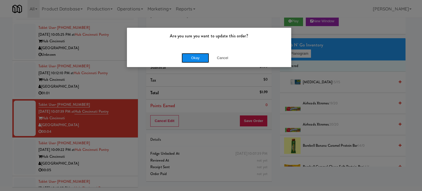
click at [198, 57] on button "Okay" at bounding box center [194, 58] width 27 height 10
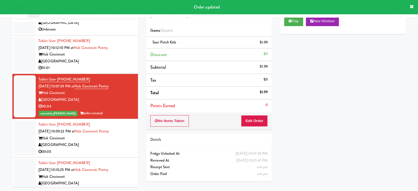
scroll to position [26, 0]
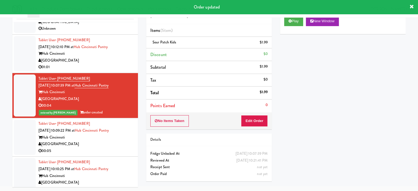
drag, startPoint x: 118, startPoint y: 143, endPoint x: 172, endPoint y: 131, distance: 55.8
click at [118, 144] on div "[GEOGRAPHIC_DATA]" at bounding box center [85, 144] width 95 height 7
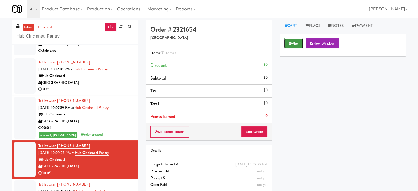
click at [299, 44] on button "Play" at bounding box center [293, 43] width 19 height 10
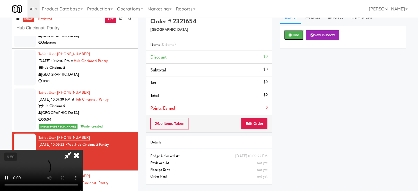
scroll to position [22, 0]
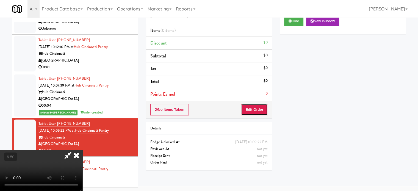
click at [260, 111] on button "Edit Order" at bounding box center [254, 110] width 27 height 12
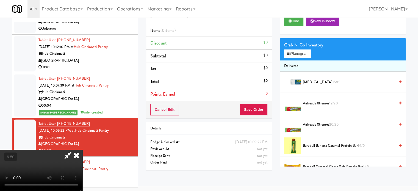
click at [82, 150] on video at bounding box center [41, 170] width 82 height 41
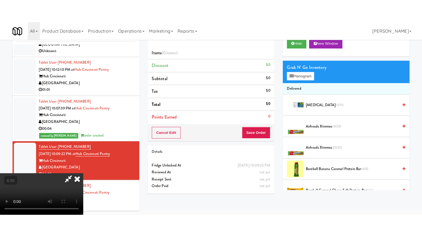
scroll to position [18, 0]
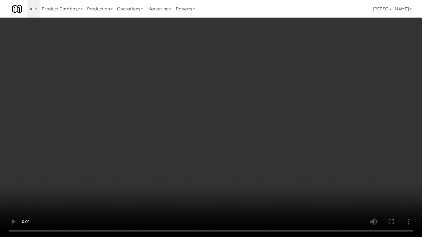
click at [184, 113] on video at bounding box center [211, 118] width 422 height 237
click at [193, 116] on video at bounding box center [211, 118] width 422 height 237
click at [237, 122] on video at bounding box center [211, 118] width 422 height 237
click at [226, 122] on video at bounding box center [211, 118] width 422 height 237
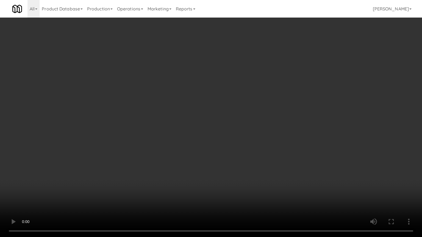
click at [277, 122] on video at bounding box center [211, 118] width 422 height 237
drag, startPoint x: 252, startPoint y: 122, endPoint x: 254, endPoint y: 120, distance: 3.0
click at [252, 122] on video at bounding box center [211, 118] width 422 height 237
click at [260, 122] on video at bounding box center [211, 118] width 422 height 237
click at [234, 124] on video at bounding box center [211, 118] width 422 height 237
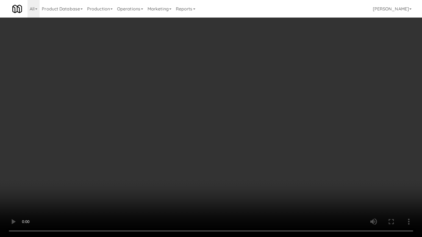
click at [237, 124] on video at bounding box center [211, 118] width 422 height 237
drag, startPoint x: 259, startPoint y: 147, endPoint x: 260, endPoint y: 141, distance: 5.9
click at [259, 144] on video at bounding box center [211, 118] width 422 height 237
drag, startPoint x: 260, startPoint y: 141, endPoint x: 320, endPoint y: 60, distance: 101.2
click at [261, 136] on video at bounding box center [211, 118] width 422 height 237
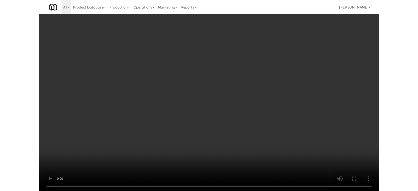
scroll to position [22, 0]
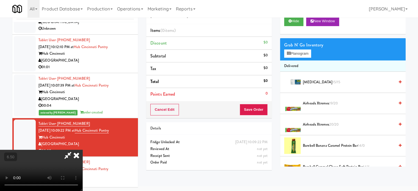
click at [315, 103] on span "Airheads Xtremes 19/20" at bounding box center [349, 103] width 92 height 7
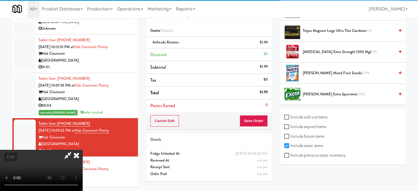
scroll to position [527, 0]
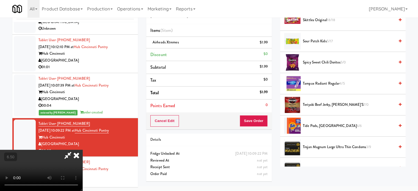
click at [324, 40] on span "Sour Patch Kids 5/17" at bounding box center [349, 41] width 92 height 7
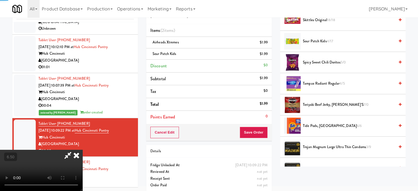
click at [82, 150] on video at bounding box center [41, 170] width 82 height 41
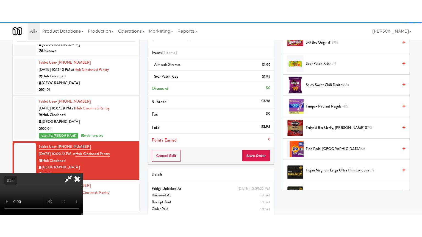
scroll to position [18, 0]
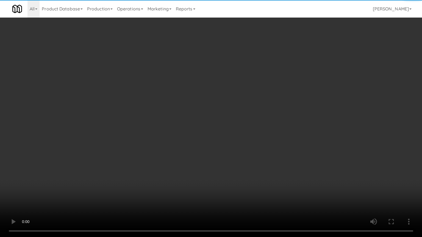
click at [156, 115] on video at bounding box center [211, 118] width 422 height 237
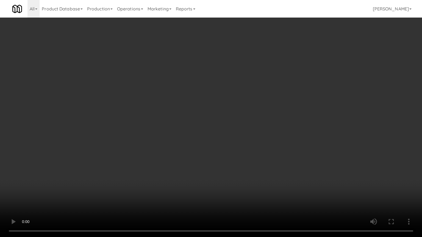
click at [172, 113] on video at bounding box center [211, 118] width 422 height 237
click at [173, 113] on video at bounding box center [211, 118] width 422 height 237
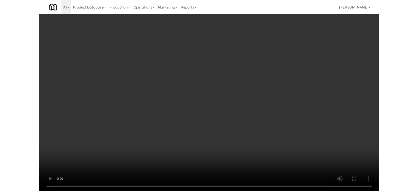
scroll to position [22, 0]
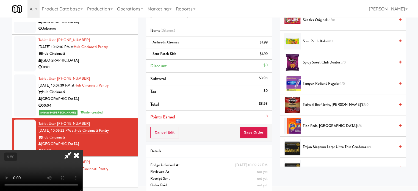
click at [82, 150] on icon at bounding box center [76, 155] width 12 height 11
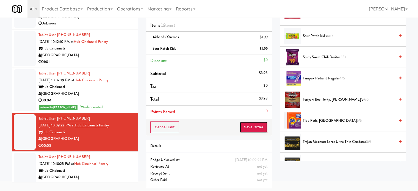
click at [251, 124] on button "Save Order" at bounding box center [253, 127] width 28 height 12
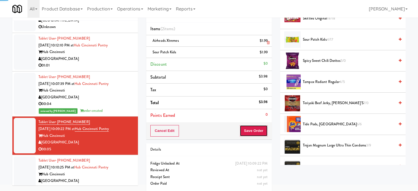
scroll to position [0, 0]
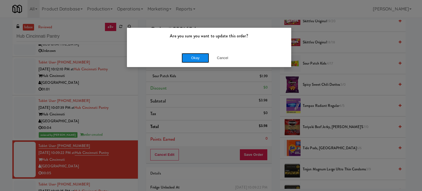
click at [194, 56] on button "Okay" at bounding box center [194, 58] width 27 height 10
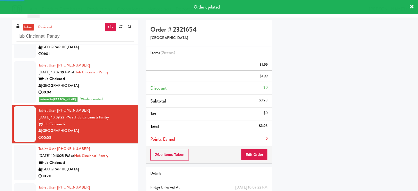
scroll to position [72, 0]
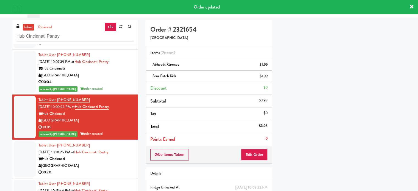
click at [116, 167] on div "[GEOGRAPHIC_DATA]" at bounding box center [85, 165] width 95 height 7
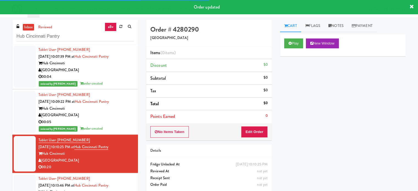
scroll to position [79, 0]
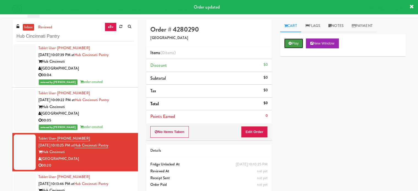
click at [294, 42] on button "Play" at bounding box center [293, 43] width 19 height 10
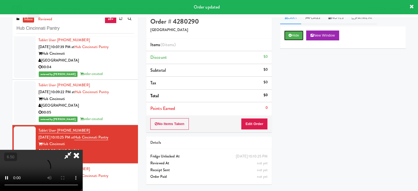
scroll to position [22, 0]
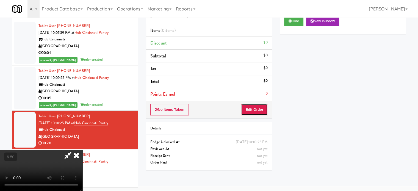
click at [258, 113] on button "Edit Order" at bounding box center [254, 110] width 27 height 12
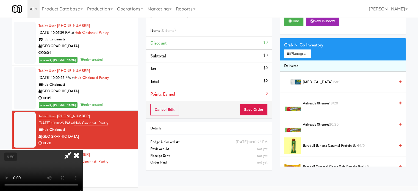
click at [82, 150] on video at bounding box center [41, 170] width 82 height 41
drag, startPoint x: 140, startPoint y: 105, endPoint x: 145, endPoint y: 134, distance: 30.2
click at [82, 150] on video at bounding box center [41, 170] width 82 height 41
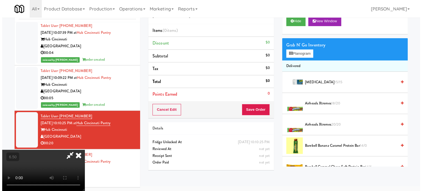
scroll to position [18, 0]
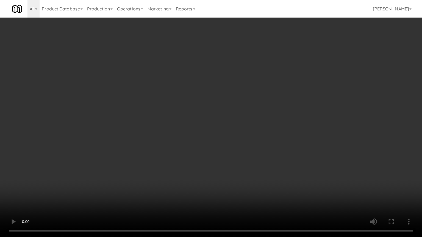
click at [150, 130] on video at bounding box center [211, 118] width 422 height 237
click at [152, 130] on video at bounding box center [211, 118] width 422 height 237
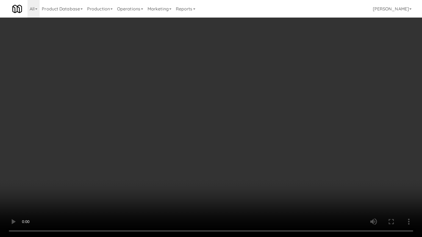
click at [152, 130] on video at bounding box center [211, 118] width 422 height 237
click at [154, 129] on video at bounding box center [211, 118] width 422 height 237
click at [175, 164] on video at bounding box center [211, 118] width 422 height 237
click at [171, 140] on video at bounding box center [211, 118] width 422 height 237
click at [161, 141] on video at bounding box center [211, 118] width 422 height 237
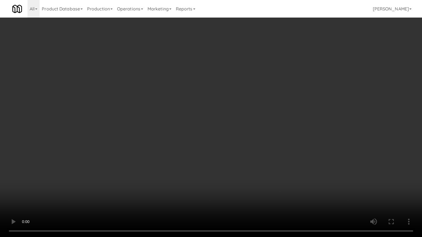
click at [164, 140] on video at bounding box center [211, 118] width 422 height 237
click at [175, 142] on video at bounding box center [211, 118] width 422 height 237
click at [170, 143] on video at bounding box center [211, 118] width 422 height 237
click at [177, 137] on video at bounding box center [211, 118] width 422 height 237
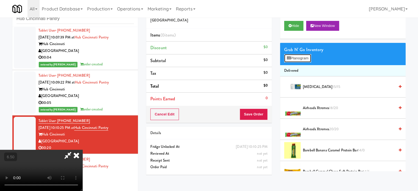
click at [291, 58] on button "Planogram" at bounding box center [297, 58] width 27 height 8
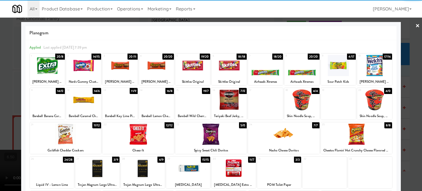
click at [131, 55] on div "20/11" at bounding box center [132, 57] width 10 height 6
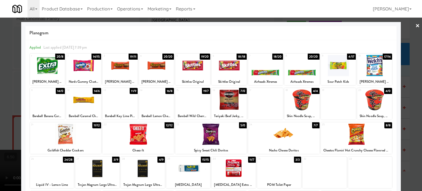
click at [165, 56] on div "20/20" at bounding box center [168, 57] width 12 height 6
click at [406, 103] on div at bounding box center [211, 95] width 422 height 191
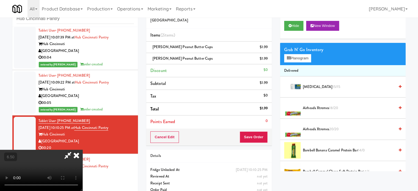
click at [82, 150] on video at bounding box center [41, 170] width 82 height 41
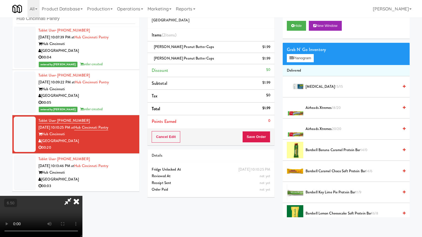
click at [82, 191] on video at bounding box center [41, 216] width 82 height 41
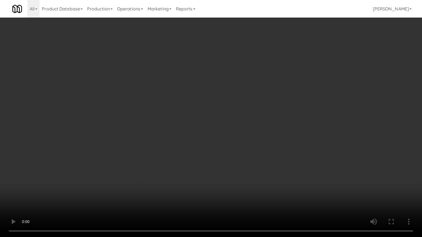
click at [201, 116] on video at bounding box center [211, 118] width 422 height 237
click at [209, 163] on video at bounding box center [211, 118] width 422 height 237
click at [190, 147] on video at bounding box center [211, 118] width 422 height 237
click at [189, 147] on video at bounding box center [211, 118] width 422 height 237
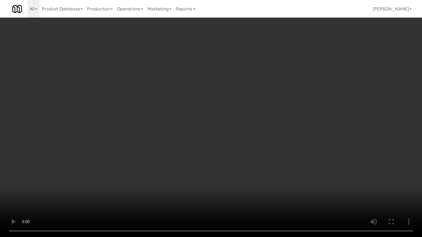
click at [189, 147] on video at bounding box center [211, 118] width 422 height 237
click at [189, 146] on video at bounding box center [211, 118] width 422 height 237
click at [190, 146] on video at bounding box center [211, 118] width 422 height 237
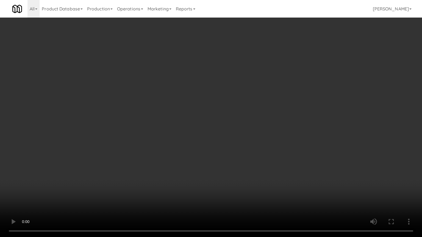
drag, startPoint x: 190, startPoint y: 146, endPoint x: 192, endPoint y: 111, distance: 35.8
click at [190, 146] on video at bounding box center [211, 118] width 422 height 237
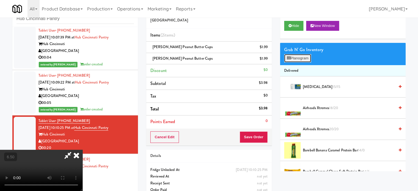
click at [307, 57] on button "Planogram" at bounding box center [297, 58] width 27 height 8
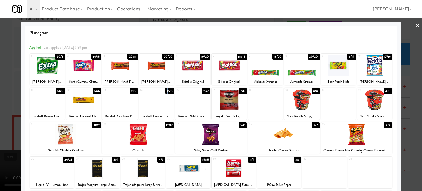
click at [165, 89] on div "16/8" at bounding box center [169, 91] width 9 height 6
click at [206, 92] on div "19/7" at bounding box center [206, 91] width 8 height 6
click at [408, 105] on div at bounding box center [211, 95] width 422 height 191
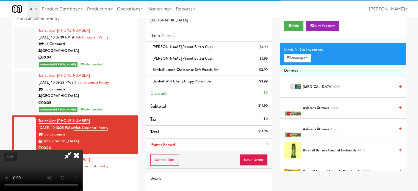
drag, startPoint x: 135, startPoint y: 127, endPoint x: 139, endPoint y: 124, distance: 5.4
click at [82, 150] on video at bounding box center [41, 170] width 82 height 41
drag, startPoint x: 139, startPoint y: 124, endPoint x: 157, endPoint y: 145, distance: 27.5
click at [82, 150] on video at bounding box center [41, 170] width 82 height 41
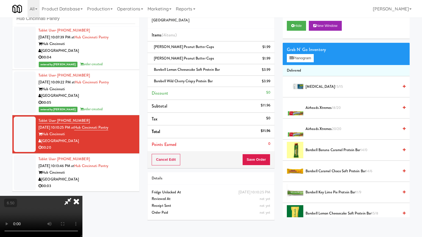
click at [82, 191] on video at bounding box center [41, 216] width 82 height 41
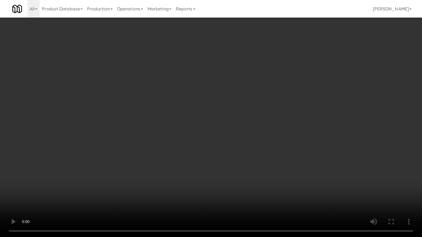
click at [211, 125] on video at bounding box center [211, 118] width 422 height 237
click at [221, 127] on video at bounding box center [211, 118] width 422 height 237
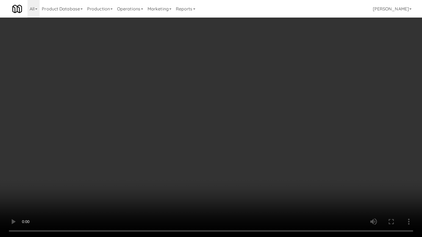
click at [219, 127] on video at bounding box center [211, 118] width 422 height 237
click at [219, 126] on video at bounding box center [211, 118] width 422 height 237
click at [216, 125] on video at bounding box center [211, 118] width 422 height 237
click at [225, 178] on video at bounding box center [211, 118] width 422 height 237
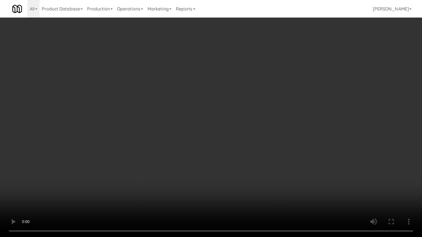
click at [202, 161] on video at bounding box center [211, 118] width 422 height 237
click at [197, 160] on video at bounding box center [211, 118] width 422 height 237
click at [197, 159] on video at bounding box center [211, 118] width 422 height 237
click at [206, 163] on video at bounding box center [211, 118] width 422 height 237
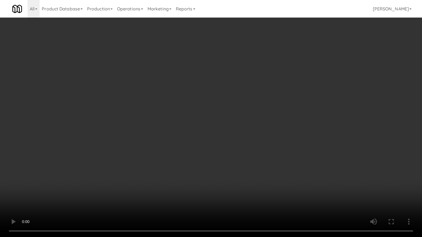
click at [205, 163] on video at bounding box center [211, 118] width 422 height 237
drag, startPoint x: 208, startPoint y: 158, endPoint x: 295, endPoint y: 67, distance: 126.6
click at [209, 156] on video at bounding box center [211, 118] width 422 height 237
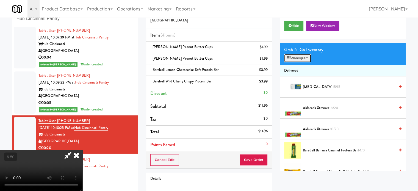
click at [298, 58] on button "Planogram" at bounding box center [297, 58] width 27 height 8
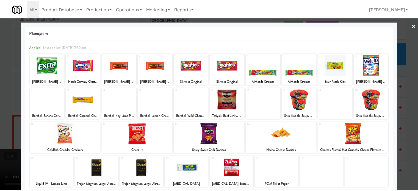
scroll to position [79, 0]
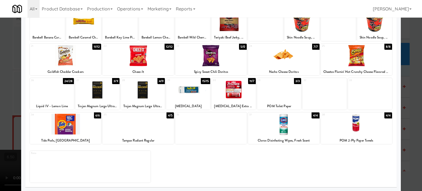
click at [385, 47] on div "8/8" at bounding box center [388, 47] width 8 height 6
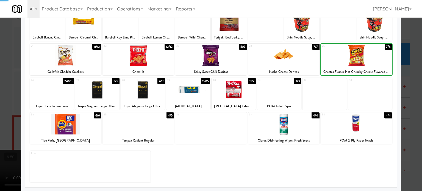
click at [416, 73] on div at bounding box center [211, 95] width 422 height 191
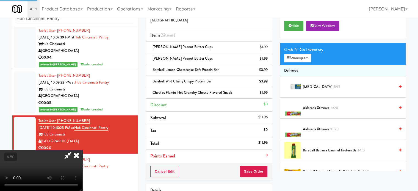
click at [82, 150] on video at bounding box center [41, 170] width 82 height 41
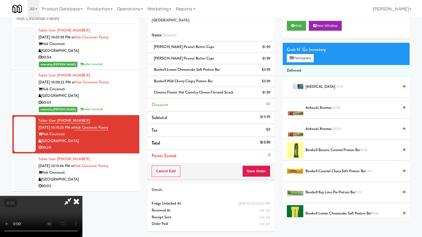
drag, startPoint x: 212, startPoint y: 121, endPoint x: 211, endPoint y: 110, distance: 11.6
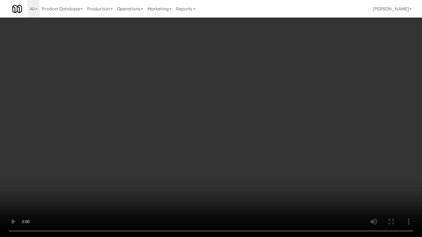
click at [208, 113] on video at bounding box center [211, 118] width 422 height 237
click at [205, 116] on video at bounding box center [211, 118] width 422 height 237
click at [205, 117] on video at bounding box center [211, 118] width 422 height 237
click at [208, 121] on video at bounding box center [211, 118] width 422 height 237
click at [214, 125] on video at bounding box center [211, 118] width 422 height 237
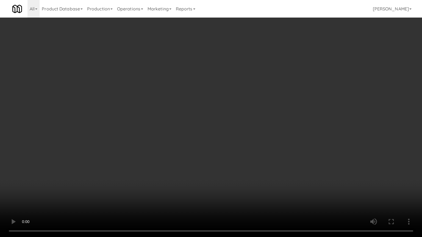
click at [233, 133] on video at bounding box center [211, 118] width 422 height 237
click at [226, 129] on video at bounding box center [211, 118] width 422 height 237
click at [209, 130] on video at bounding box center [211, 118] width 422 height 237
click at [210, 125] on video at bounding box center [211, 118] width 422 height 237
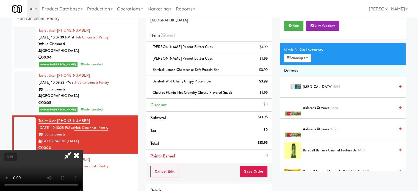
click at [82, 150] on icon at bounding box center [76, 155] width 12 height 11
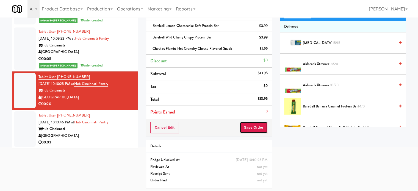
click at [242, 124] on button "Save Order" at bounding box center [253, 128] width 28 height 12
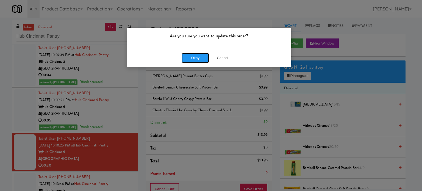
drag, startPoint x: 197, startPoint y: 56, endPoint x: 197, endPoint y: 73, distance: 17.0
click at [197, 56] on button "Okay" at bounding box center [194, 58] width 27 height 10
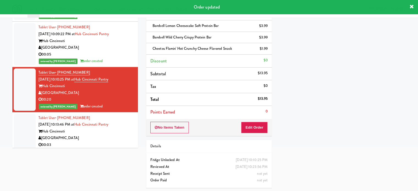
scroll to position [86, 0]
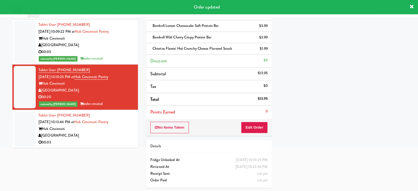
drag, startPoint x: 128, startPoint y: 135, endPoint x: 138, endPoint y: 124, distance: 15.0
click at [128, 135] on div "[GEOGRAPHIC_DATA]" at bounding box center [85, 135] width 95 height 7
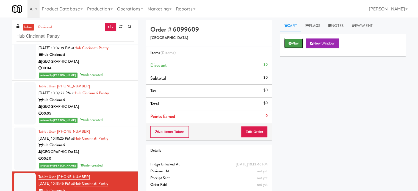
click at [298, 43] on button "Play" at bounding box center [293, 43] width 19 height 10
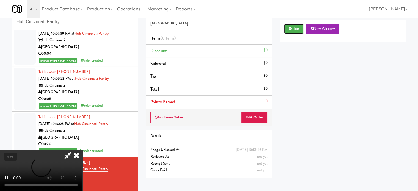
scroll to position [22, 0]
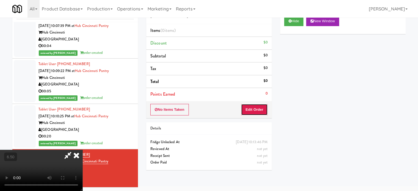
click at [253, 111] on button "Edit Order" at bounding box center [254, 110] width 27 height 12
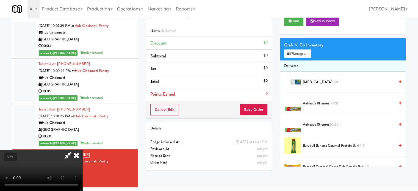
drag, startPoint x: 124, startPoint y: 122, endPoint x: 143, endPoint y: 117, distance: 19.9
click at [82, 150] on video at bounding box center [41, 170] width 82 height 41
drag, startPoint x: 143, startPoint y: 117, endPoint x: 205, endPoint y: 92, distance: 66.7
click at [82, 150] on video at bounding box center [41, 170] width 82 height 41
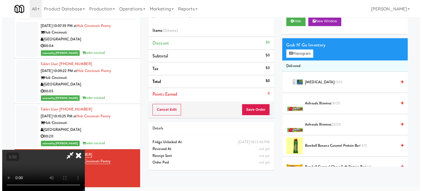
scroll to position [18, 0]
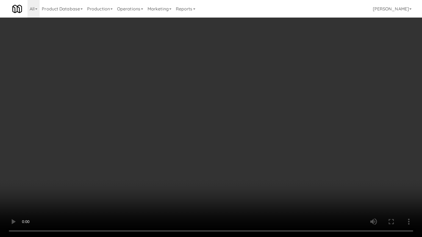
click at [197, 102] on video at bounding box center [211, 118] width 422 height 237
click at [43, 191] on video at bounding box center [211, 118] width 422 height 237
click at [105, 168] on video at bounding box center [211, 118] width 422 height 237
click at [147, 141] on video at bounding box center [211, 118] width 422 height 237
click at [150, 131] on video at bounding box center [211, 118] width 422 height 237
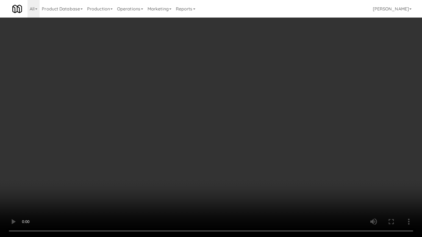
click at [153, 172] on video at bounding box center [211, 118] width 422 height 237
click at [187, 151] on video at bounding box center [211, 118] width 422 height 237
click at [189, 149] on video at bounding box center [211, 118] width 422 height 237
drag, startPoint x: 194, startPoint y: 147, endPoint x: 259, endPoint y: 77, distance: 95.4
click at [204, 139] on video at bounding box center [211, 118] width 422 height 237
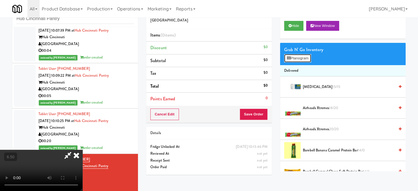
click at [301, 56] on button "Planogram" at bounding box center [297, 58] width 27 height 8
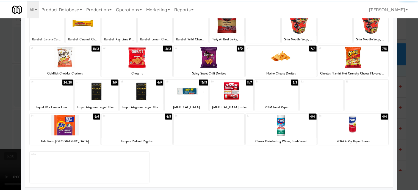
scroll to position [79, 0]
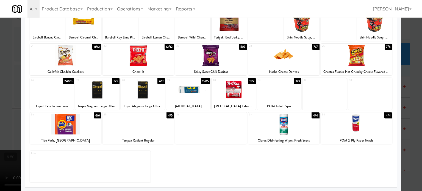
click at [298, 82] on div "26 24/28 Liquid IV - Lemon Lime 27 3/9 Trojan Magnum Large Ultra Thin Condoms 2…" at bounding box center [211, 94] width 362 height 32
click at [294, 81] on div "3/3" at bounding box center [297, 81] width 7 height 6
click at [410, 89] on div at bounding box center [211, 95] width 422 height 191
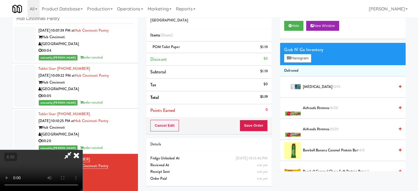
drag, startPoint x: 204, startPoint y: 84, endPoint x: 224, endPoint y: 69, distance: 24.8
click at [82, 150] on video at bounding box center [41, 170] width 82 height 41
click at [82, 150] on icon at bounding box center [76, 155] width 12 height 11
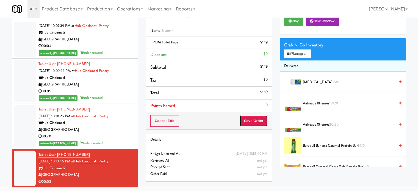
click at [248, 121] on button "Save Order" at bounding box center [253, 121] width 28 height 12
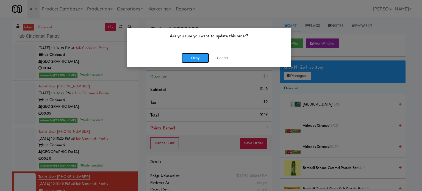
click at [193, 59] on button "Okay" at bounding box center [194, 58] width 27 height 10
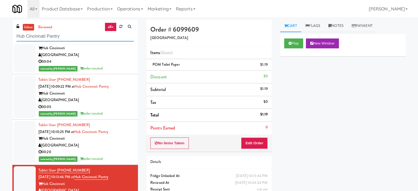
click at [98, 37] on input "Hub Cincinnati Pantry" at bounding box center [74, 36] width 117 height 10
paste input "Pantry Bathroom!"
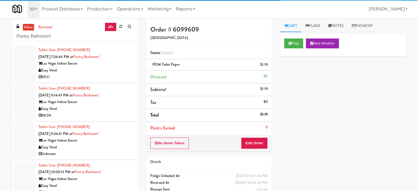
click at [107, 74] on div "00:11" at bounding box center [85, 77] width 95 height 7
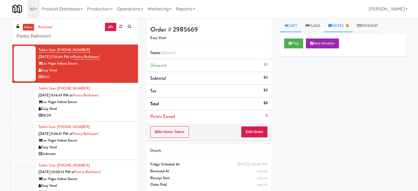
click at [345, 27] on link "Notes" at bounding box center [338, 26] width 29 height 12
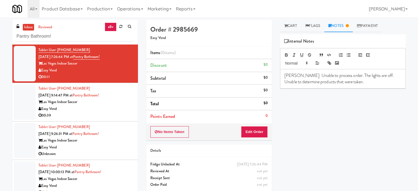
click at [128, 99] on div "Las Vegas Indoor Soccer" at bounding box center [85, 102] width 95 height 7
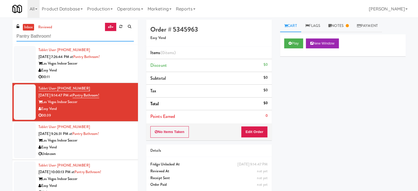
click at [72, 37] on input "Pantry Bathroom!" at bounding box center [74, 36] width 117 height 10
paste input "Glasshouse [GEOGRAPHIC_DATA] Combo Cooler"
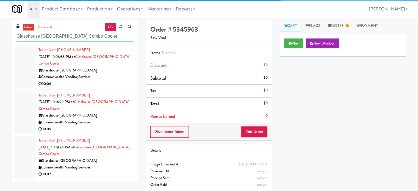
type input "Glasshouse [GEOGRAPHIC_DATA] Combo Cooler"
drag, startPoint x: 105, startPoint y: 86, endPoint x: 144, endPoint y: 80, distance: 39.3
click at [105, 86] on div "00:06" at bounding box center [85, 83] width 95 height 7
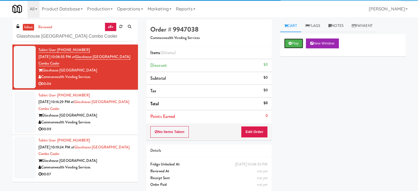
drag, startPoint x: 295, startPoint y: 43, endPoint x: 280, endPoint y: 54, distance: 18.8
click at [295, 43] on button "Play" at bounding box center [293, 43] width 19 height 10
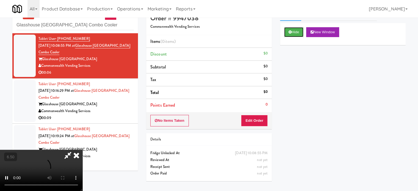
scroll to position [18, 0]
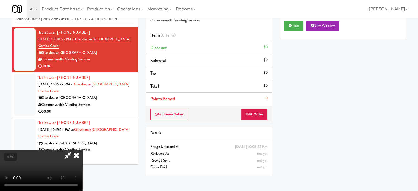
click at [261, 107] on div "No Items Taken Edit Order" at bounding box center [208, 114] width 125 height 17
click at [263, 115] on button "Edit Order" at bounding box center [254, 114] width 27 height 12
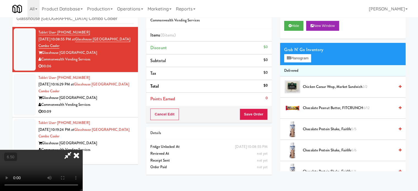
click at [82, 150] on video at bounding box center [41, 170] width 82 height 41
drag, startPoint x: 164, startPoint y: 114, endPoint x: 163, endPoint y: 108, distance: 5.2
click at [82, 150] on video at bounding box center [41, 170] width 82 height 41
drag, startPoint x: 163, startPoint y: 108, endPoint x: 165, endPoint y: 121, distance: 13.0
click at [82, 150] on video at bounding box center [41, 170] width 82 height 41
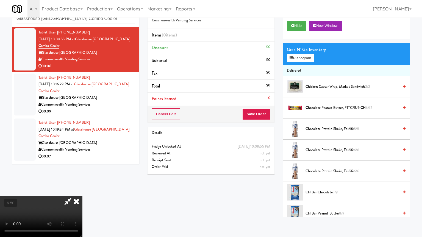
click at [82, 191] on video at bounding box center [41, 216] width 82 height 41
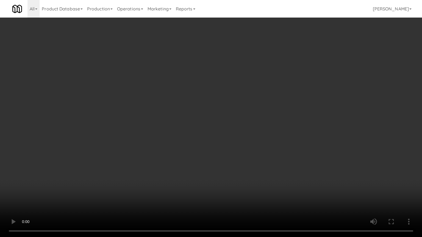
click at [167, 119] on video at bounding box center [211, 118] width 422 height 237
click at [169, 122] on video at bounding box center [211, 118] width 422 height 237
click at [172, 122] on video at bounding box center [211, 118] width 422 height 237
click at [205, 123] on video at bounding box center [211, 118] width 422 height 237
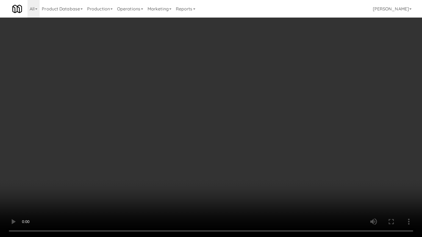
drag, startPoint x: 205, startPoint y: 124, endPoint x: 211, endPoint y: 119, distance: 7.3
click at [205, 123] on video at bounding box center [211, 118] width 422 height 237
click at [211, 119] on video at bounding box center [211, 118] width 422 height 237
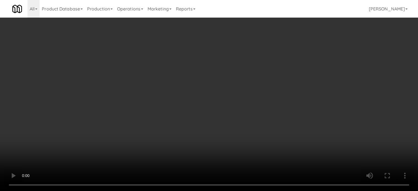
scroll to position [549, 0]
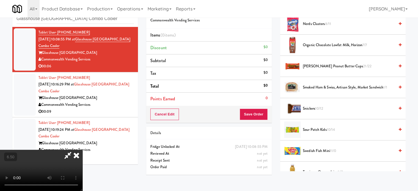
click at [320, 63] on span "[PERSON_NAME] Peanut Butter Cups 21/22" at bounding box center [349, 66] width 92 height 7
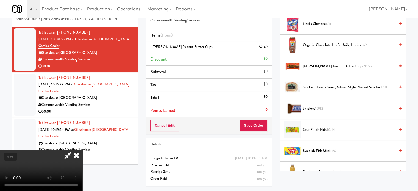
drag, startPoint x: 179, startPoint y: 91, endPoint x: 182, endPoint y: 89, distance: 3.7
click at [82, 150] on video at bounding box center [41, 170] width 82 height 41
drag, startPoint x: 182, startPoint y: 89, endPoint x: 183, endPoint y: 121, distance: 31.6
click at [82, 150] on video at bounding box center [41, 170] width 82 height 41
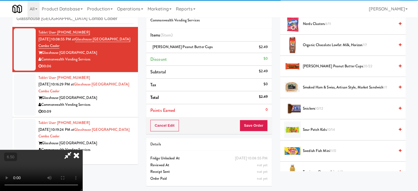
drag, startPoint x: 183, startPoint y: 121, endPoint x: 184, endPoint y: 117, distance: 3.6
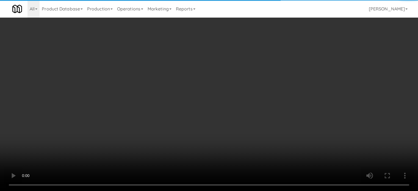
click at [183, 119] on video at bounding box center [209, 95] width 418 height 191
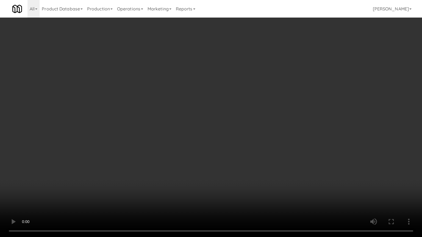
click at [186, 112] on video at bounding box center [211, 118] width 422 height 237
click at [191, 112] on video at bounding box center [211, 118] width 422 height 237
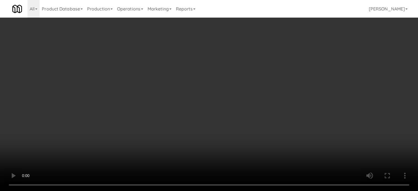
scroll to position [0, 0]
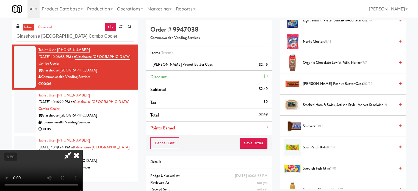
drag, startPoint x: 242, startPoint y: 23, endPoint x: 239, endPoint y: 47, distance: 24.9
click at [82, 150] on icon at bounding box center [76, 155] width 12 height 11
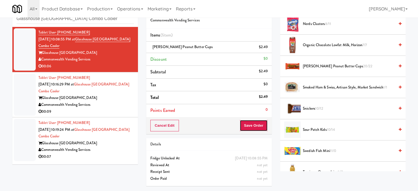
click at [257, 124] on button "Save Order" at bounding box center [253, 126] width 28 height 12
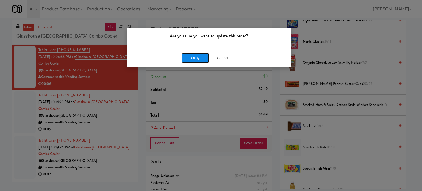
click at [187, 55] on button "Okay" at bounding box center [194, 58] width 27 height 10
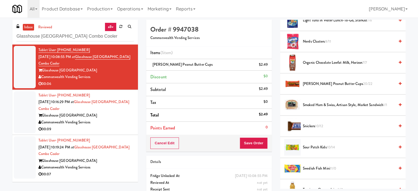
click at [125, 117] on div "Glasshouse [GEOGRAPHIC_DATA]" at bounding box center [85, 115] width 95 height 7
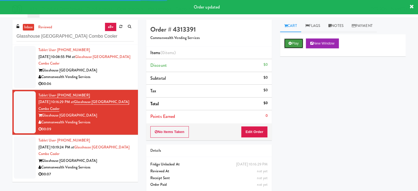
drag, startPoint x: 290, startPoint y: 42, endPoint x: 288, endPoint y: 45, distance: 4.1
click at [290, 43] on icon at bounding box center [289, 43] width 3 height 4
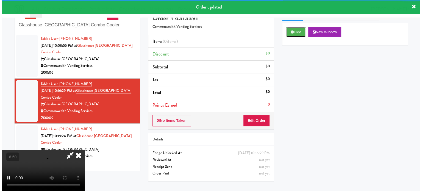
scroll to position [18, 0]
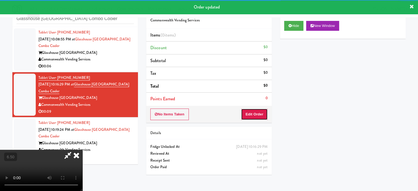
click at [253, 115] on button "Edit Order" at bounding box center [254, 114] width 27 height 12
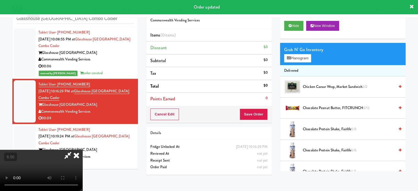
click at [82, 150] on video at bounding box center [41, 170] width 82 height 41
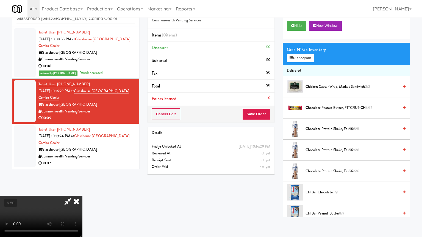
click at [82, 191] on video at bounding box center [41, 216] width 82 height 41
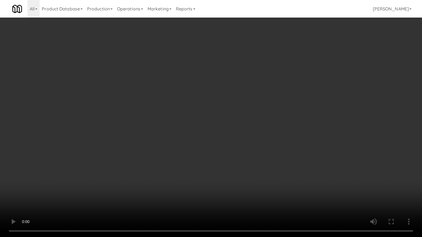
click at [190, 125] on video at bounding box center [211, 118] width 422 height 237
click at [191, 124] on video at bounding box center [211, 118] width 422 height 237
click at [191, 125] on video at bounding box center [211, 118] width 422 height 237
click at [212, 126] on video at bounding box center [211, 118] width 422 height 237
click at [211, 127] on video at bounding box center [211, 118] width 422 height 237
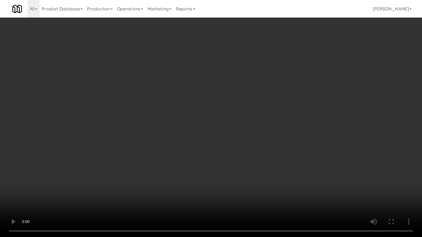
click at [212, 126] on video at bounding box center [211, 118] width 422 height 237
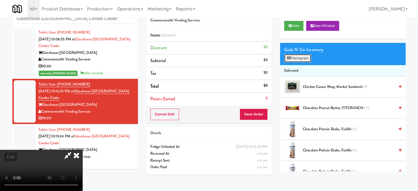
click at [306, 59] on button "Planogram" at bounding box center [297, 58] width 27 height 8
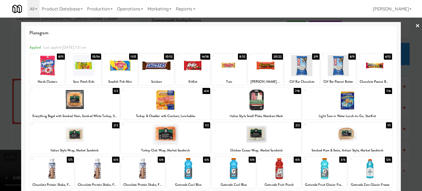
click at [204, 93] on div "4/4" at bounding box center [206, 91] width 8 height 6
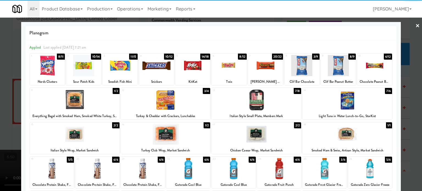
click at [399, 100] on div at bounding box center [211, 95] width 422 height 191
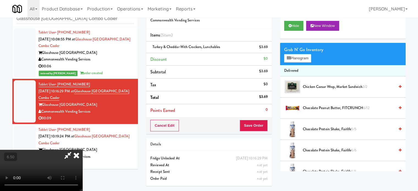
click at [82, 150] on video at bounding box center [41, 170] width 82 height 41
drag, startPoint x: 206, startPoint y: 102, endPoint x: 206, endPoint y: 128, distance: 25.8
click at [82, 150] on video at bounding box center [41, 170] width 82 height 41
drag, startPoint x: 206, startPoint y: 128, endPoint x: 209, endPoint y: 113, distance: 14.7
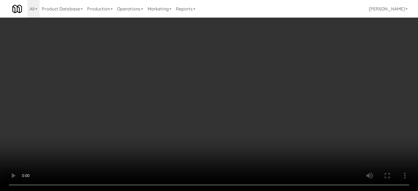
click at [207, 124] on video at bounding box center [209, 95] width 418 height 191
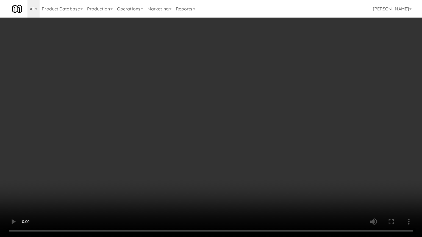
click at [209, 113] on video at bounding box center [211, 118] width 422 height 237
drag, startPoint x: 209, startPoint y: 113, endPoint x: 237, endPoint y: 78, distance: 45.0
click at [211, 113] on video at bounding box center [211, 118] width 422 height 237
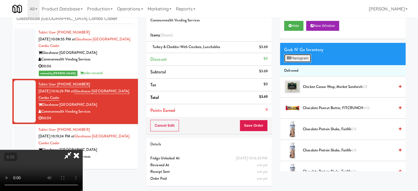
click at [294, 60] on button "Planogram" at bounding box center [297, 58] width 27 height 8
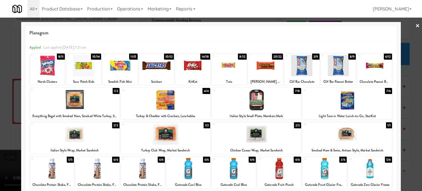
click at [296, 93] on div "7/8" at bounding box center [296, 91] width 7 height 6
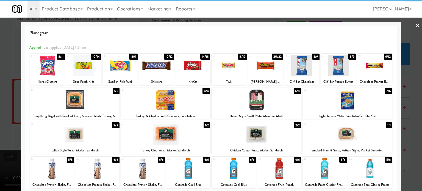
click at [405, 95] on div at bounding box center [211, 95] width 422 height 191
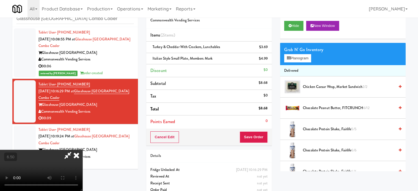
click at [82, 150] on video at bounding box center [41, 170] width 82 height 41
drag, startPoint x: 113, startPoint y: 110, endPoint x: 121, endPoint y: 138, distance: 29.0
click at [82, 150] on video at bounding box center [41, 170] width 82 height 41
drag, startPoint x: 121, startPoint y: 138, endPoint x: 129, endPoint y: 131, distance: 10.3
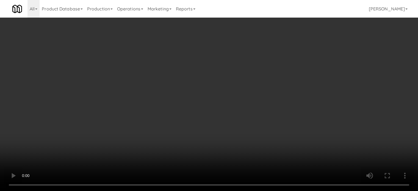
click at [125, 134] on video at bounding box center [209, 95] width 418 height 191
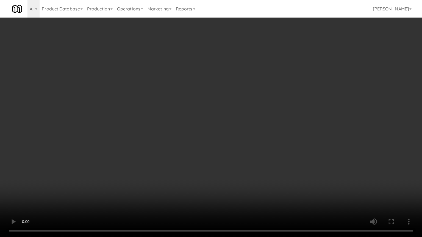
click at [161, 121] on video at bounding box center [211, 118] width 422 height 237
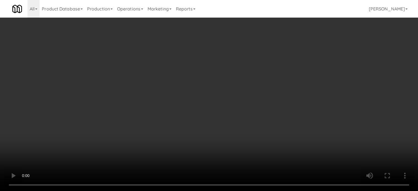
click at [178, 84] on video at bounding box center [209, 95] width 418 height 191
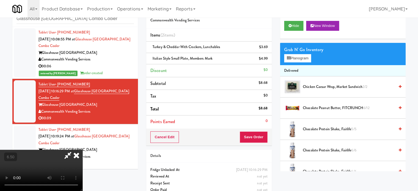
click at [82, 150] on video at bounding box center [41, 170] width 82 height 41
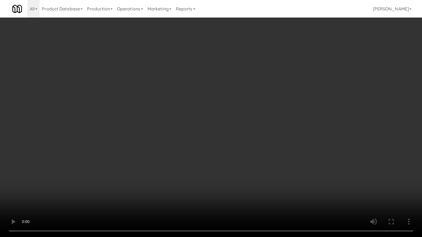
click at [253, 177] on video at bounding box center [211, 118] width 422 height 237
drag, startPoint x: 248, startPoint y: 163, endPoint x: 244, endPoint y: 159, distance: 6.2
click at [248, 163] on video at bounding box center [211, 118] width 422 height 237
drag, startPoint x: 242, startPoint y: 181, endPoint x: 238, endPoint y: 172, distance: 9.3
click at [242, 179] on video at bounding box center [211, 118] width 422 height 237
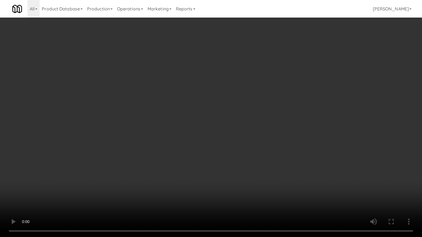
click at [237, 171] on video at bounding box center [211, 118] width 422 height 237
click at [238, 172] on video at bounding box center [211, 118] width 422 height 237
click at [242, 176] on video at bounding box center [211, 118] width 422 height 237
click at [242, 177] on video at bounding box center [211, 118] width 422 height 237
click at [256, 177] on video at bounding box center [211, 118] width 422 height 237
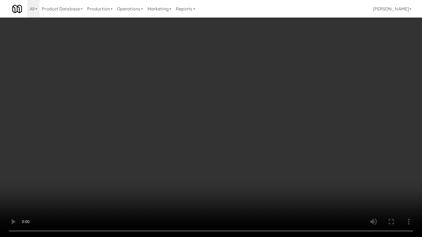
click at [240, 173] on video at bounding box center [211, 118] width 422 height 237
drag, startPoint x: 241, startPoint y: 172, endPoint x: 272, endPoint y: 106, distance: 73.2
click at [242, 170] on video at bounding box center [211, 118] width 422 height 237
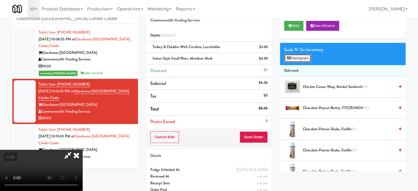
click at [303, 56] on button "Planogram" at bounding box center [297, 58] width 27 height 8
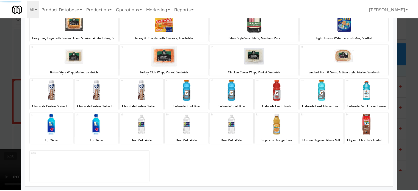
scroll to position [79, 0]
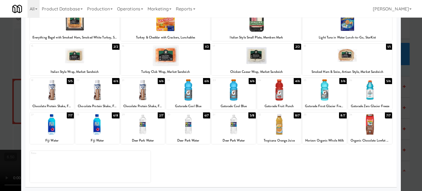
click at [385, 82] on div "5/6" at bounding box center [388, 81] width 7 height 6
click at [409, 93] on div at bounding box center [211, 95] width 422 height 191
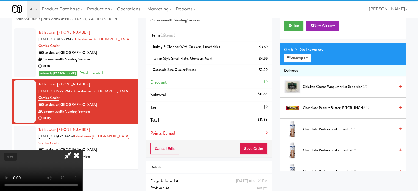
click at [82, 150] on video at bounding box center [41, 170] width 82 height 41
drag, startPoint x: 153, startPoint y: 111, endPoint x: 154, endPoint y: 141, distance: 29.7
click at [82, 150] on video at bounding box center [41, 170] width 82 height 41
drag, startPoint x: 154, startPoint y: 141, endPoint x: 163, endPoint y: 134, distance: 11.1
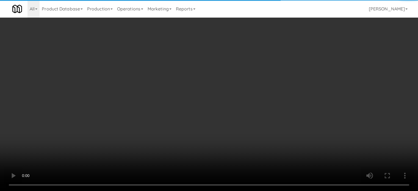
click at [155, 140] on video at bounding box center [209, 95] width 418 height 191
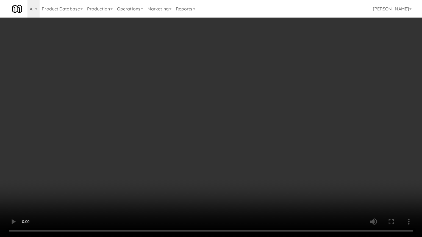
click at [189, 126] on video at bounding box center [211, 118] width 422 height 237
click at [194, 125] on video at bounding box center [211, 118] width 422 height 237
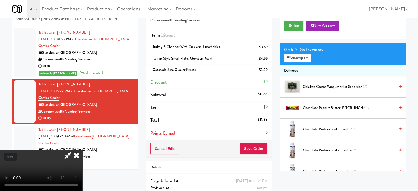
click at [82, 150] on icon at bounding box center [76, 155] width 12 height 11
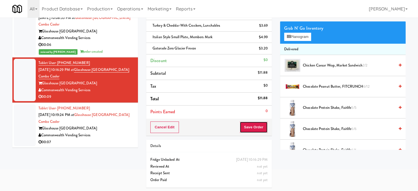
drag, startPoint x: 256, startPoint y: 129, endPoint x: 246, endPoint y: 120, distance: 13.4
click at [256, 129] on button "Save Order" at bounding box center [253, 127] width 28 height 12
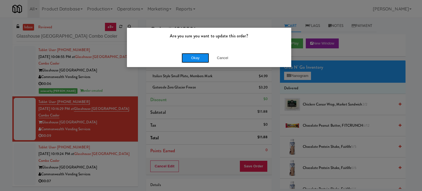
click at [194, 58] on button "Okay" at bounding box center [194, 58] width 27 height 10
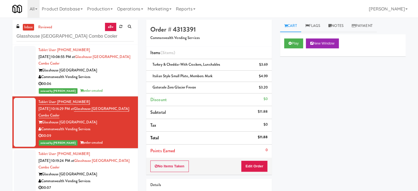
click at [119, 172] on div "Glasshouse [GEOGRAPHIC_DATA]" at bounding box center [85, 174] width 95 height 7
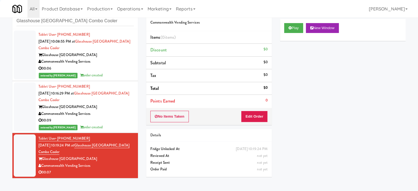
scroll to position [18, 0]
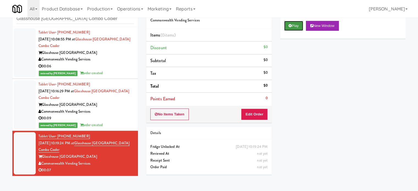
click at [293, 24] on button "Play" at bounding box center [293, 26] width 19 height 10
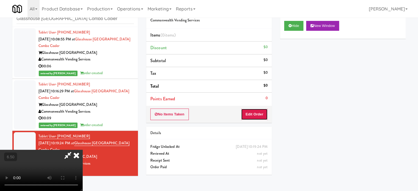
click at [259, 117] on button "Edit Order" at bounding box center [254, 114] width 27 height 12
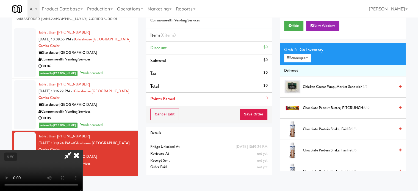
click at [82, 150] on video at bounding box center [41, 170] width 82 height 41
drag, startPoint x: 199, startPoint y: 122, endPoint x: 156, endPoint y: 124, distance: 42.9
click at [82, 150] on video at bounding box center [41, 170] width 82 height 41
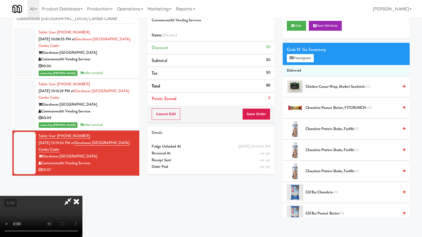
click at [82, 191] on video at bounding box center [41, 216] width 82 height 41
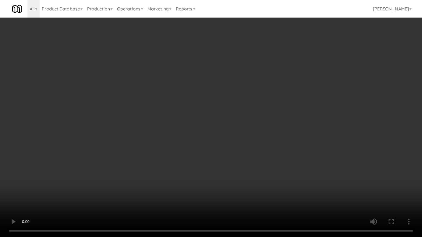
click at [138, 159] on video at bounding box center [211, 118] width 422 height 237
click at [170, 148] on video at bounding box center [211, 118] width 422 height 237
click at [180, 150] on video at bounding box center [211, 118] width 422 height 237
click at [181, 149] on video at bounding box center [211, 118] width 422 height 237
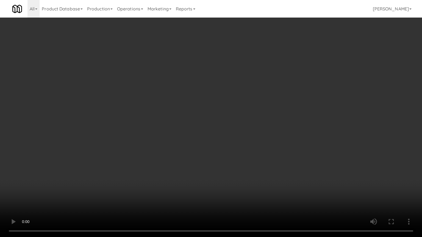
click at [182, 149] on video at bounding box center [211, 118] width 422 height 237
click at [188, 151] on video at bounding box center [211, 118] width 422 height 237
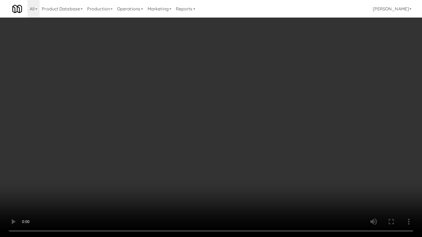
click at [189, 152] on video at bounding box center [211, 118] width 422 height 237
drag, startPoint x: 209, startPoint y: 145, endPoint x: 217, endPoint y: 135, distance: 12.5
click at [210, 144] on video at bounding box center [211, 118] width 422 height 237
click at [217, 135] on video at bounding box center [211, 118] width 422 height 237
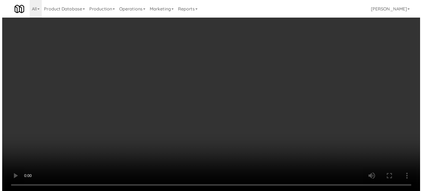
scroll to position [0, 0]
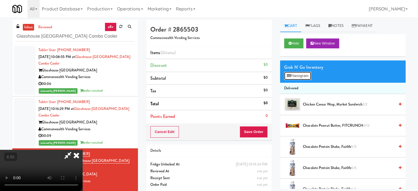
drag, startPoint x: 303, startPoint y: 72, endPoint x: 304, endPoint y: 76, distance: 4.2
click at [303, 73] on button "Planogram" at bounding box center [297, 76] width 27 height 8
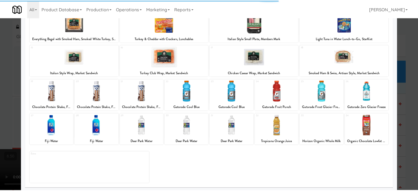
scroll to position [79, 0]
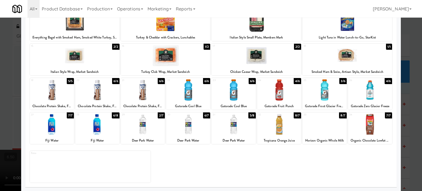
click at [72, 115] on div "7/7" at bounding box center [70, 115] width 7 height 6
click at [115, 115] on div "6/8" at bounding box center [115, 115] width 7 height 6
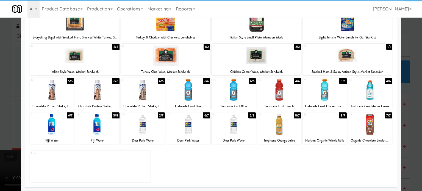
click at [115, 81] on div "6/6" at bounding box center [115, 81] width 7 height 6
click at [408, 89] on div at bounding box center [211, 95] width 422 height 191
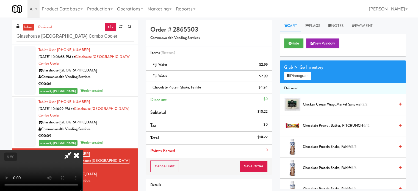
click at [82, 150] on icon at bounding box center [76, 155] width 12 height 11
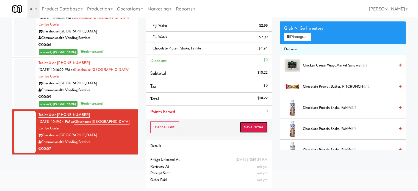
click at [259, 127] on button "Save Order" at bounding box center [253, 127] width 28 height 12
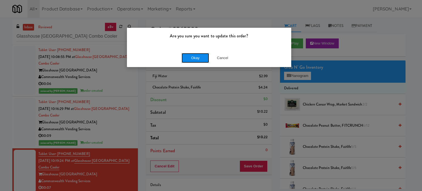
click at [192, 56] on button "Okay" at bounding box center [194, 58] width 27 height 10
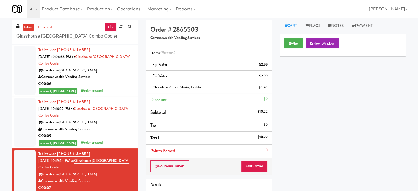
click at [77, 31] on div "Glasshouse [GEOGRAPHIC_DATA] Combo Cooler" at bounding box center [74, 36] width 117 height 11
click at [77, 32] on input "Glasshouse [GEOGRAPHIC_DATA] Combo Cooler" at bounding box center [74, 36] width 117 height 10
click at [78, 32] on input "Glasshouse [GEOGRAPHIC_DATA] Combo Cooler" at bounding box center [74, 36] width 117 height 10
paste input "Sur Club - Main -"
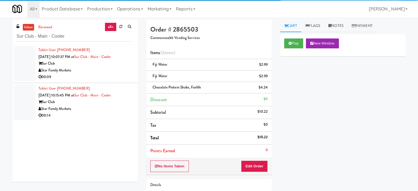
click at [115, 72] on div "Star Family Markets" at bounding box center [85, 70] width 95 height 7
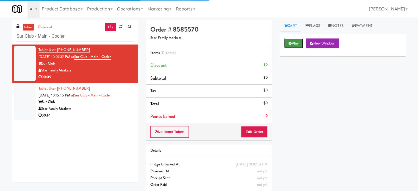
click at [290, 43] on icon at bounding box center [289, 43] width 3 height 4
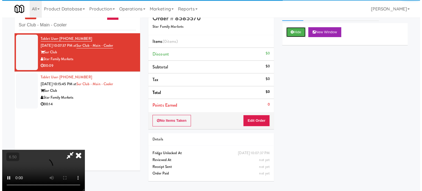
scroll to position [18, 0]
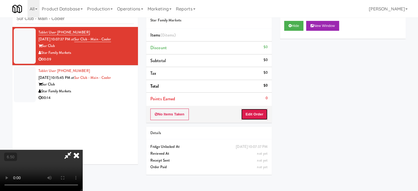
click at [255, 116] on button "Edit Order" at bounding box center [254, 114] width 27 height 12
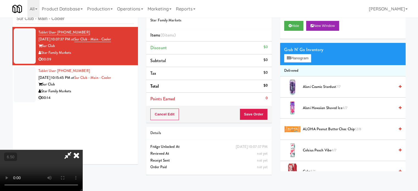
click at [82, 150] on video at bounding box center [41, 170] width 82 height 41
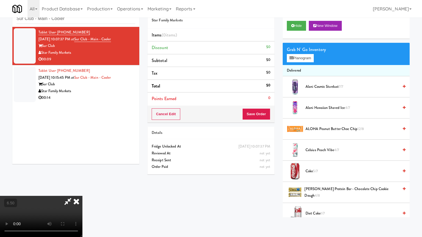
click at [82, 191] on video at bounding box center [41, 216] width 82 height 41
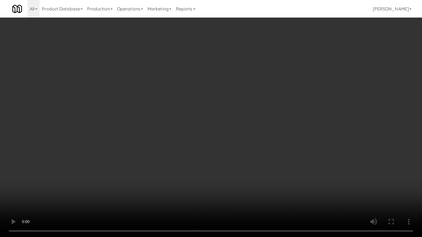
click at [197, 106] on video at bounding box center [211, 118] width 422 height 237
click at [198, 107] on video at bounding box center [211, 118] width 422 height 237
click at [198, 106] on video at bounding box center [211, 118] width 422 height 237
click at [203, 109] on video at bounding box center [211, 118] width 422 height 237
click at [206, 111] on video at bounding box center [211, 118] width 422 height 237
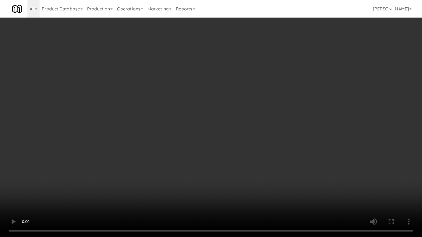
click at [208, 111] on video at bounding box center [211, 118] width 422 height 237
click at [216, 116] on video at bounding box center [211, 118] width 422 height 237
drag, startPoint x: 200, startPoint y: 118, endPoint x: 200, endPoint y: 85, distance: 32.9
click at [200, 118] on video at bounding box center [211, 118] width 422 height 237
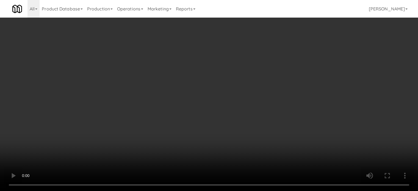
click at [206, 88] on video at bounding box center [209, 95] width 418 height 191
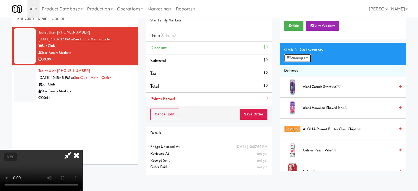
click at [307, 58] on button "Planogram" at bounding box center [297, 58] width 27 height 8
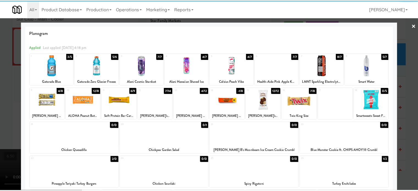
scroll to position [113, 0]
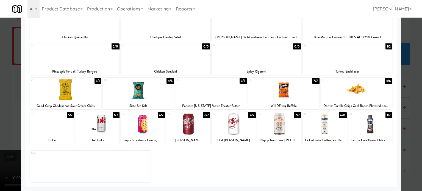
click at [239, 81] on div "3/5" at bounding box center [242, 81] width 7 height 6
click at [408, 105] on div at bounding box center [211, 95] width 422 height 191
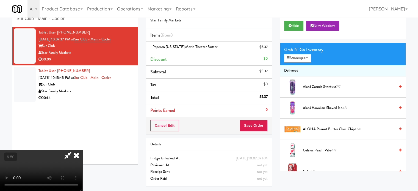
drag, startPoint x: 129, startPoint y: 105, endPoint x: 132, endPoint y: 101, distance: 5.4
click at [82, 150] on video at bounding box center [41, 170] width 82 height 41
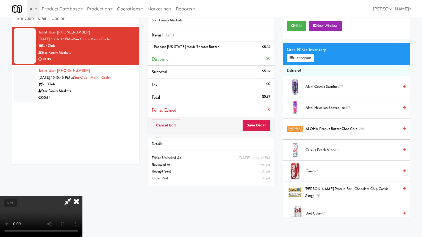
click at [82, 191] on video at bounding box center [41, 216] width 82 height 41
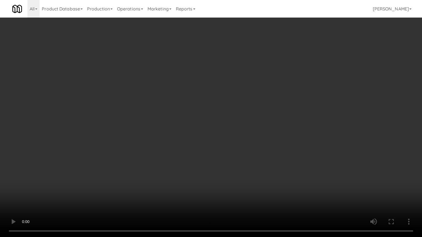
click at [220, 130] on video at bounding box center [211, 118] width 422 height 237
click at [216, 104] on video at bounding box center [211, 118] width 422 height 237
click at [218, 104] on video at bounding box center [211, 118] width 422 height 237
click at [221, 102] on video at bounding box center [211, 118] width 422 height 237
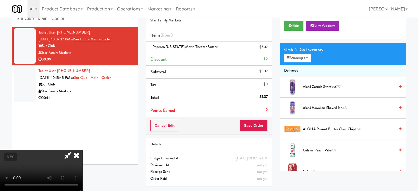
click at [82, 150] on icon at bounding box center [76, 155] width 12 height 11
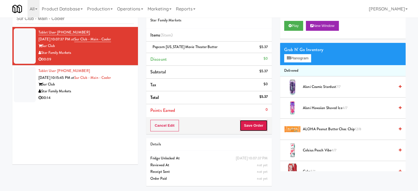
click at [259, 127] on button "Save Order" at bounding box center [253, 126] width 28 height 12
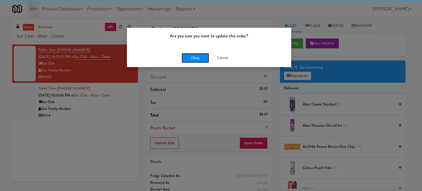
click at [195, 58] on button "Okay" at bounding box center [194, 58] width 27 height 10
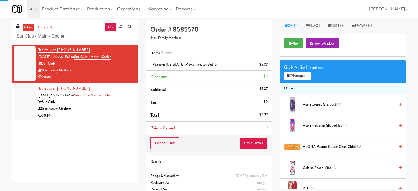
drag, startPoint x: 117, startPoint y: 112, endPoint x: 121, endPoint y: 109, distance: 4.8
click at [117, 112] on div "00:14" at bounding box center [85, 115] width 95 height 7
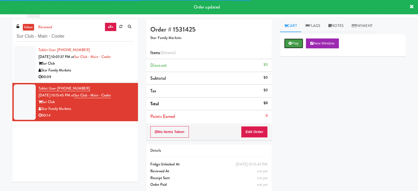
click at [296, 44] on button "Play" at bounding box center [293, 43] width 19 height 10
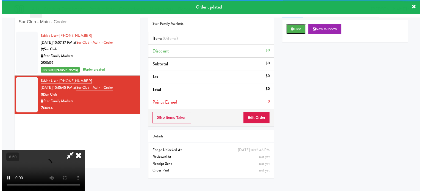
scroll to position [18, 0]
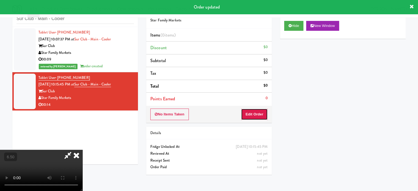
click at [259, 113] on button "Edit Order" at bounding box center [254, 114] width 27 height 12
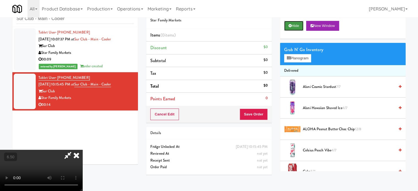
click at [295, 26] on button "Hide" at bounding box center [293, 26] width 19 height 10
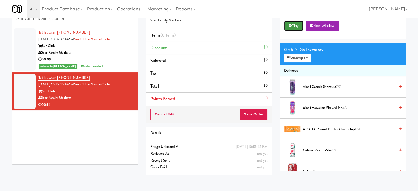
click at [296, 26] on button "Play" at bounding box center [293, 26] width 19 height 10
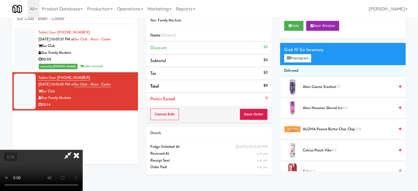
click at [82, 150] on video at bounding box center [41, 170] width 82 height 41
drag, startPoint x: 141, startPoint y: 121, endPoint x: 187, endPoint y: 92, distance: 53.8
click at [82, 150] on video at bounding box center [41, 170] width 82 height 41
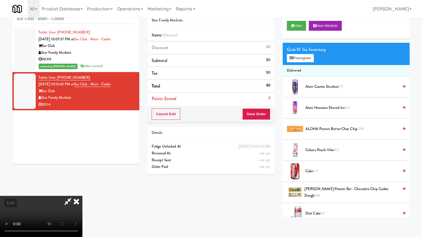
click at [82, 191] on video at bounding box center [41, 216] width 82 height 41
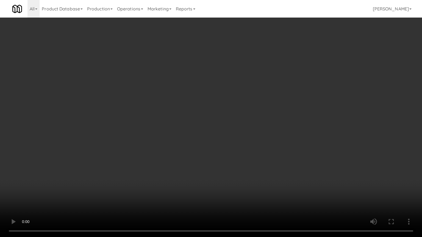
click at [178, 112] on video at bounding box center [211, 118] width 422 height 237
click at [192, 113] on video at bounding box center [211, 118] width 422 height 237
drag, startPoint x: 188, startPoint y: 114, endPoint x: 191, endPoint y: 112, distance: 3.4
click at [189, 113] on video at bounding box center [211, 118] width 422 height 237
drag, startPoint x: 191, startPoint y: 112, endPoint x: 293, endPoint y: 48, distance: 121.0
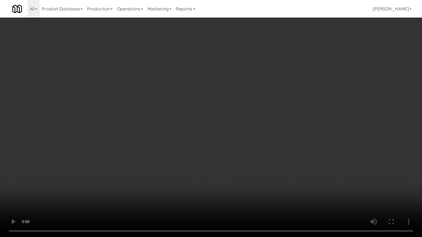
click at [195, 109] on video at bounding box center [211, 118] width 422 height 237
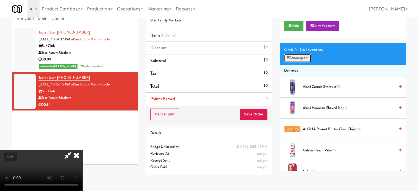
click at [308, 56] on button "Planogram" at bounding box center [297, 58] width 27 height 8
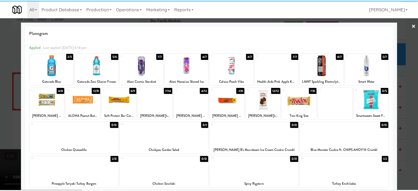
scroll to position [113, 0]
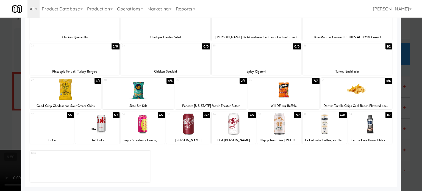
click at [97, 81] on div "3/1" at bounding box center [97, 81] width 7 height 6
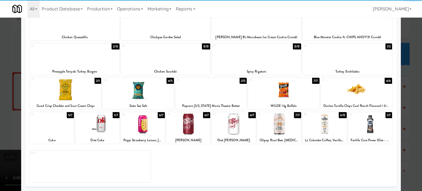
click at [414, 99] on div at bounding box center [211, 95] width 422 height 191
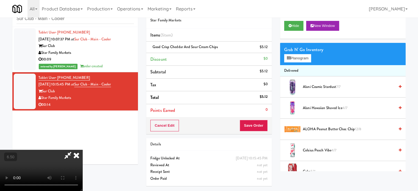
click at [82, 150] on video at bounding box center [41, 170] width 82 height 41
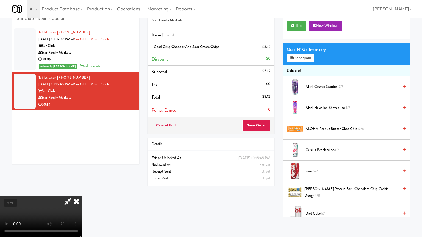
click at [82, 191] on video at bounding box center [41, 216] width 82 height 41
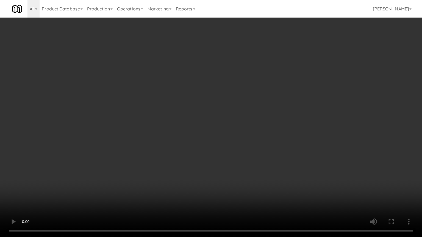
click at [192, 120] on video at bounding box center [211, 118] width 422 height 237
click at [198, 123] on video at bounding box center [211, 118] width 422 height 237
click at [198, 118] on video at bounding box center [211, 118] width 422 height 237
click at [203, 121] on video at bounding box center [211, 118] width 422 height 237
click at [229, 123] on video at bounding box center [211, 118] width 422 height 237
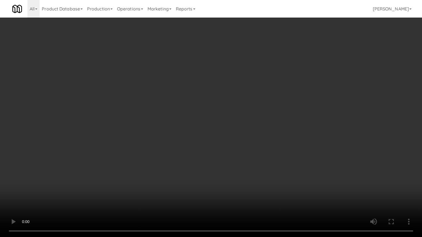
click at [212, 124] on video at bounding box center [211, 118] width 422 height 237
click at [243, 126] on video at bounding box center [211, 118] width 422 height 237
click at [229, 125] on video at bounding box center [211, 118] width 422 height 237
click at [248, 127] on video at bounding box center [211, 118] width 422 height 237
click at [219, 129] on video at bounding box center [211, 118] width 422 height 237
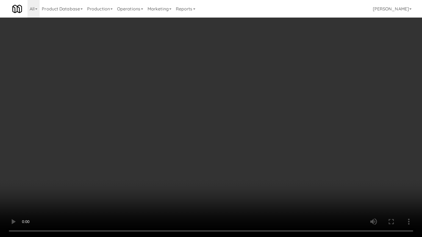
click at [254, 131] on video at bounding box center [211, 118] width 422 height 237
click at [238, 128] on video at bounding box center [211, 118] width 422 height 237
drag, startPoint x: 240, startPoint y: 127, endPoint x: 300, endPoint y: 83, distance: 74.9
click at [241, 127] on video at bounding box center [211, 118] width 422 height 237
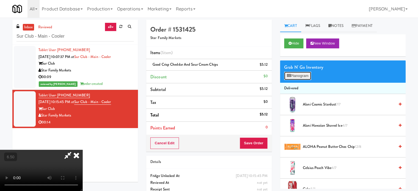
drag, startPoint x: 298, startPoint y: 72, endPoint x: 301, endPoint y: 74, distance: 3.4
click at [298, 72] on button "Planogram" at bounding box center [297, 76] width 27 height 8
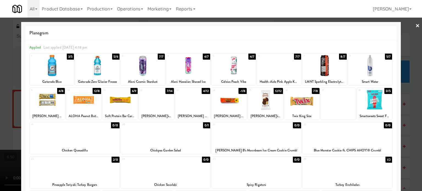
click at [68, 57] on div "3/5" at bounding box center [70, 57] width 7 height 6
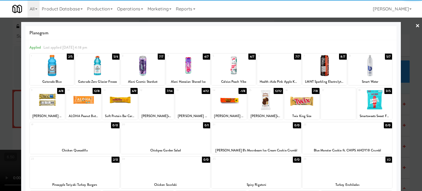
click at [413, 97] on div at bounding box center [211, 95] width 422 height 191
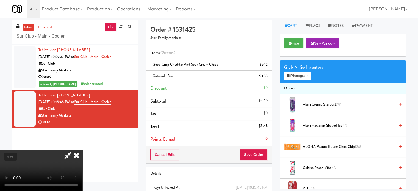
click at [82, 150] on video at bounding box center [41, 170] width 82 height 41
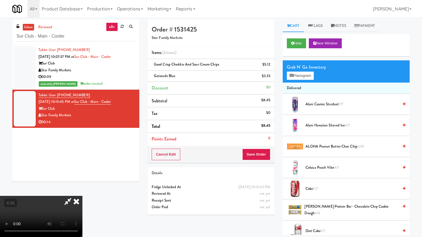
click at [82, 191] on video at bounding box center [41, 216] width 82 height 41
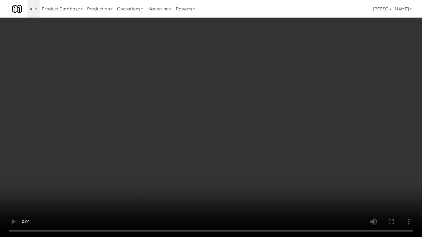
click at [217, 112] on video at bounding box center [211, 118] width 422 height 237
drag, startPoint x: 218, startPoint y: 111, endPoint x: 224, endPoint y: 101, distance: 11.1
click at [219, 108] on video at bounding box center [211, 118] width 422 height 237
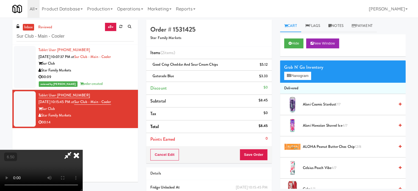
click at [82, 150] on icon at bounding box center [76, 155] width 12 height 11
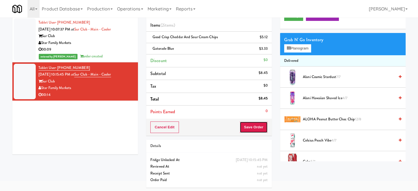
drag, startPoint x: 254, startPoint y: 130, endPoint x: 260, endPoint y: 128, distance: 6.2
click at [255, 130] on button "Save Order" at bounding box center [253, 127] width 28 height 12
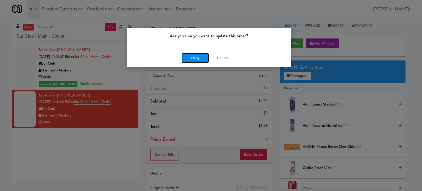
click at [188, 60] on button "Okay" at bounding box center [194, 58] width 27 height 10
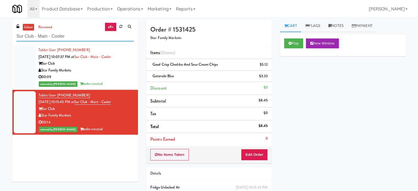
click at [80, 40] on input "Sur Club - Main - Cooler" at bounding box center [74, 36] width 117 height 10
paste input "Tapestry Station [GEOGRAPHIC_DATA]-[GEOGRAPHIC_DATA]"
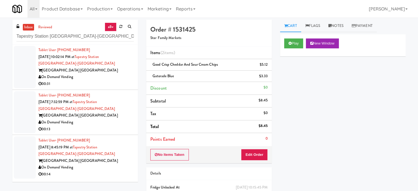
drag, startPoint x: 108, startPoint y: 79, endPoint x: 174, endPoint y: 65, distance: 67.9
click at [109, 78] on div "On Demand Vending" at bounding box center [85, 77] width 95 height 7
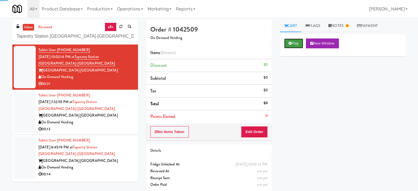
click at [296, 44] on button "Play" at bounding box center [293, 43] width 19 height 10
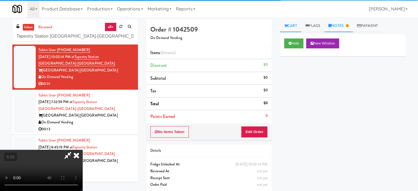
click at [342, 25] on link "Notes" at bounding box center [338, 26] width 29 height 12
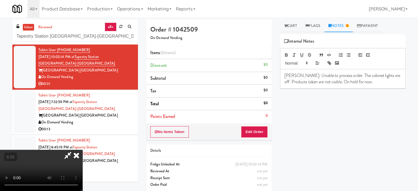
drag, startPoint x: 113, startPoint y: 128, endPoint x: 118, endPoint y: 125, distance: 5.9
click at [114, 127] on div "00:13" at bounding box center [85, 129] width 95 height 7
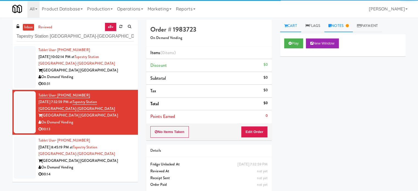
click at [344, 28] on link "Notes" at bounding box center [338, 26] width 29 height 12
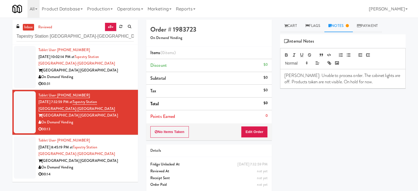
click at [114, 162] on div "[GEOGRAPHIC_DATA] [GEOGRAPHIC_DATA]" at bounding box center [85, 160] width 95 height 7
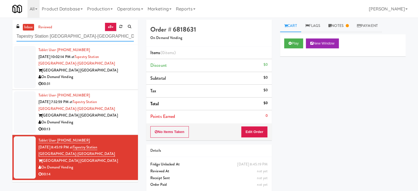
click at [74, 39] on input "Tapestry Station [GEOGRAPHIC_DATA]-[GEOGRAPHIC_DATA]" at bounding box center [74, 36] width 117 height 10
click at [74, 38] on input "Tapestry Station [GEOGRAPHIC_DATA]-[GEOGRAPHIC_DATA]" at bounding box center [74, 36] width 117 height 10
paste input "he 87 - Fridge - Left"
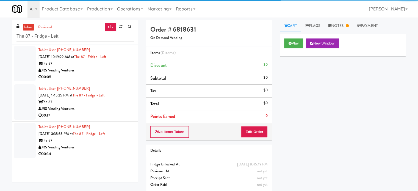
click at [110, 69] on div "JRS Vending Ventures" at bounding box center [85, 70] width 95 height 7
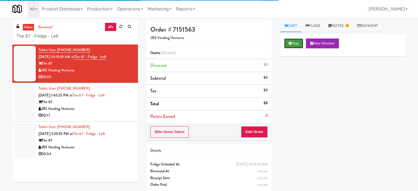
click at [296, 42] on button "Play" at bounding box center [293, 43] width 19 height 10
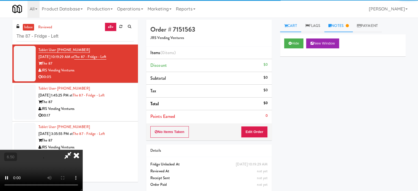
click at [346, 28] on link "Notes" at bounding box center [338, 26] width 29 height 12
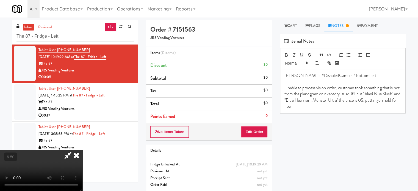
click at [82, 150] on icon at bounding box center [76, 155] width 12 height 11
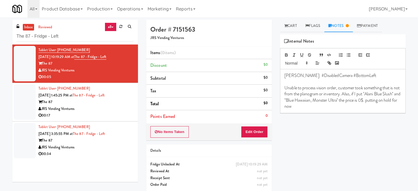
click at [97, 117] on div "00:17" at bounding box center [85, 115] width 95 height 7
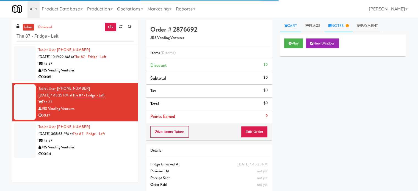
click at [341, 25] on link "Notes" at bounding box center [338, 26] width 29 height 12
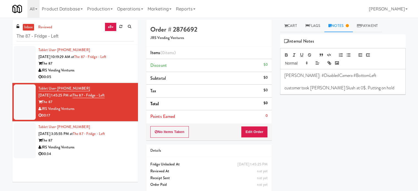
click at [102, 151] on div "00:34" at bounding box center [85, 153] width 95 height 7
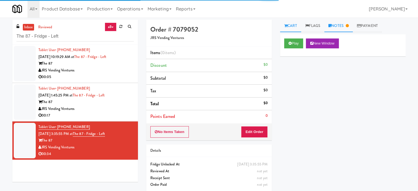
click at [344, 29] on link "Notes" at bounding box center [338, 26] width 29 height 12
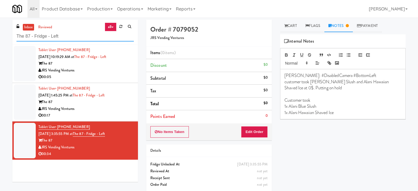
click at [72, 36] on input "The 87 - Fridge - Left" at bounding box center [74, 36] width 117 height 10
paste input "Standard - Drink"
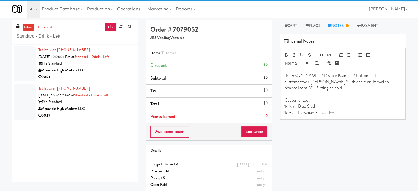
type input "Standard - Drink - Left"
click at [114, 78] on div "00:21" at bounding box center [85, 77] width 95 height 7
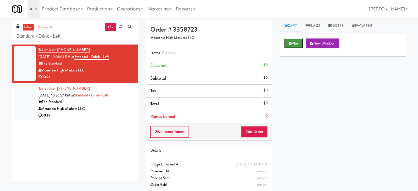
click at [293, 45] on button "Play" at bounding box center [293, 43] width 19 height 10
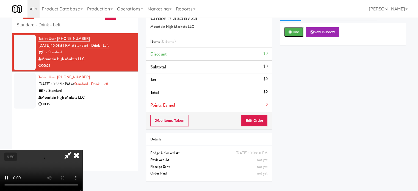
scroll to position [18, 0]
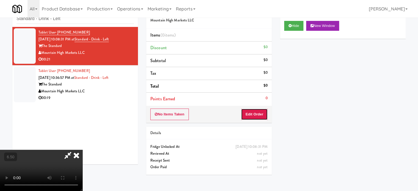
click at [251, 114] on button "Edit Order" at bounding box center [254, 114] width 27 height 12
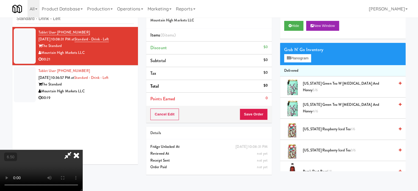
click at [82, 150] on video at bounding box center [41, 170] width 82 height 41
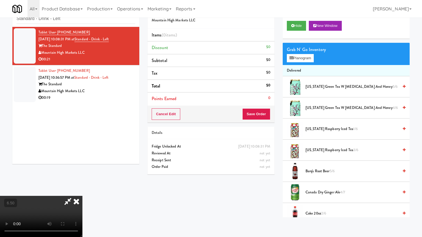
click at [82, 191] on video at bounding box center [41, 216] width 82 height 41
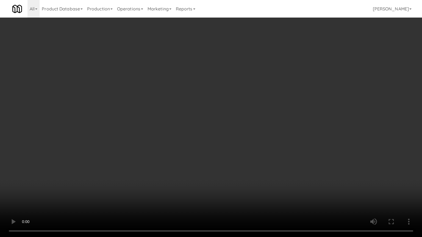
click at [183, 117] on video at bounding box center [211, 118] width 422 height 237
click at [181, 120] on video at bounding box center [211, 118] width 422 height 237
click at [131, 160] on video at bounding box center [211, 118] width 422 height 237
click at [165, 127] on video at bounding box center [211, 118] width 422 height 237
click at [166, 125] on video at bounding box center [211, 118] width 422 height 237
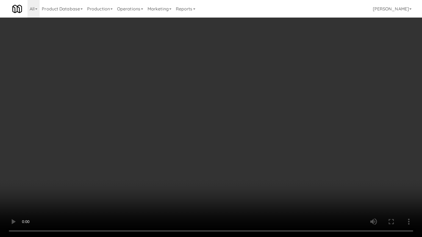
click at [173, 126] on video at bounding box center [211, 118] width 422 height 237
click at [175, 127] on video at bounding box center [211, 118] width 422 height 237
click at [190, 130] on video at bounding box center [211, 118] width 422 height 237
click at [205, 131] on video at bounding box center [211, 118] width 422 height 237
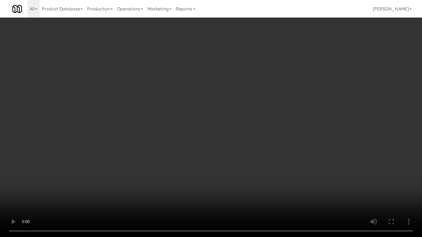
click at [201, 130] on video at bounding box center [211, 118] width 422 height 237
click at [201, 128] on video at bounding box center [211, 118] width 422 height 237
click at [200, 128] on video at bounding box center [211, 118] width 422 height 237
click at [236, 135] on video at bounding box center [211, 118] width 422 height 237
drag, startPoint x: 223, startPoint y: 136, endPoint x: 227, endPoint y: 133, distance: 5.2
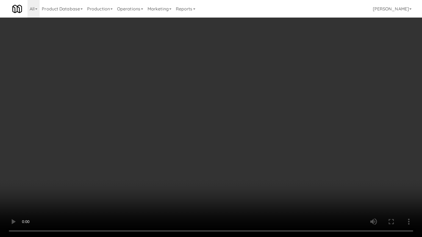
click at [224, 135] on video at bounding box center [211, 118] width 422 height 237
drag, startPoint x: 227, startPoint y: 133, endPoint x: 289, endPoint y: 82, distance: 79.4
click at [230, 132] on video at bounding box center [211, 118] width 422 height 237
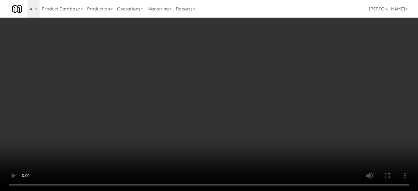
scroll to position [275, 0]
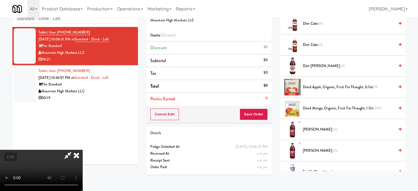
click at [322, 45] on span "6/6" at bounding box center [320, 44] width 5 height 5
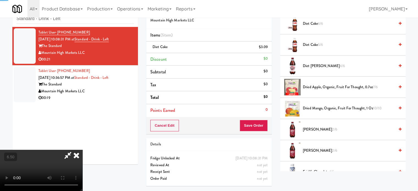
drag, startPoint x: 157, startPoint y: 93, endPoint x: 160, endPoint y: 90, distance: 4.3
click at [82, 150] on video at bounding box center [41, 170] width 82 height 41
drag, startPoint x: 160, startPoint y: 90, endPoint x: 162, endPoint y: 123, distance: 33.0
click at [82, 150] on video at bounding box center [41, 170] width 82 height 41
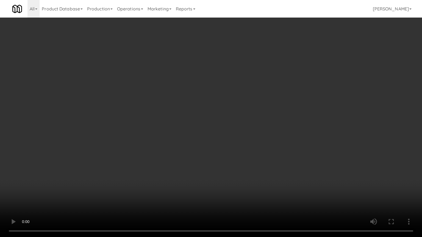
click at [211, 126] on video at bounding box center [211, 118] width 422 height 237
click at [211, 125] on video at bounding box center [211, 118] width 422 height 237
drag, startPoint x: 212, startPoint y: 125, endPoint x: 258, endPoint y: 84, distance: 62.0
click at [212, 124] on video at bounding box center [211, 118] width 422 height 237
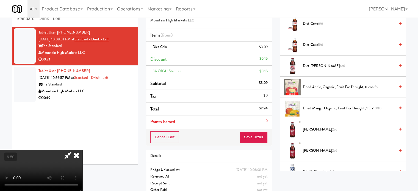
click at [317, 44] on span "Diet Coke 5/6" at bounding box center [349, 44] width 92 height 7
drag, startPoint x: 166, startPoint y: 117, endPoint x: 167, endPoint y: 114, distance: 3.4
click at [82, 150] on video at bounding box center [41, 170] width 82 height 41
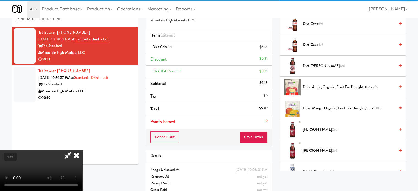
click at [82, 150] on video at bounding box center [41, 170] width 82 height 41
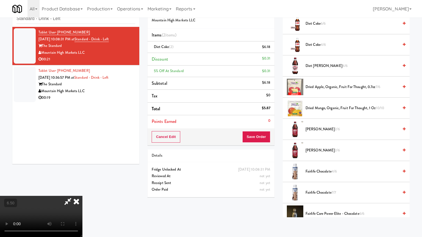
click at [82, 191] on video at bounding box center [41, 216] width 82 height 41
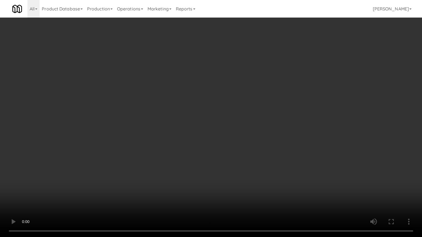
click at [203, 122] on video at bounding box center [211, 118] width 422 height 237
click at [208, 116] on video at bounding box center [211, 118] width 422 height 237
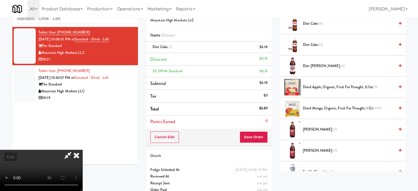
click at [82, 150] on icon at bounding box center [76, 155] width 12 height 11
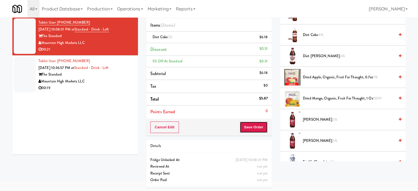
drag, startPoint x: 251, startPoint y: 128, endPoint x: 244, endPoint y: 115, distance: 14.7
click at [251, 125] on button "Save Order" at bounding box center [253, 127] width 28 height 12
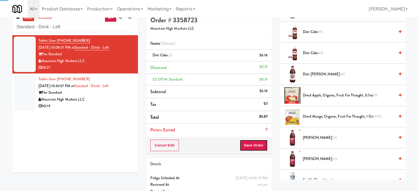
scroll to position [0, 0]
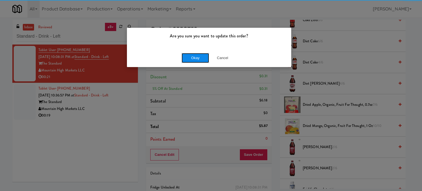
click at [195, 57] on button "Okay" at bounding box center [194, 58] width 27 height 10
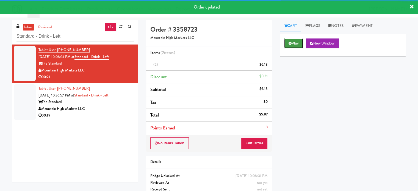
click at [297, 45] on button "Play" at bounding box center [293, 43] width 19 height 10
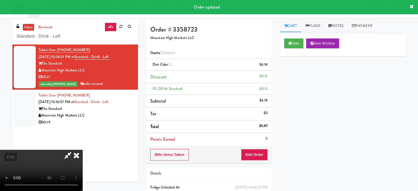
drag, startPoint x: 150, startPoint y: 129, endPoint x: 152, endPoint y: 126, distance: 3.7
click at [82, 150] on video at bounding box center [41, 170] width 82 height 41
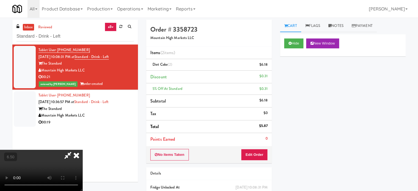
click at [82, 150] on video at bounding box center [41, 170] width 82 height 41
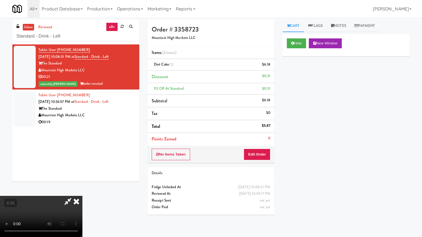
click at [82, 191] on video at bounding box center [41, 216] width 82 height 41
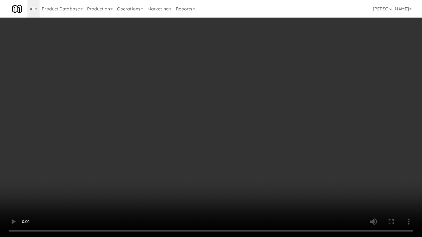
click at [196, 133] on video at bounding box center [211, 118] width 422 height 237
click at [197, 132] on video at bounding box center [211, 118] width 422 height 237
click at [197, 131] on video at bounding box center [211, 118] width 422 height 237
click at [204, 133] on video at bounding box center [211, 118] width 422 height 237
click at [203, 134] on video at bounding box center [211, 118] width 422 height 237
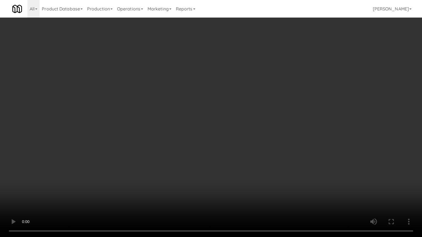
click at [201, 132] on video at bounding box center [211, 118] width 422 height 237
click at [167, 127] on video at bounding box center [211, 118] width 422 height 237
click at [173, 121] on video at bounding box center [211, 118] width 422 height 237
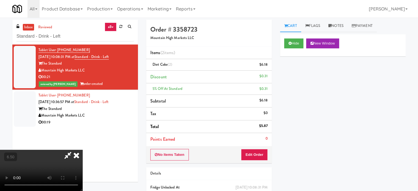
click at [82, 150] on icon at bounding box center [76, 155] width 12 height 11
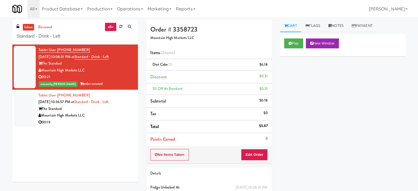
drag, startPoint x: 124, startPoint y: 113, endPoint x: 220, endPoint y: 77, distance: 102.2
click at [124, 113] on div "Mountain High Markets LLC" at bounding box center [85, 115] width 95 height 7
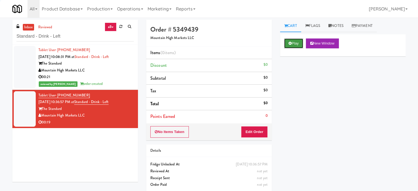
click at [297, 43] on button "Play" at bounding box center [293, 43] width 19 height 10
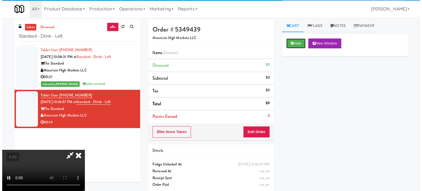
scroll to position [18, 0]
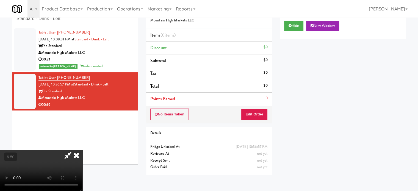
click at [262, 119] on div "No Items Taken Edit Order" at bounding box center [208, 114] width 125 height 17
click at [254, 117] on button "Edit Order" at bounding box center [254, 114] width 27 height 12
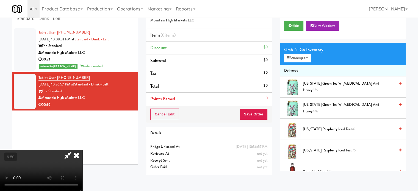
click at [82, 150] on video at bounding box center [41, 170] width 82 height 41
drag, startPoint x: 147, startPoint y: 129, endPoint x: 149, endPoint y: 125, distance: 5.3
click at [82, 150] on video at bounding box center [41, 170] width 82 height 41
drag, startPoint x: 149, startPoint y: 125, endPoint x: 152, endPoint y: 145, distance: 20.5
click at [82, 150] on video at bounding box center [41, 170] width 82 height 41
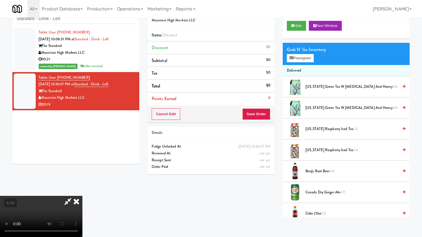
drag, startPoint x: 157, startPoint y: 135, endPoint x: 164, endPoint y: 119, distance: 17.8
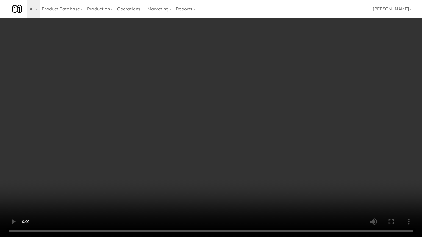
click at [158, 132] on video at bounding box center [211, 118] width 422 height 237
click at [168, 95] on video at bounding box center [211, 118] width 422 height 237
click at [131, 133] on video at bounding box center [211, 118] width 422 height 237
click at [173, 123] on video at bounding box center [211, 118] width 422 height 237
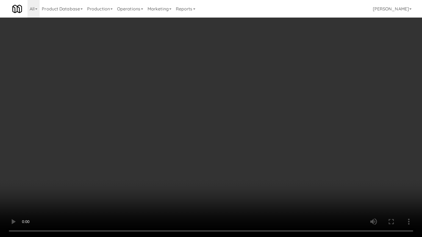
click at [195, 127] on video at bounding box center [211, 118] width 422 height 237
drag, startPoint x: 195, startPoint y: 126, endPoint x: 232, endPoint y: 77, distance: 61.4
click at [199, 124] on video at bounding box center [211, 118] width 422 height 237
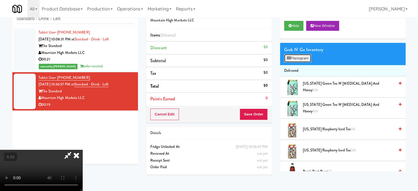
click at [307, 58] on button "Planogram" at bounding box center [297, 58] width 27 height 8
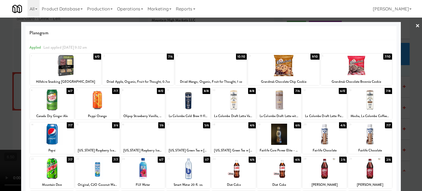
click at [96, 57] on div "6/0" at bounding box center [97, 57] width 8 height 6
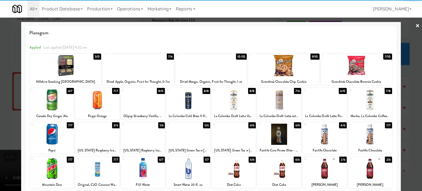
click at [411, 63] on div at bounding box center [211, 95] width 422 height 191
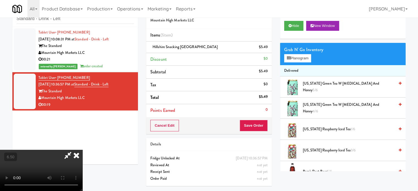
drag, startPoint x: 212, startPoint y: 105, endPoint x: 212, endPoint y: 97, distance: 8.2
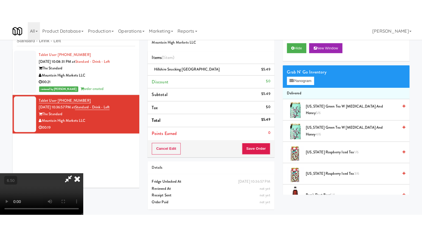
click
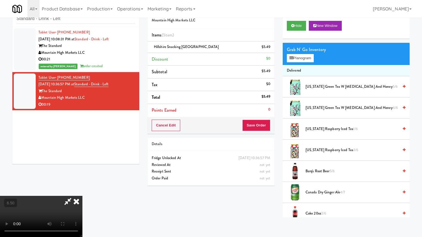
drag, startPoint x: 181, startPoint y: 138, endPoint x: 184, endPoint y: 135, distance: 4.1
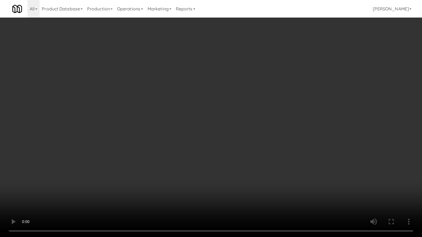
click at [188, 133] on video at bounding box center [211, 118] width 422 height 237
click at [210, 134] on video at bounding box center [211, 118] width 422 height 237
click at [205, 132] on video at bounding box center [211, 118] width 422 height 237
click at [206, 129] on video at bounding box center [211, 118] width 422 height 237
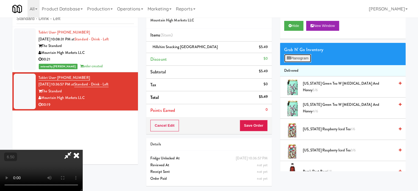
click at [296, 56] on button "Planogram" at bounding box center [297, 58] width 27 height 8
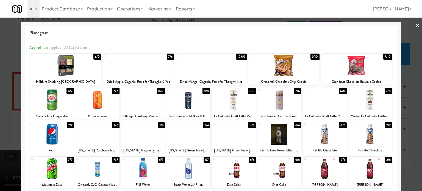
click at [386, 54] on div "7/10" at bounding box center [387, 57] width 9 height 6
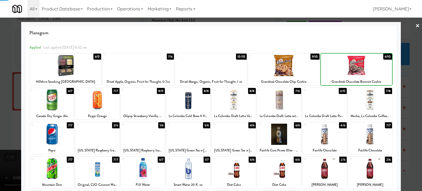
click at [402, 67] on div at bounding box center [211, 95] width 422 height 191
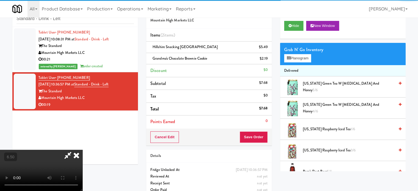
drag, startPoint x: 156, startPoint y: 114, endPoint x: 160, endPoint y: 109, distance: 6.3
click at [82, 150] on video at bounding box center [41, 170] width 82 height 41
drag, startPoint x: 160, startPoint y: 109, endPoint x: 175, endPoint y: 126, distance: 22.9
click at [82, 150] on video at bounding box center [41, 170] width 82 height 41
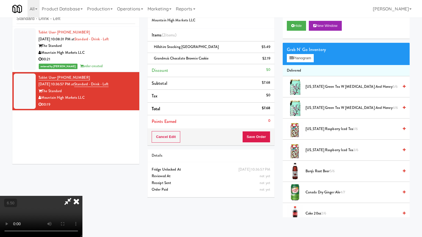
click at [82, 191] on video at bounding box center [41, 216] width 82 height 41
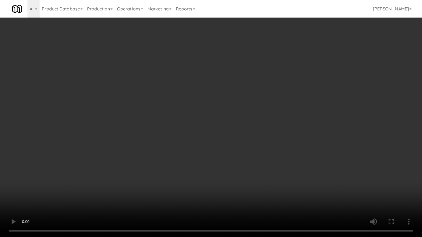
click at [225, 126] on video at bounding box center [211, 118] width 422 height 237
click at [223, 124] on video at bounding box center [211, 118] width 422 height 237
click at [233, 127] on video at bounding box center [211, 118] width 422 height 237
click at [233, 126] on video at bounding box center [211, 118] width 422 height 237
click at [259, 131] on video at bounding box center [211, 118] width 422 height 237
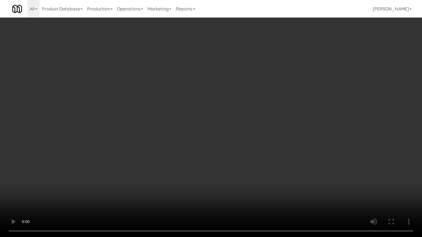
click at [244, 130] on video at bounding box center [211, 118] width 422 height 237
drag, startPoint x: 244, startPoint y: 130, endPoint x: 356, endPoint y: 61, distance: 130.9
click at [245, 128] on video at bounding box center [211, 118] width 422 height 237
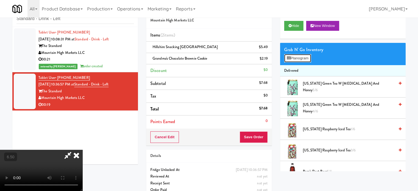
drag, startPoint x: 305, startPoint y: 58, endPoint x: 315, endPoint y: 56, distance: 10.3
click at [305, 57] on button "Planogram" at bounding box center [297, 58] width 27 height 8
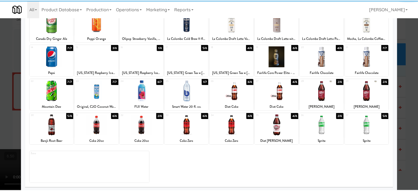
scroll to position [79, 0]
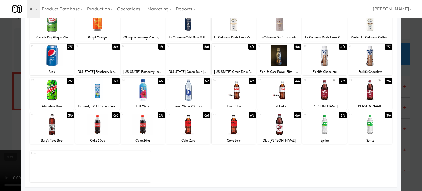
click at [385, 46] on div "7/7" at bounding box center [388, 47] width 7 height 6
click at [406, 63] on div at bounding box center [211, 95] width 422 height 191
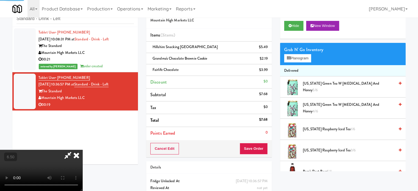
click at [82, 150] on video at bounding box center [41, 170] width 82 height 41
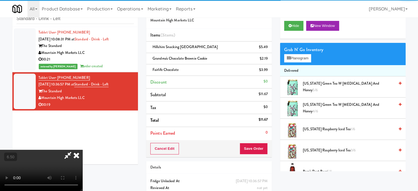
click at [82, 150] on video at bounding box center [41, 170] width 82 height 41
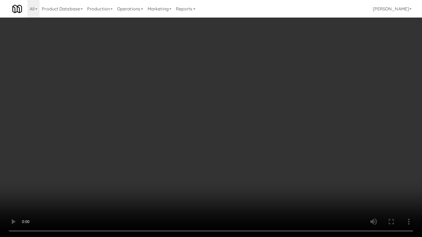
click at [189, 122] on video at bounding box center [211, 118] width 422 height 237
click at [192, 120] on video at bounding box center [211, 118] width 422 height 237
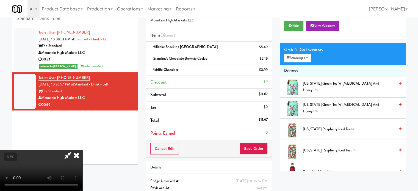
click at [82, 150] on icon at bounding box center [76, 155] width 12 height 11
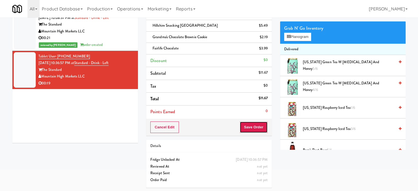
drag, startPoint x: 253, startPoint y: 126, endPoint x: 247, endPoint y: 121, distance: 7.6
click at [253, 126] on button "Save Order" at bounding box center [253, 127] width 28 height 12
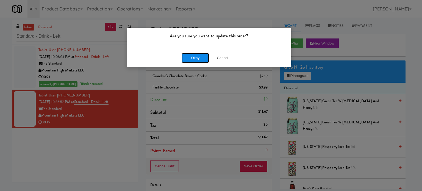
click at [193, 57] on button "Okay" at bounding box center [194, 58] width 27 height 10
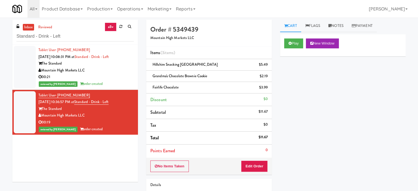
click at [88, 41] on div "inbox reviewed all all unclear take inventory issue suspicious failed recent ad…" at bounding box center [74, 32] width 125 height 25
click at [88, 37] on input "Standard - Drink - Left" at bounding box center [74, 36] width 117 height 10
paste input "Crossing West - Ambient"
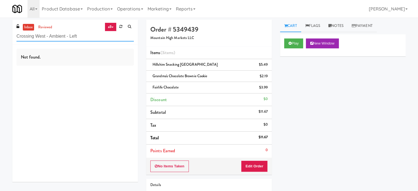
click at [78, 35] on input "Crossing West - Ambient - Left" at bounding box center [74, 36] width 117 height 10
paste input "ICON at DULLES Cooler #2"
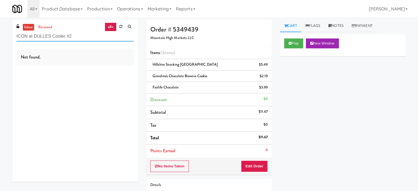
click at [81, 36] on input "ICON at DULLES Cooler #2" at bounding box center [74, 36] width 117 height 10
paste input "500 West Trade - Combo"
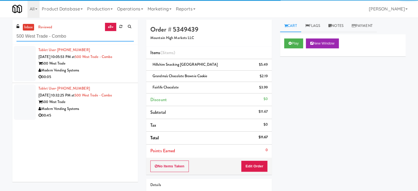
type input "500 West Trade - Combo"
click at [122, 75] on div "00:05" at bounding box center [85, 77] width 95 height 7
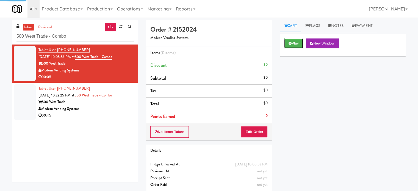
drag, startPoint x: 284, startPoint y: 45, endPoint x: 283, endPoint y: 49, distance: 3.5
click at [285, 45] on button "Play" at bounding box center [293, 43] width 19 height 10
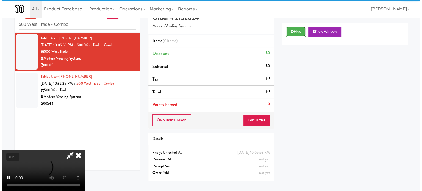
scroll to position [18, 0]
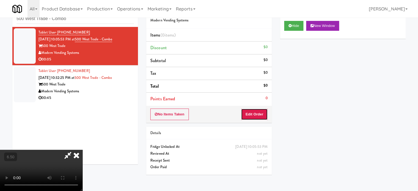
click at [257, 113] on button "Edit Order" at bounding box center [254, 114] width 27 height 12
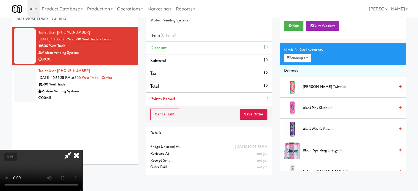
click at [82, 150] on video at bounding box center [41, 170] width 82 height 41
drag, startPoint x: 167, startPoint y: 105, endPoint x: 169, endPoint y: 102, distance: 3.4
click at [82, 150] on video at bounding box center [41, 170] width 82 height 41
drag, startPoint x: 171, startPoint y: 96, endPoint x: 173, endPoint y: 128, distance: 31.3
click at [82, 150] on video at bounding box center [41, 170] width 82 height 41
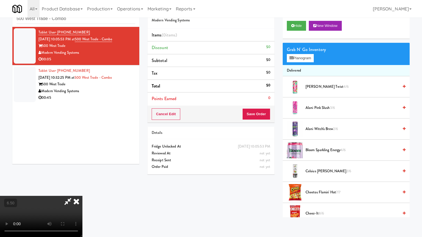
drag, startPoint x: 172, startPoint y: 125, endPoint x: 176, endPoint y: 122, distance: 4.3
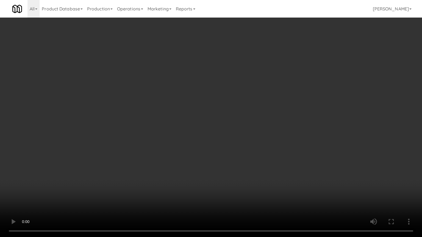
click at [172, 125] on video at bounding box center [211, 118] width 422 height 237
click at [170, 125] on video at bounding box center [211, 118] width 422 height 237
click at [133, 177] on video at bounding box center [211, 118] width 422 height 237
click at [151, 150] on video at bounding box center [211, 118] width 422 height 237
drag, startPoint x: 151, startPoint y: 150, endPoint x: 156, endPoint y: 149, distance: 5.1
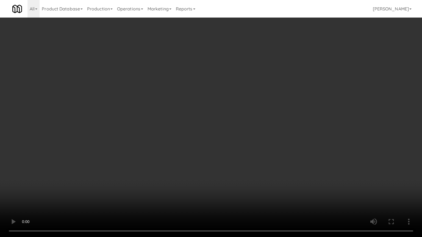
click at [151, 151] on video at bounding box center [211, 118] width 422 height 237
click at [156, 149] on video at bounding box center [211, 118] width 422 height 237
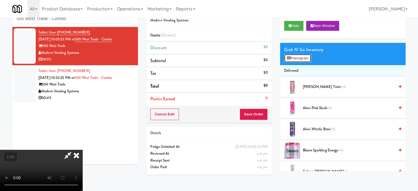
click at [299, 58] on button "Planogram" at bounding box center [297, 58] width 27 height 8
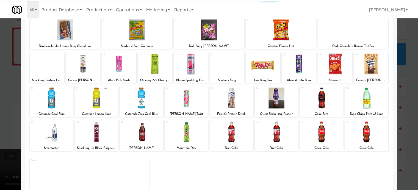
scroll to position [79, 0]
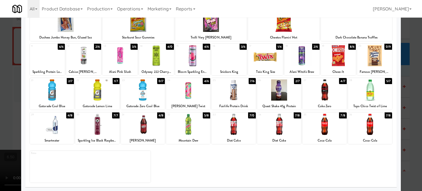
click at [384, 115] on div "7/8" at bounding box center [387, 115] width 7 height 6
click at [339, 114] on div "7/8" at bounding box center [342, 115] width 7 height 6
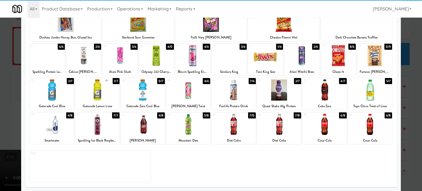
drag, startPoint x: 409, startPoint y: 118, endPoint x: 406, endPoint y: 116, distance: 3.4
click at [409, 118] on div at bounding box center [211, 95] width 422 height 191
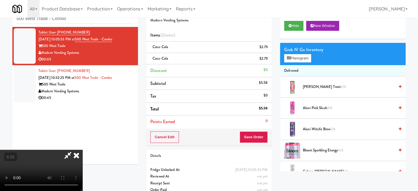
drag, startPoint x: 190, startPoint y: 112, endPoint x: 189, endPoint y: 107, distance: 4.4
click at [82, 150] on video at bounding box center [41, 170] width 82 height 41
drag, startPoint x: 189, startPoint y: 107, endPoint x: 189, endPoint y: 123, distance: 15.9
click at [82, 150] on video at bounding box center [41, 170] width 82 height 41
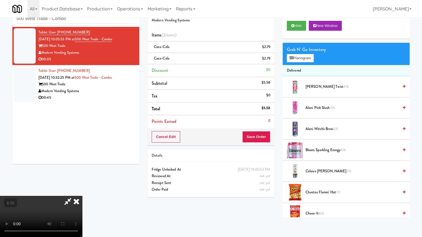
click at [82, 191] on video at bounding box center [41, 216] width 82 height 41
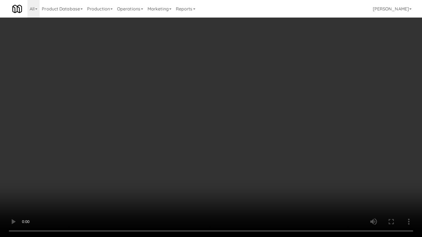
click at [208, 112] on video at bounding box center [211, 118] width 422 height 237
click at [211, 111] on video at bounding box center [211, 118] width 422 height 237
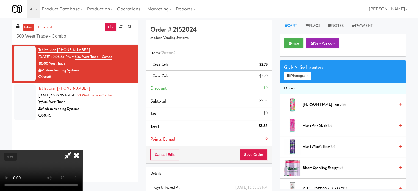
click at [82, 150] on icon at bounding box center [76, 155] width 12 height 11
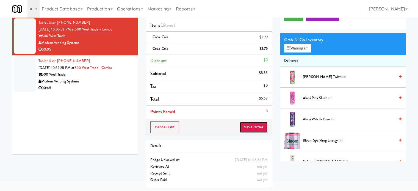
click at [262, 131] on button "Save Order" at bounding box center [253, 127] width 28 height 12
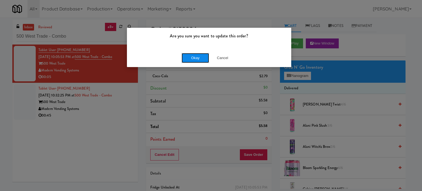
click at [191, 56] on button "Okay" at bounding box center [194, 58] width 27 height 10
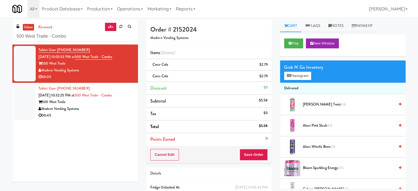
click at [115, 107] on div "Modern Vending Systems" at bounding box center [85, 108] width 95 height 7
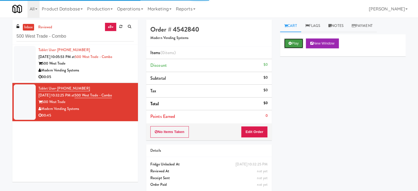
click at [295, 44] on button "Play" at bounding box center [293, 43] width 19 height 10
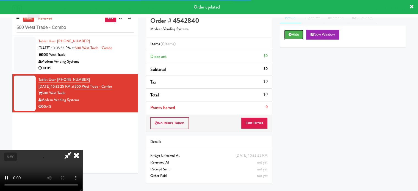
scroll to position [18, 0]
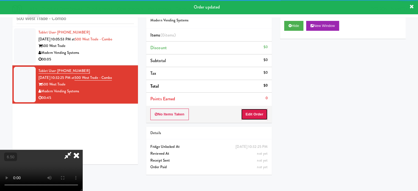
click at [256, 117] on button "Edit Order" at bounding box center [254, 114] width 27 height 12
